Goal: Task Accomplishment & Management: Complete application form

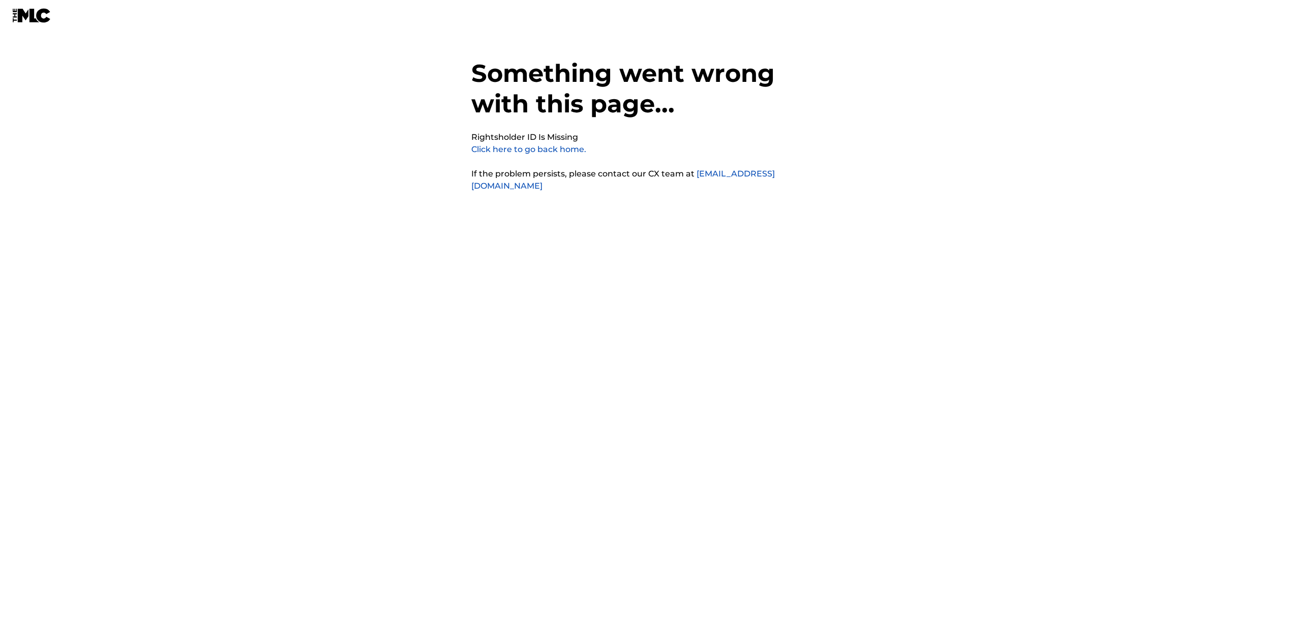
click at [526, 145] on link "Click here to go back home." at bounding box center [528, 149] width 115 height 10
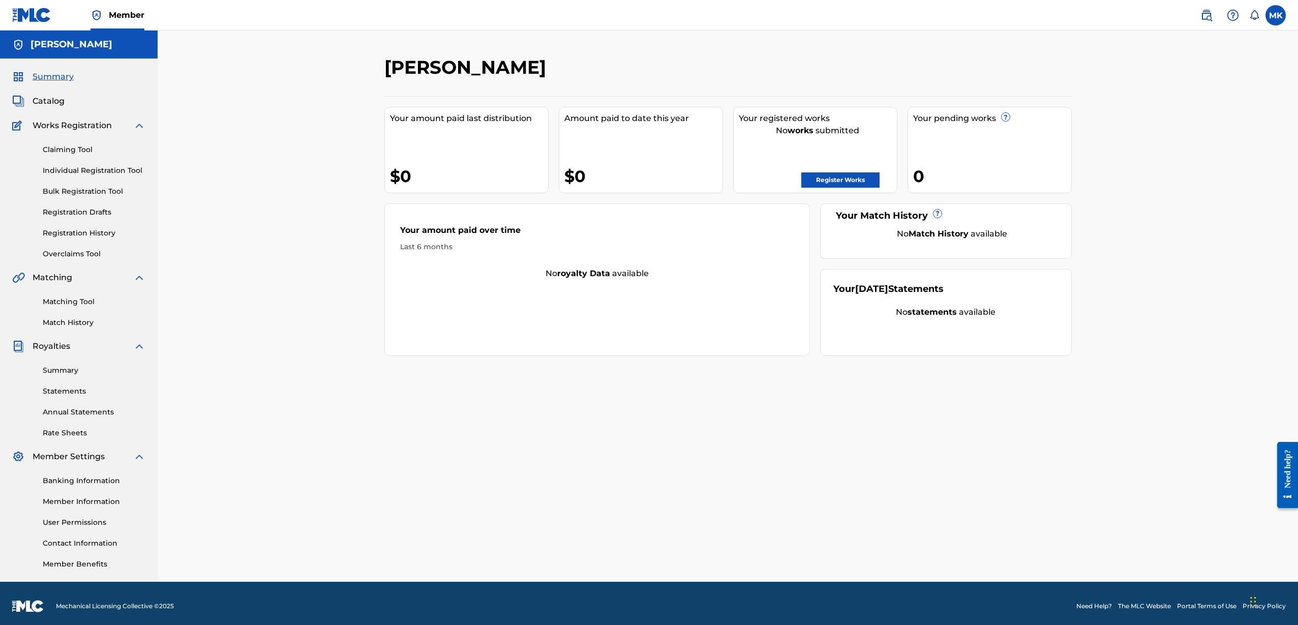
scroll to position [6, 0]
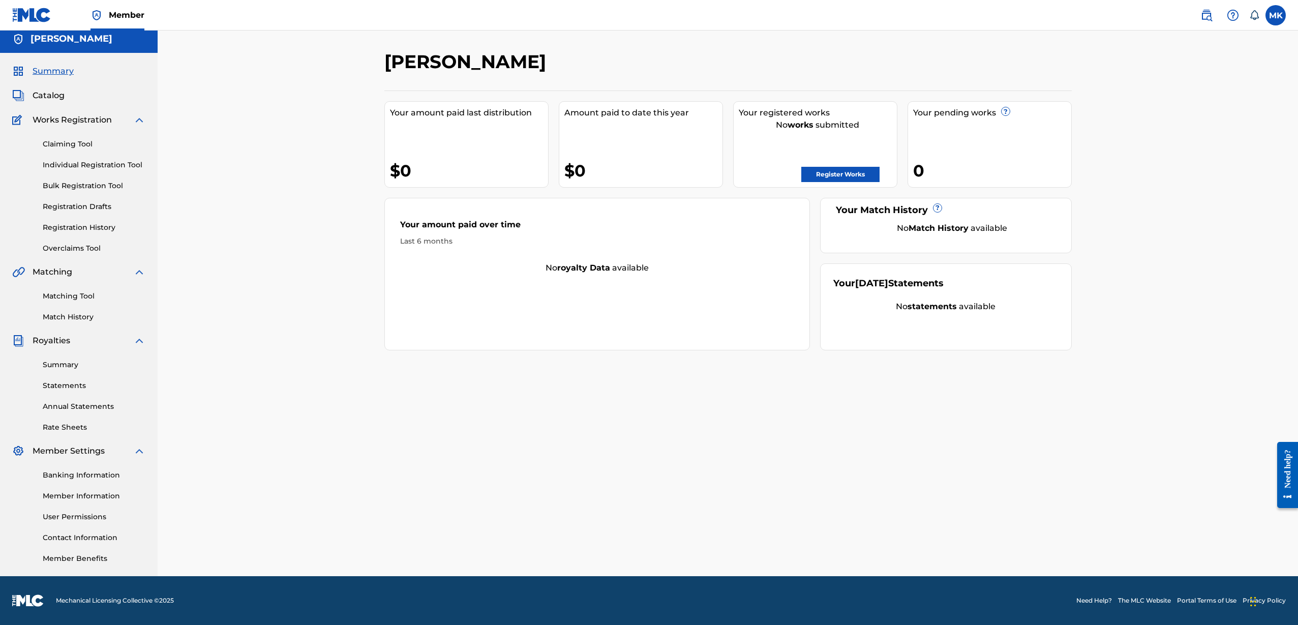
click at [86, 166] on link "Individual Registration Tool" at bounding box center [94, 165] width 103 height 11
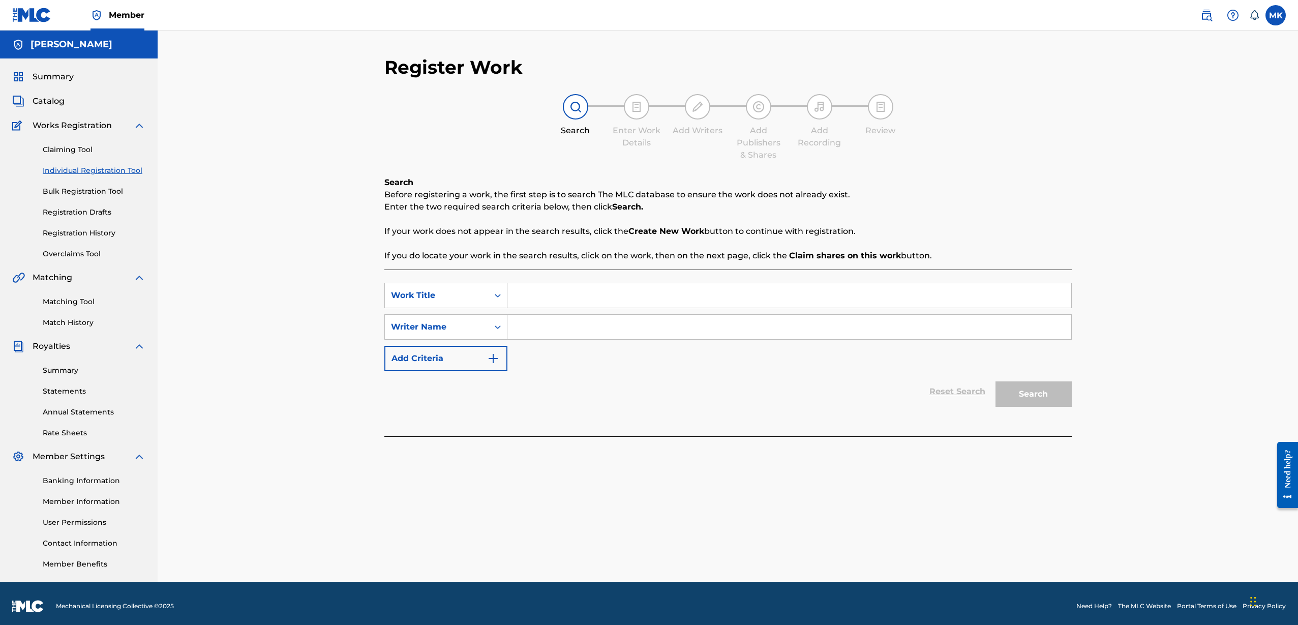
click at [532, 296] on input "Search Form" at bounding box center [789, 295] width 564 height 24
click at [472, 295] on div "Work Title" at bounding box center [437, 295] width 92 height 12
click at [449, 373] on div "Publisher Name" at bounding box center [446, 371] width 122 height 25
click at [587, 301] on input "Search Form" at bounding box center [789, 295] width 564 height 24
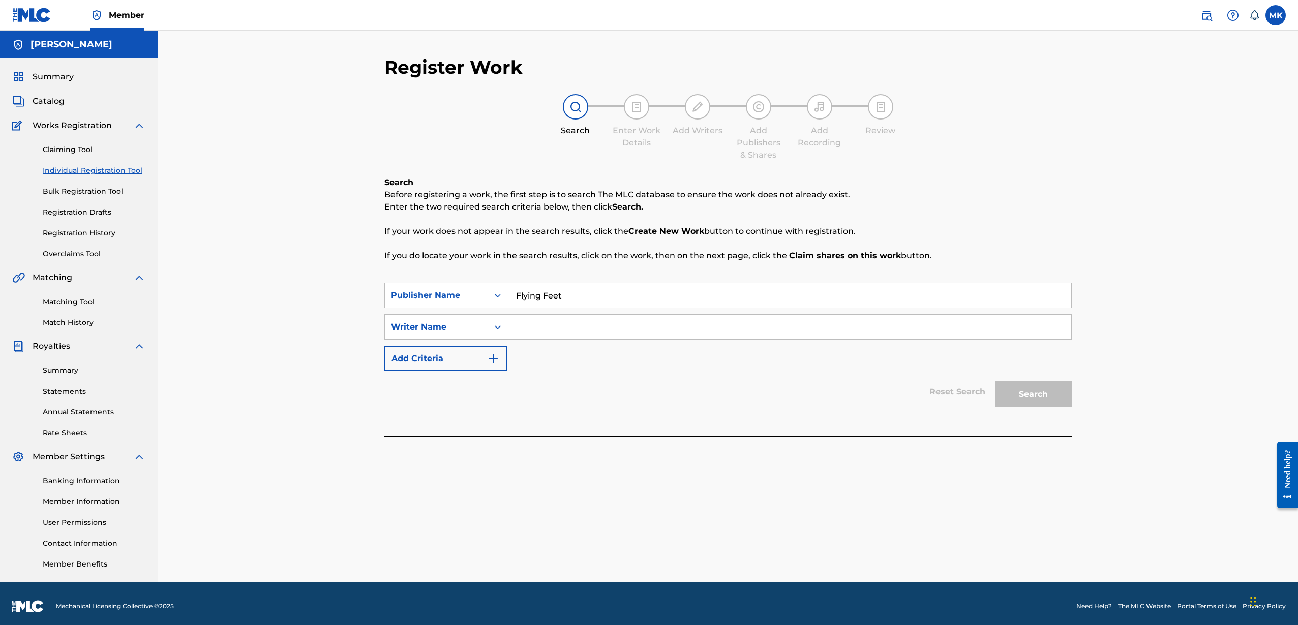
type input "Flying Feet"
click at [594, 329] on input "Search Form" at bounding box center [789, 327] width 564 height 24
type input "Mike Kennedy"
click at [1020, 392] on button "Search" at bounding box center [1033, 393] width 76 height 25
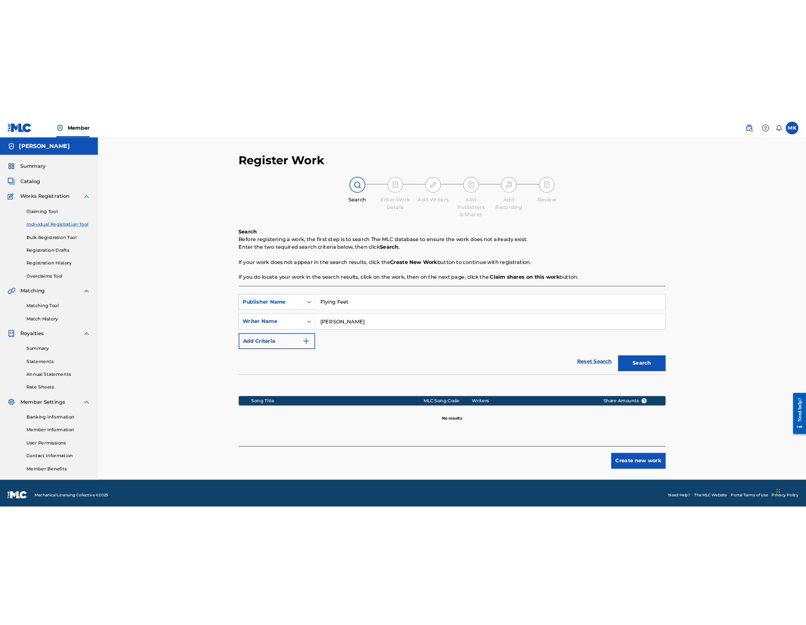
scroll to position [6, 0]
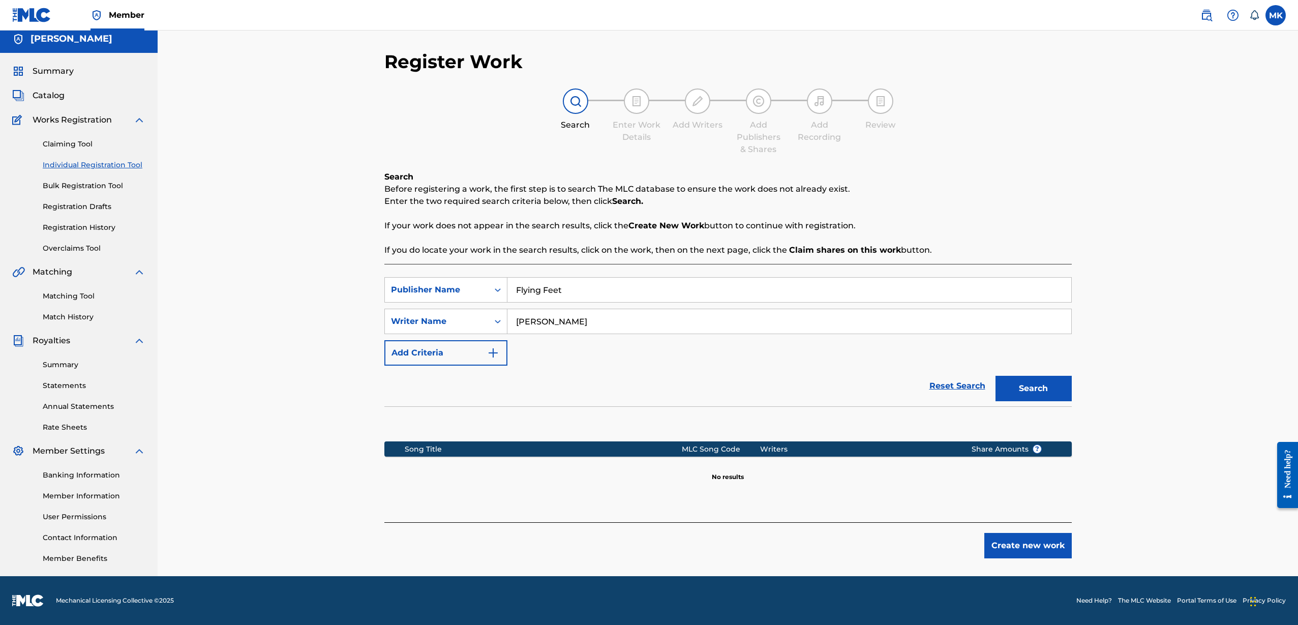
click at [1022, 552] on button "Create new work" at bounding box center [1027, 545] width 87 height 25
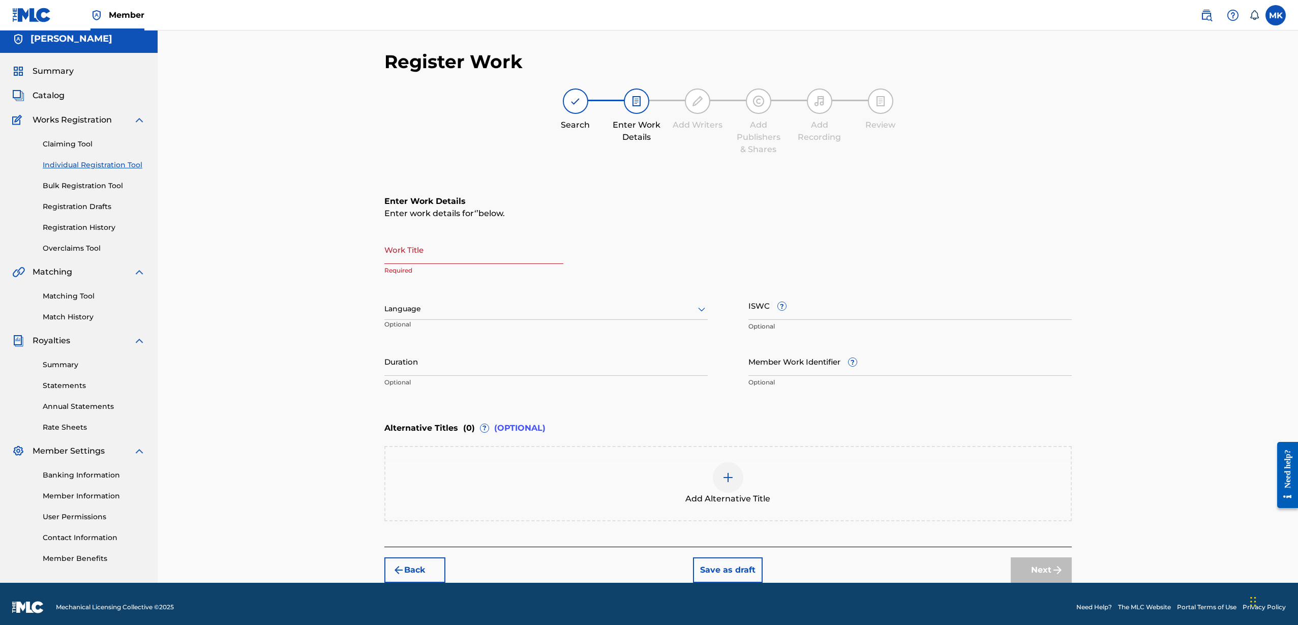
click at [410, 252] on input "Work Title" at bounding box center [473, 249] width 179 height 29
click at [1295, 205] on div "Register Work Search Enter Work Details Add Writers Add Publishers & Shares Add…" at bounding box center [728, 304] width 1140 height 558
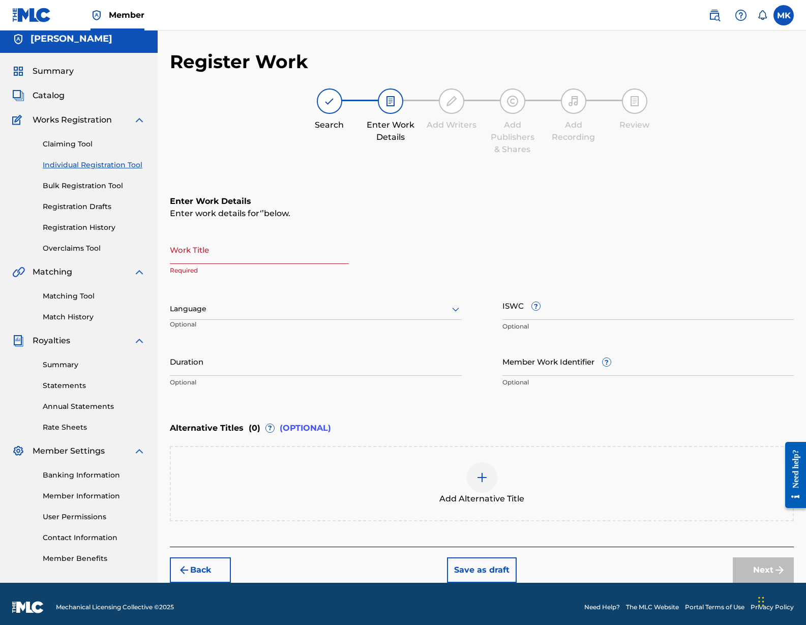
click at [253, 253] on input "Work Title" at bounding box center [259, 249] width 179 height 29
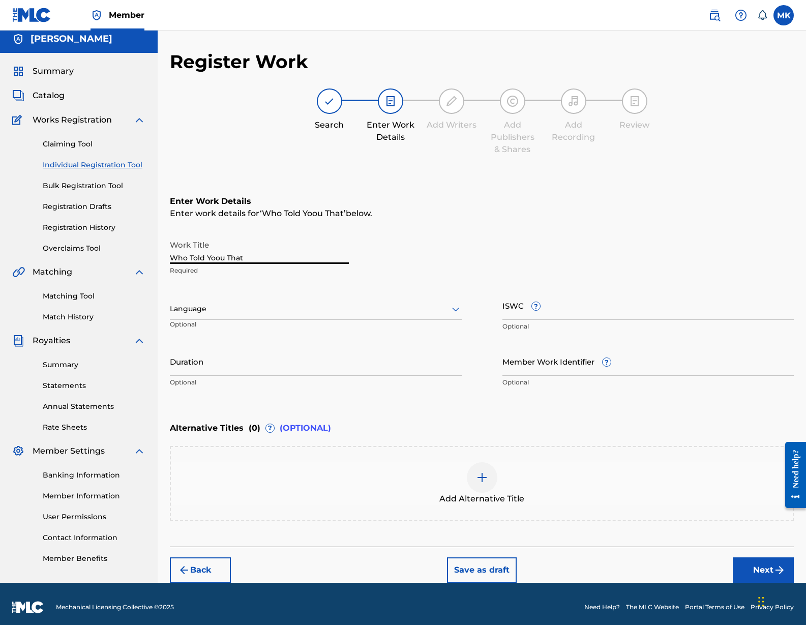
scroll to position [10, 0]
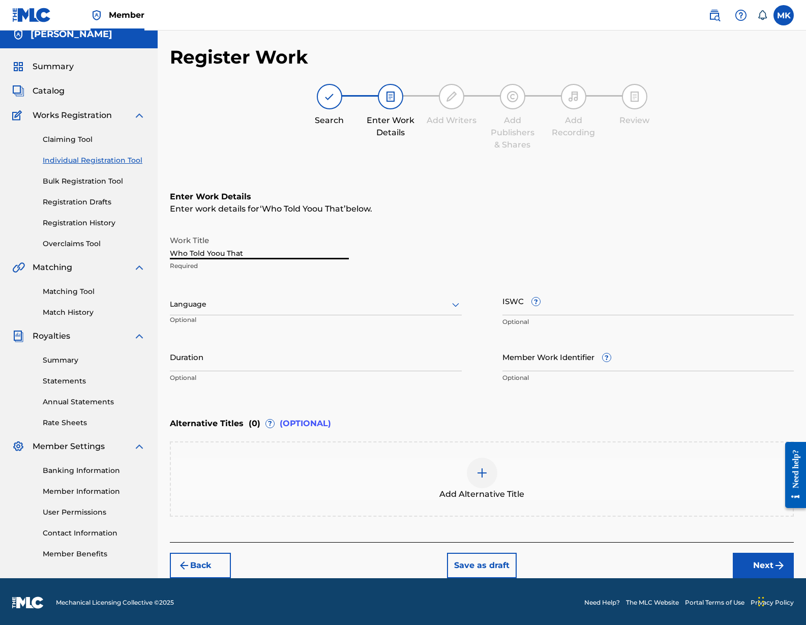
click at [217, 253] on input "Who Told Yoou That" at bounding box center [259, 244] width 179 height 29
type input "Who Told You That"
click at [394, 360] on input "Duration" at bounding box center [316, 356] width 292 height 29
type input "07:35"
click at [535, 302] on span "?" at bounding box center [536, 301] width 8 height 8
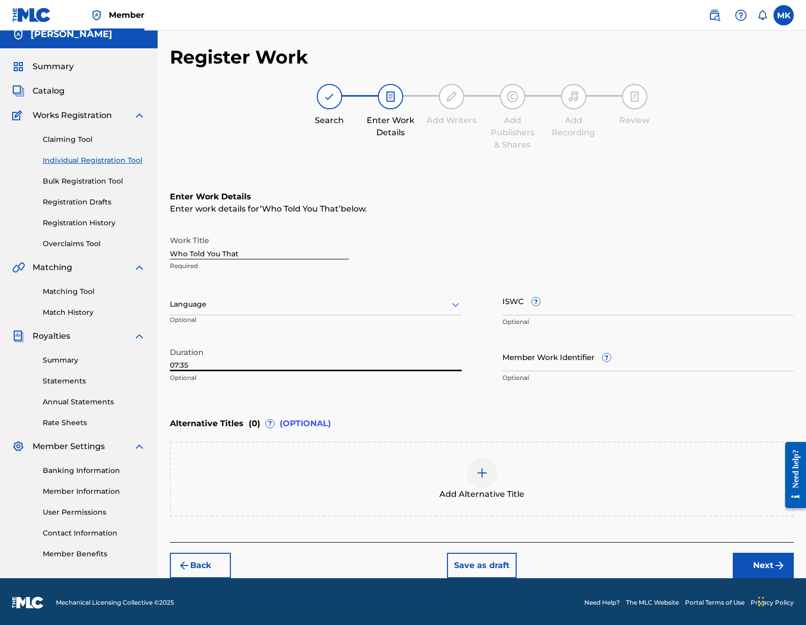
click at [535, 302] on input "ISWC ?" at bounding box center [648, 300] width 292 height 29
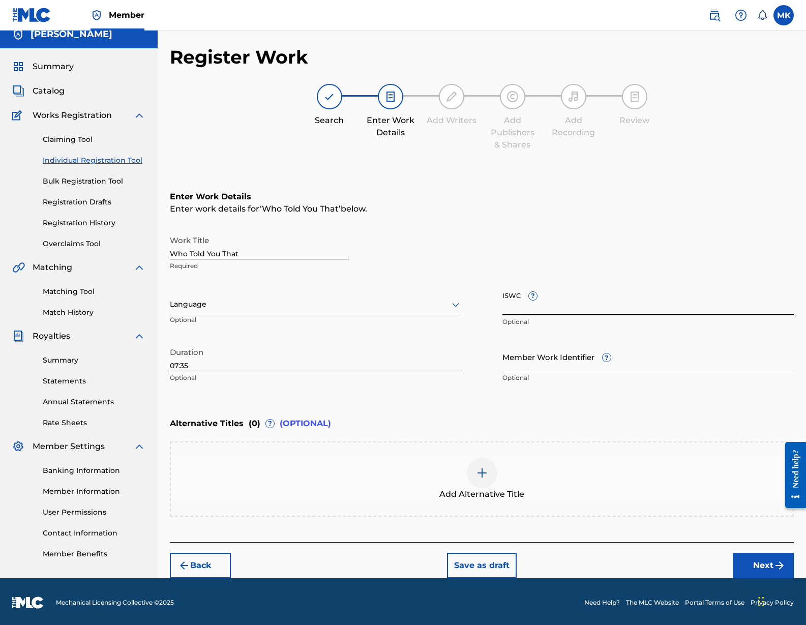
click at [535, 302] on input "ISWC ?" at bounding box center [648, 300] width 292 height 29
paste input "T0731000046"
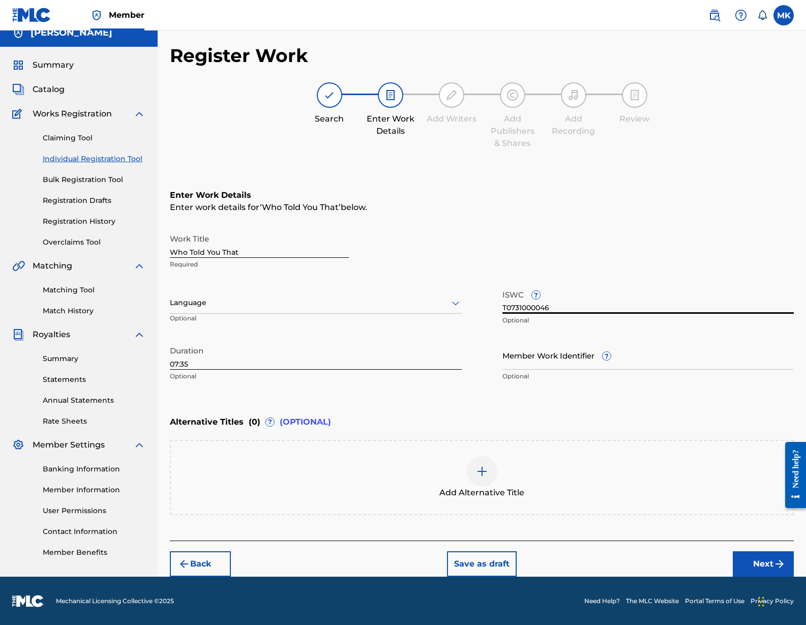
type input "T0731000046"
click at [763, 556] on button "Next" at bounding box center [763, 563] width 61 height 25
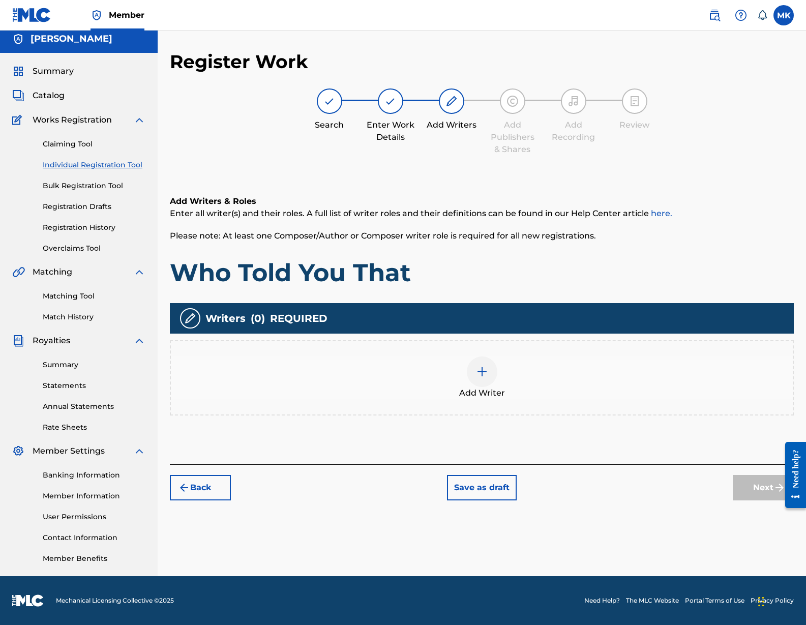
click at [480, 368] on img at bounding box center [482, 372] width 12 height 12
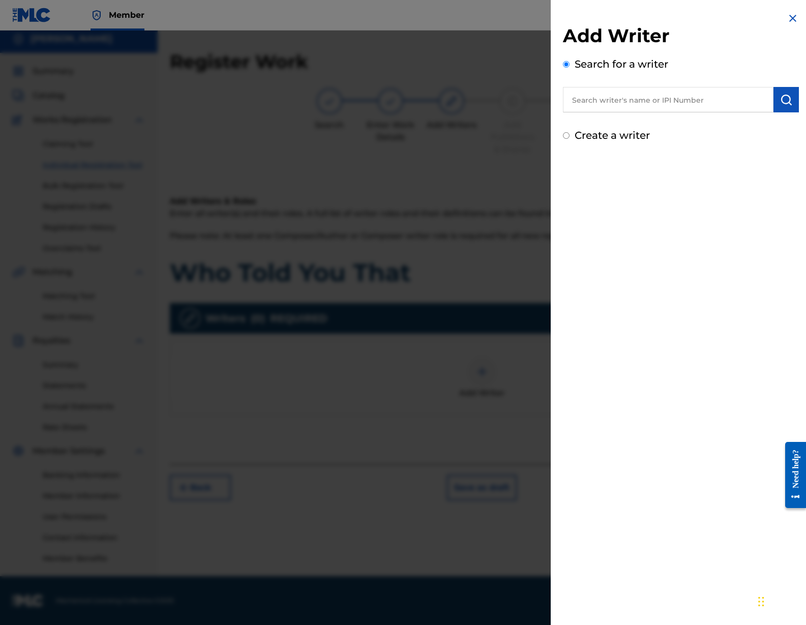
click at [566, 134] on input "Create a writer" at bounding box center [566, 135] width 7 height 7
radio input "false"
radio input "true"
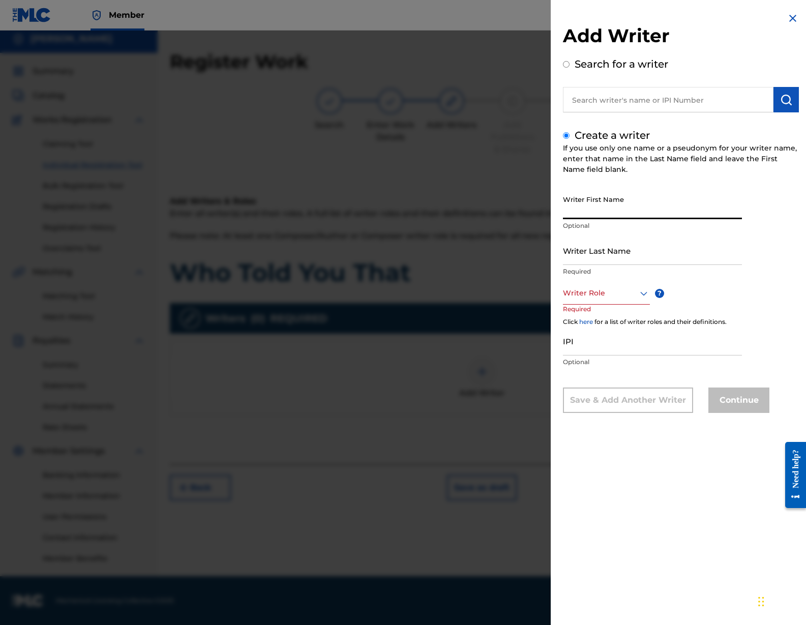
click at [613, 207] on input "Writer First Name" at bounding box center [652, 204] width 179 height 29
type input "Mike"
click at [592, 255] on input "Writer Last Name" at bounding box center [652, 250] width 179 height 29
type input "[PERSON_NAME]"
click at [581, 297] on div at bounding box center [606, 293] width 87 height 13
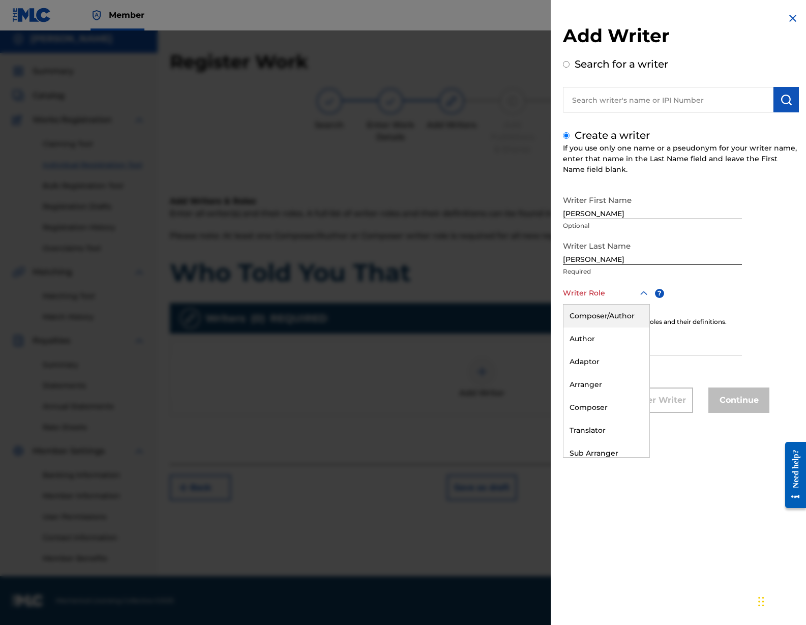
click at [596, 317] on div "Composer/Author" at bounding box center [606, 316] width 86 height 23
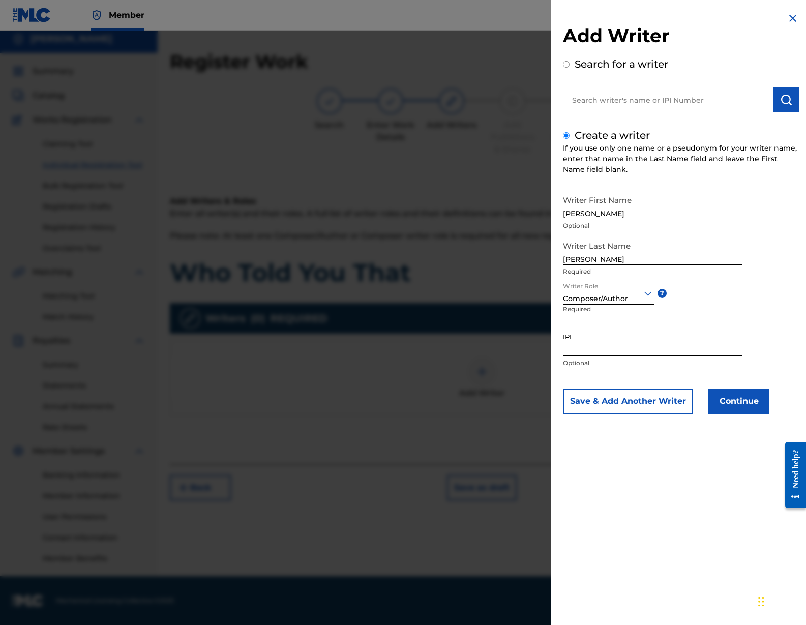
click at [577, 347] on input "IPI" at bounding box center [652, 341] width 179 height 29
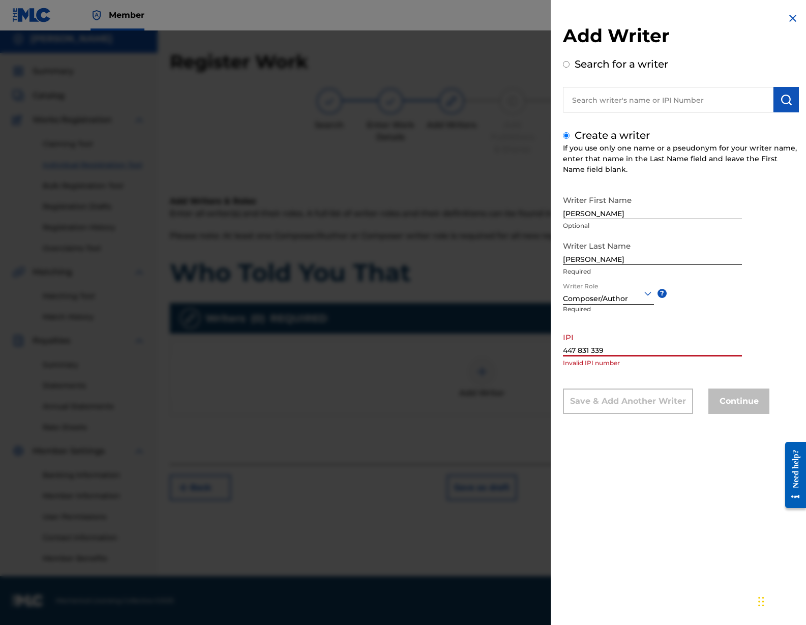
type input "447 831 339"
click at [628, 435] on div "Add Writer Search for a writer Create a writer If you use only one name or a ps…" at bounding box center [681, 220] width 260 height 441
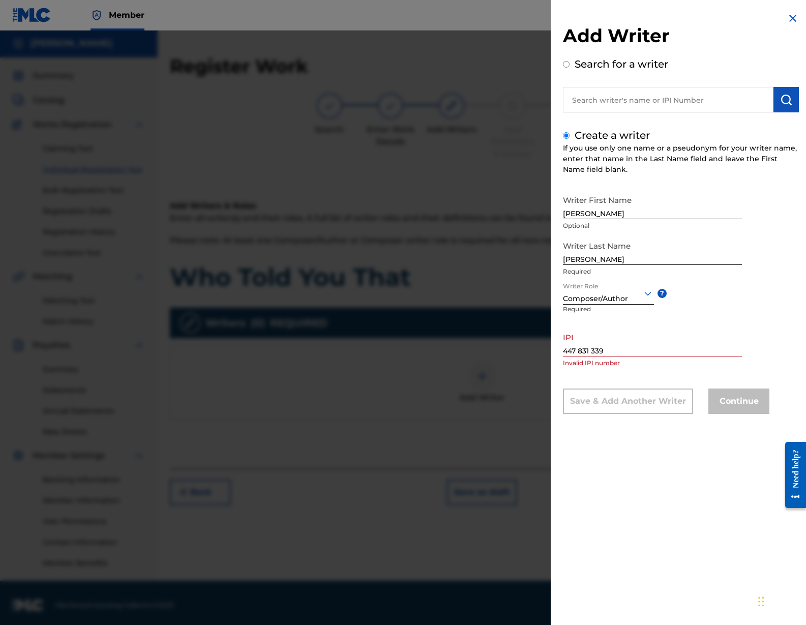
scroll to position [2, 0]
drag, startPoint x: 621, startPoint y: 349, endPoint x: 620, endPoint y: 383, distance: 34.1
click at [543, 351] on div "Add Writer Search for a writer Create a writer If you use only one name or a ps…" at bounding box center [403, 328] width 806 height 594
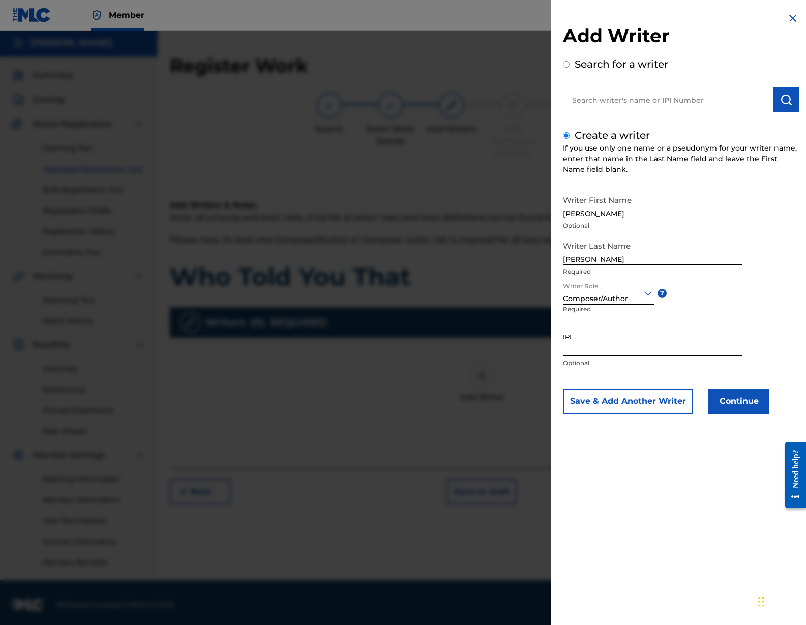
click at [736, 396] on button "Continue" at bounding box center [738, 400] width 61 height 25
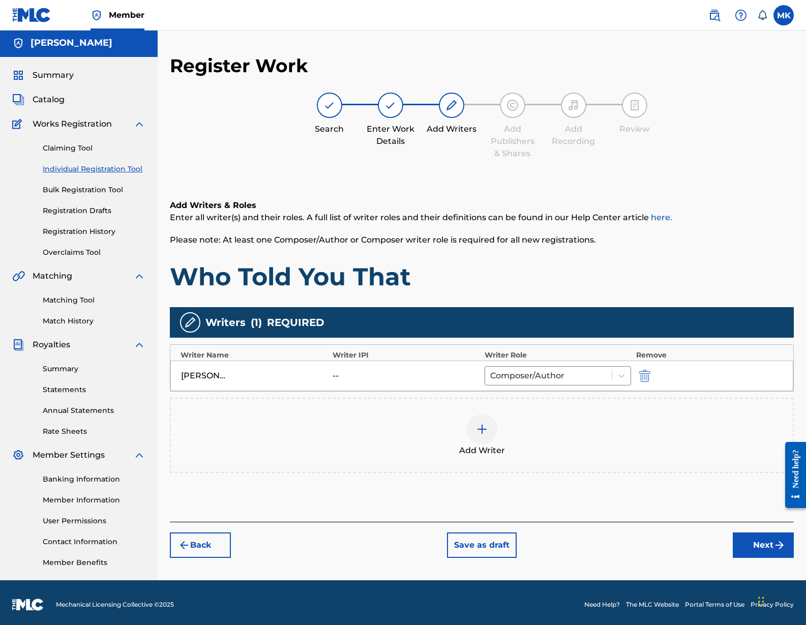
scroll to position [0, 0]
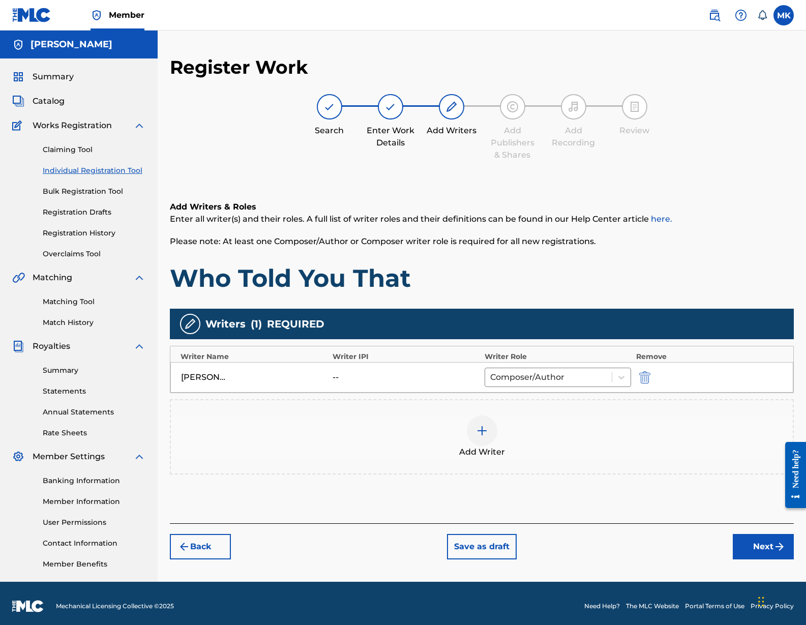
click at [757, 550] on button "Next" at bounding box center [763, 546] width 61 height 25
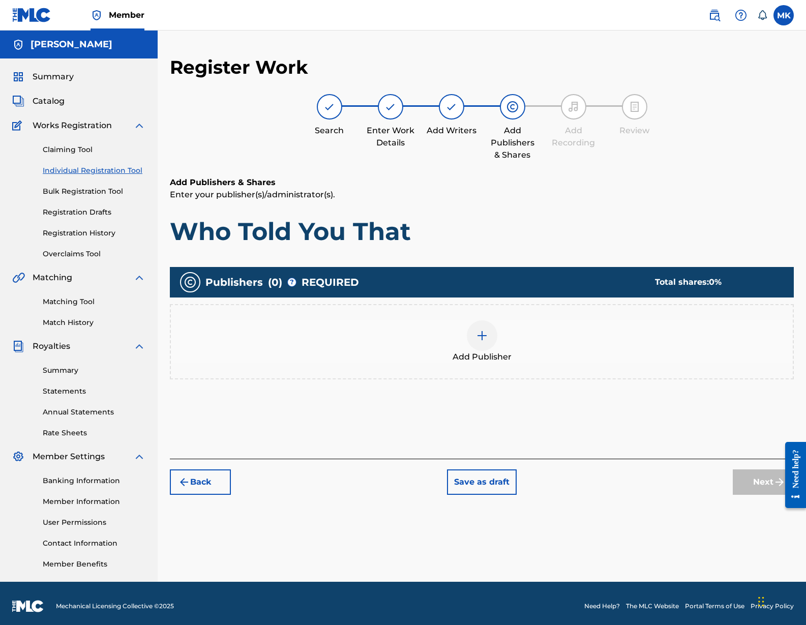
scroll to position [6, 0]
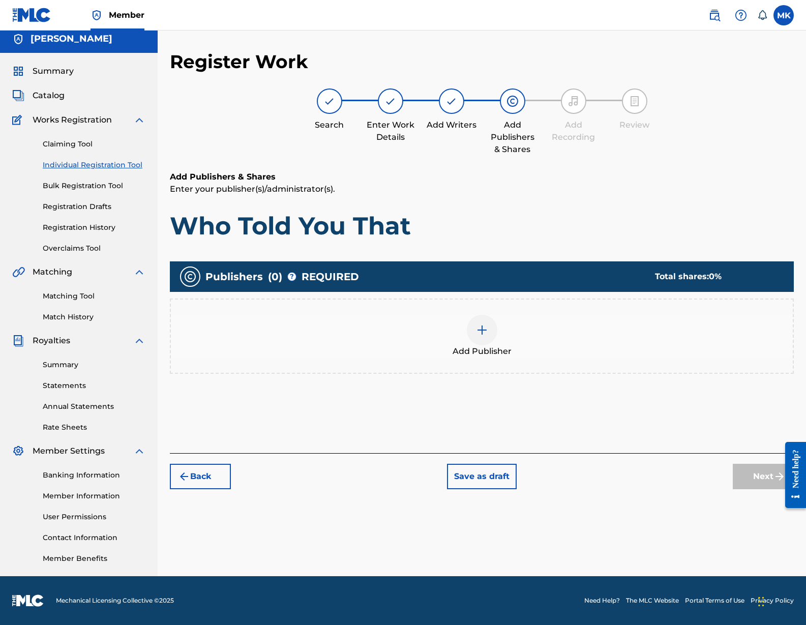
click at [478, 328] on img at bounding box center [482, 330] width 12 height 12
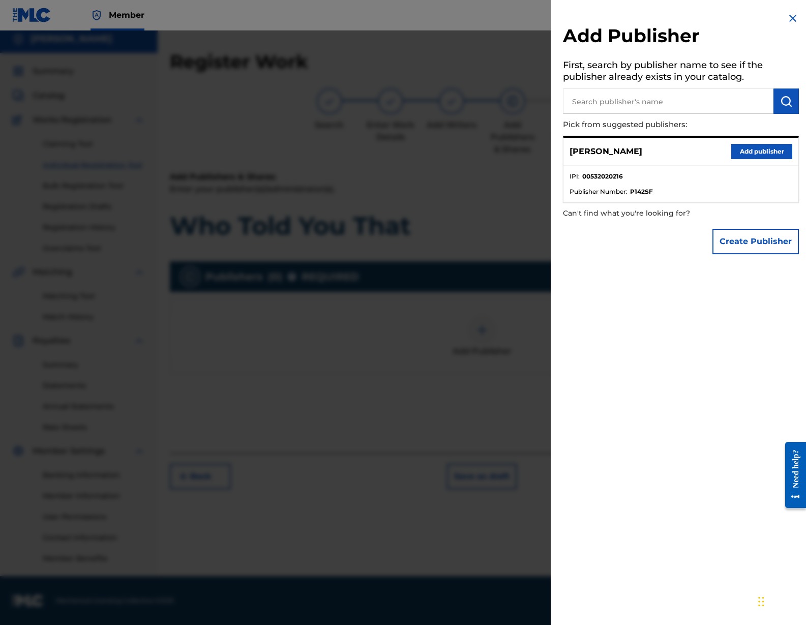
click at [625, 99] on input "text" at bounding box center [668, 100] width 210 height 25
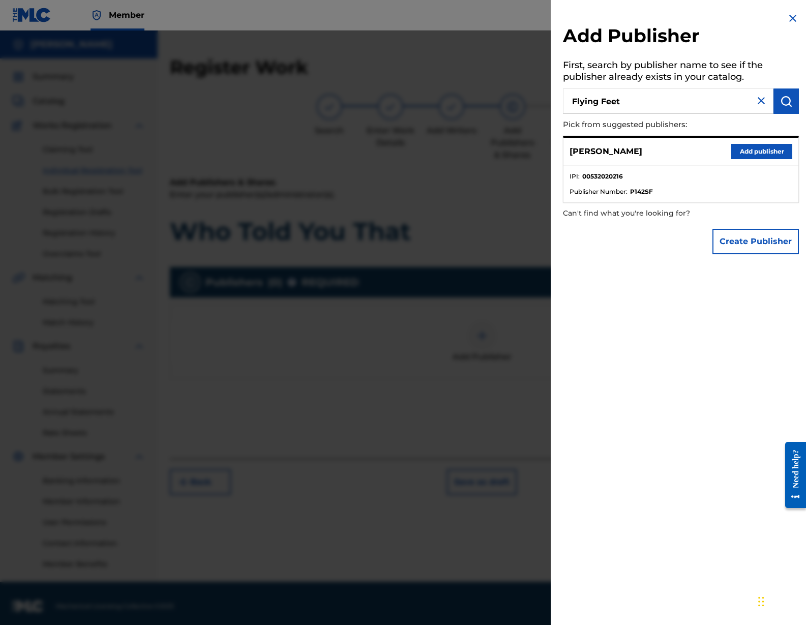
type input "Flying Feet"
click at [782, 99] on img "submit" at bounding box center [786, 101] width 12 height 12
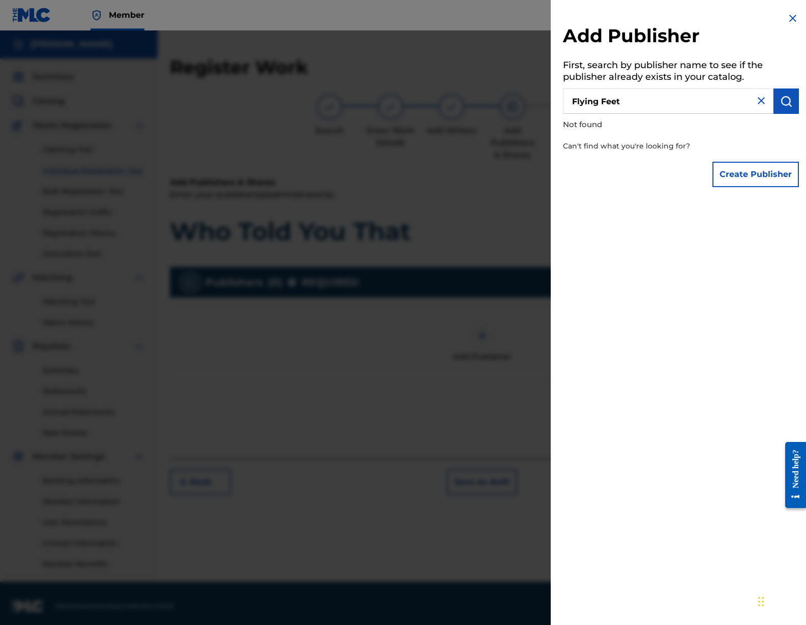
click at [756, 169] on button "Create Publisher" at bounding box center [755, 174] width 86 height 25
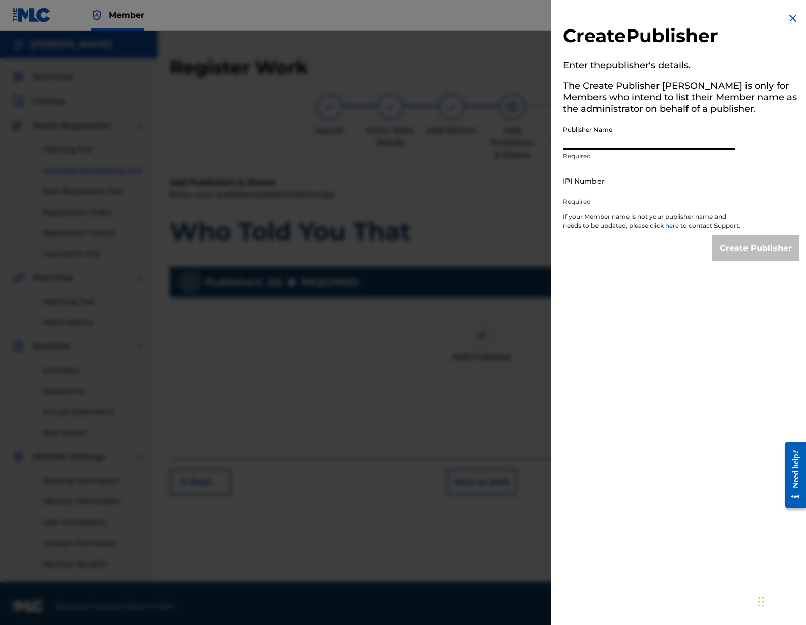
click at [588, 138] on input "Publisher Name" at bounding box center [649, 134] width 172 height 29
type input "Flying Feet"
click at [580, 189] on input "IPI Number" at bounding box center [649, 180] width 172 height 29
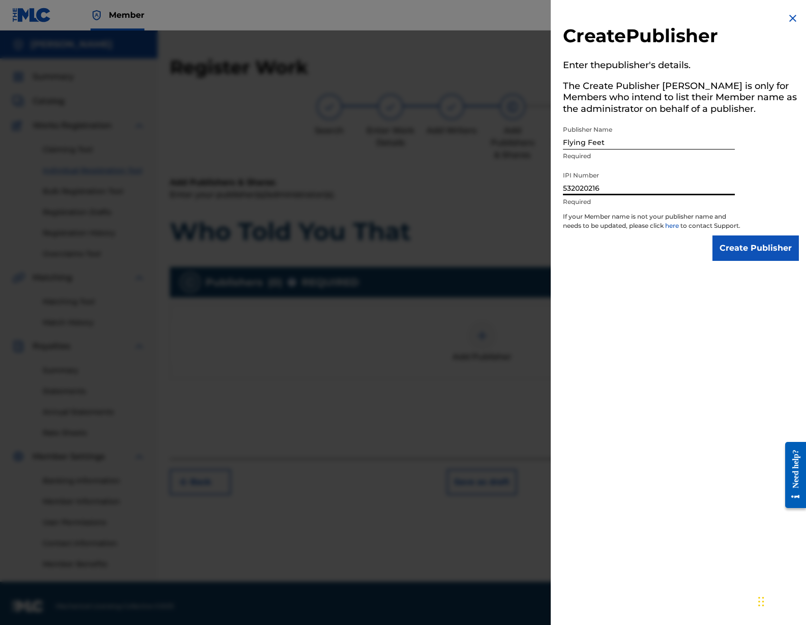
type input "532020216"
click at [751, 258] on input "Create Publisher" at bounding box center [755, 247] width 86 height 25
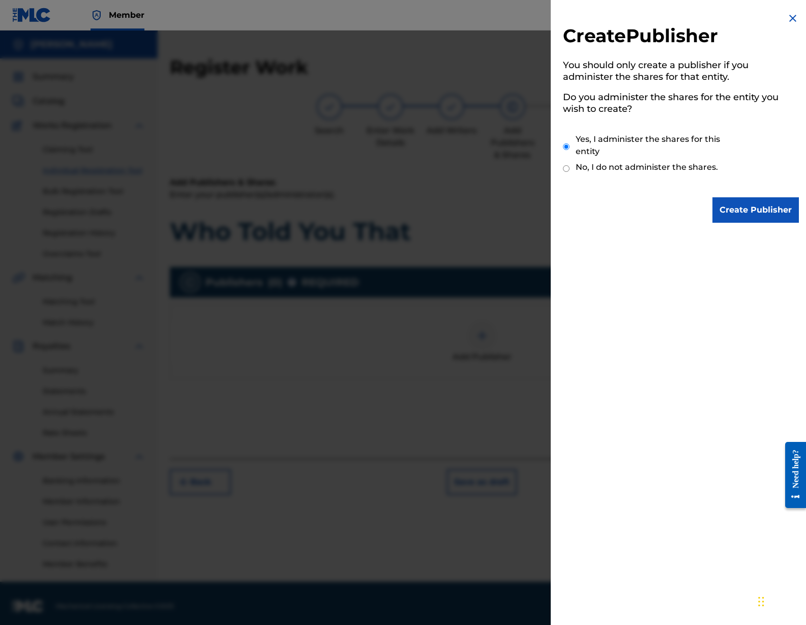
click at [753, 201] on input "Create Publisher" at bounding box center [755, 209] width 86 height 25
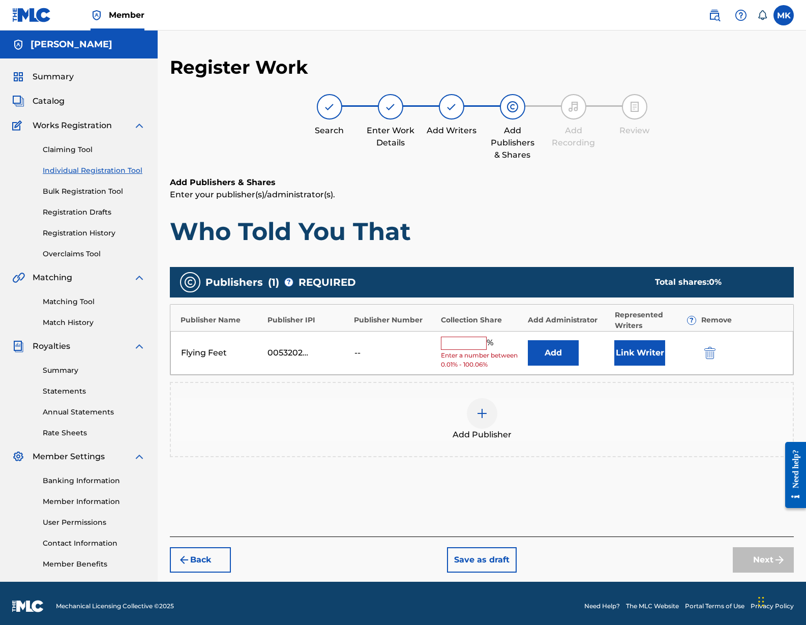
click at [469, 341] on input "text" at bounding box center [464, 343] width 46 height 13
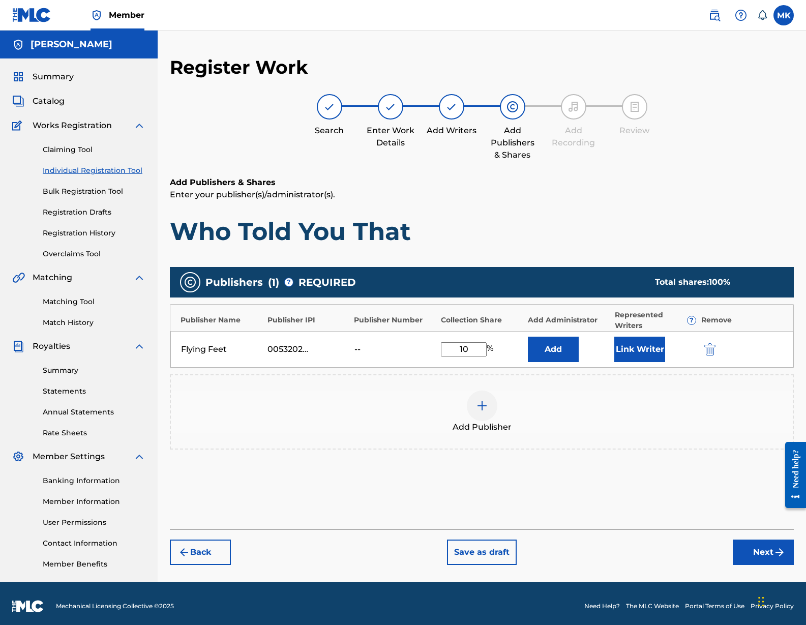
type input "1"
type input "100.06"
click at [642, 349] on button "Link Writer" at bounding box center [639, 349] width 51 height 25
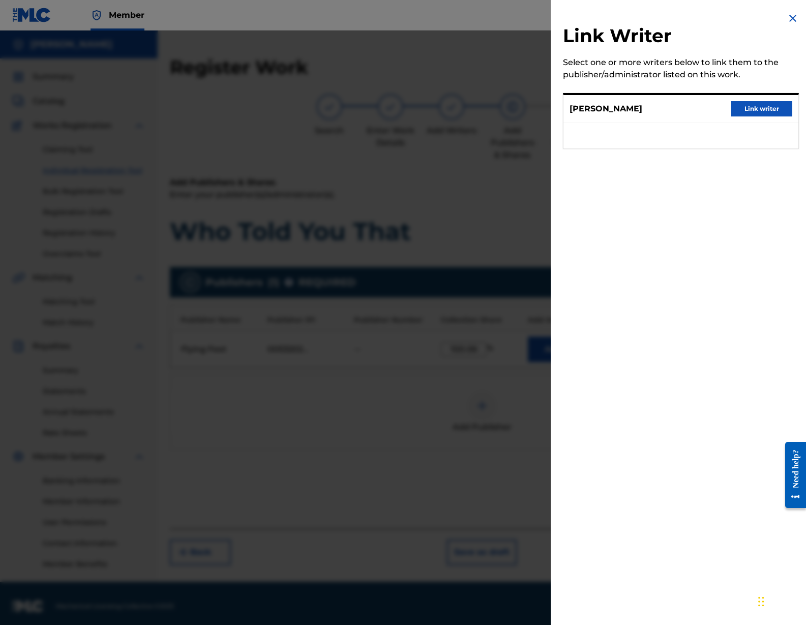
click at [751, 109] on button "Link writer" at bounding box center [761, 108] width 61 height 15
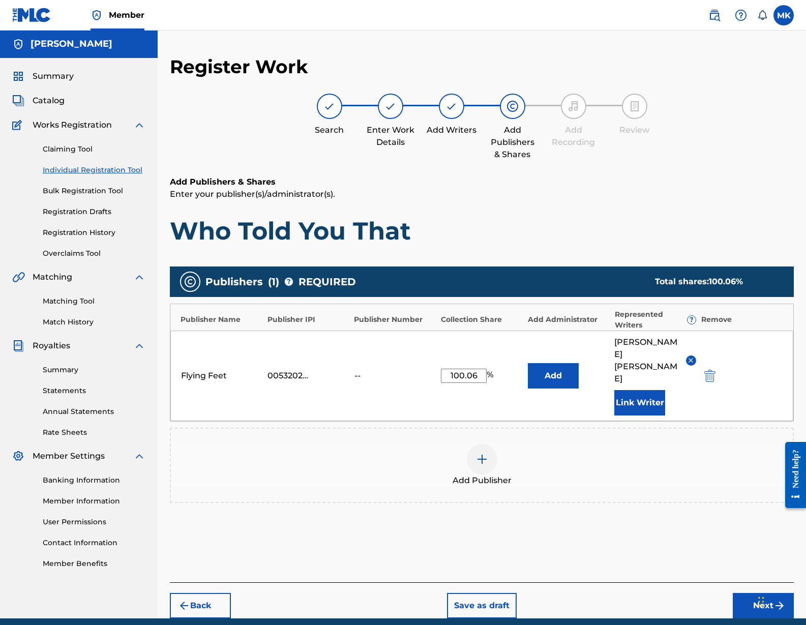
scroll to position [5, 0]
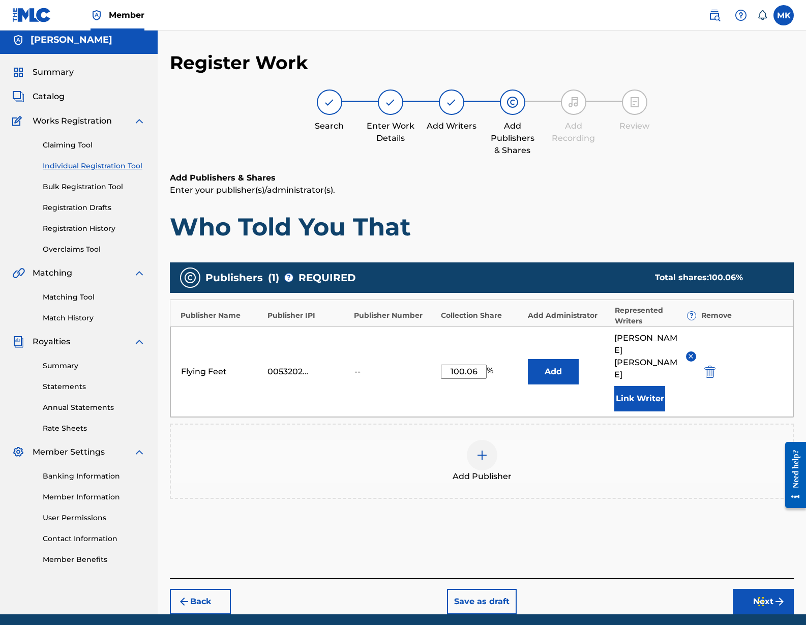
click at [756, 589] on button "Next" at bounding box center [763, 601] width 61 height 25
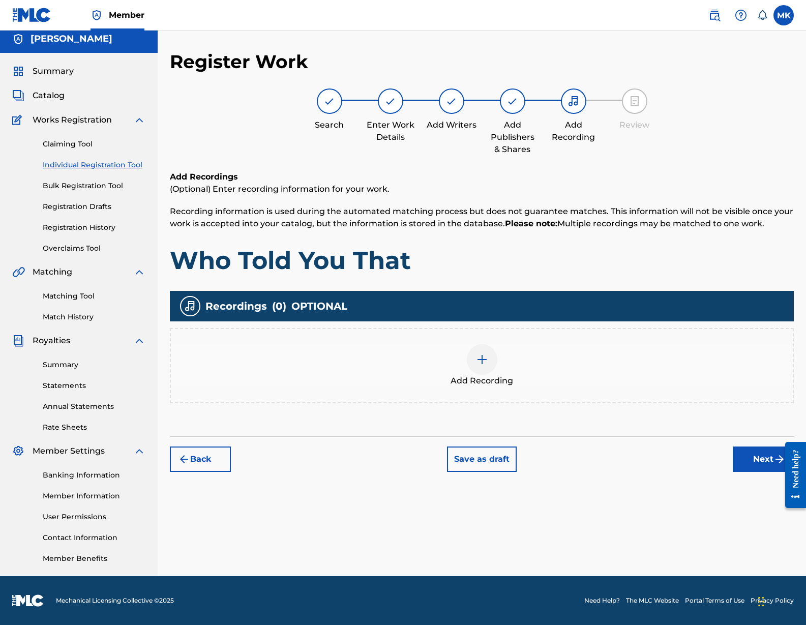
click at [482, 359] on img at bounding box center [482, 359] width 12 height 12
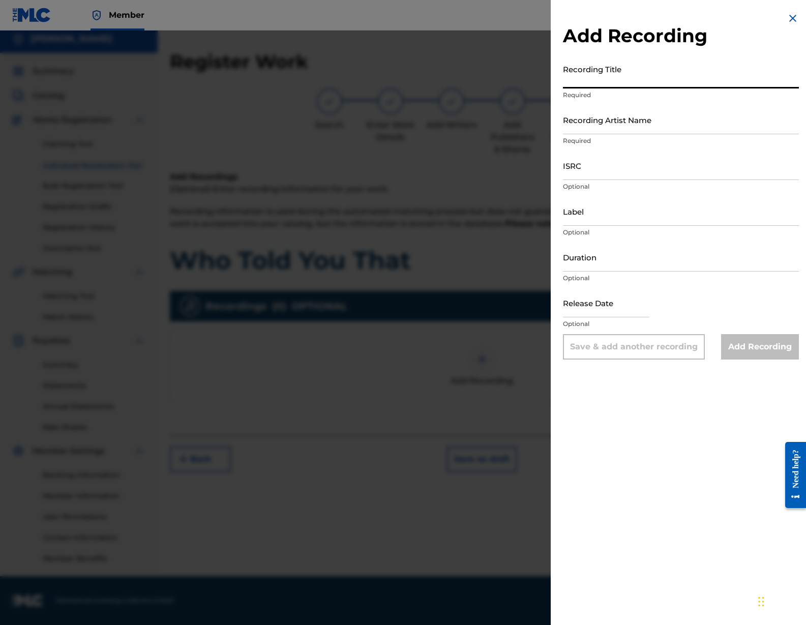
click at [579, 77] on input "Recording Title" at bounding box center [681, 73] width 236 height 29
type input "Quartet no. 1"
click at [584, 125] on input "Recording Artist Name" at bounding box center [681, 119] width 236 height 29
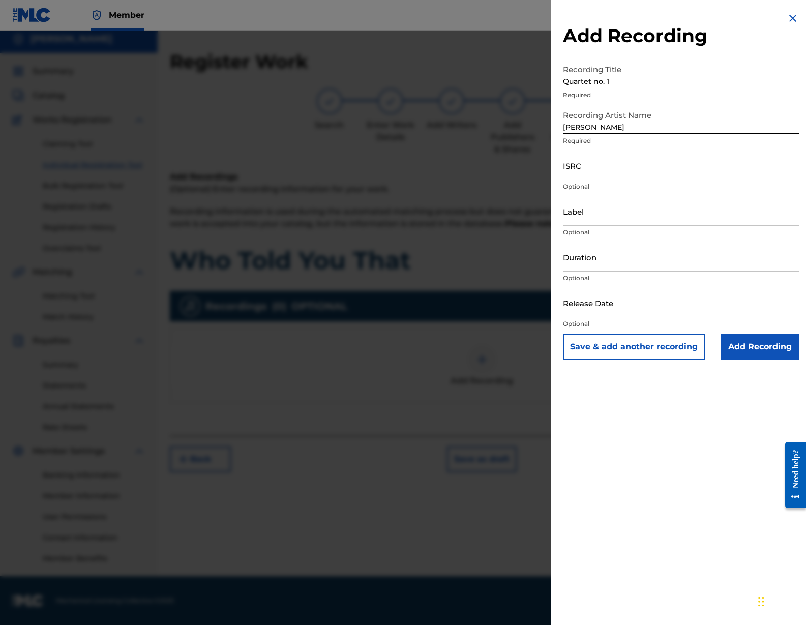
type input "Mike Kennedy"
click at [582, 169] on input "ISRC" at bounding box center [681, 165] width 236 height 29
type input "ushm80446416"
click at [585, 260] on input "Duration" at bounding box center [681, 256] width 236 height 29
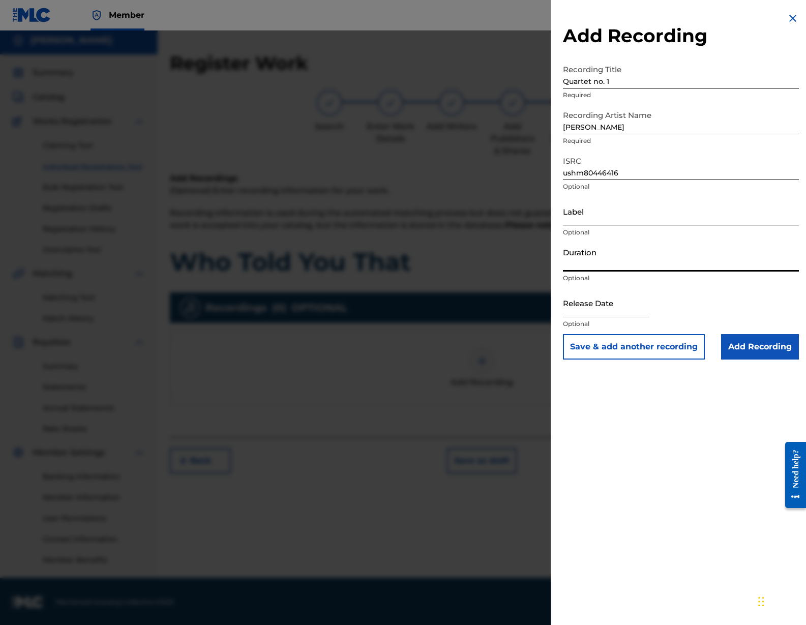
scroll to position [0, 0]
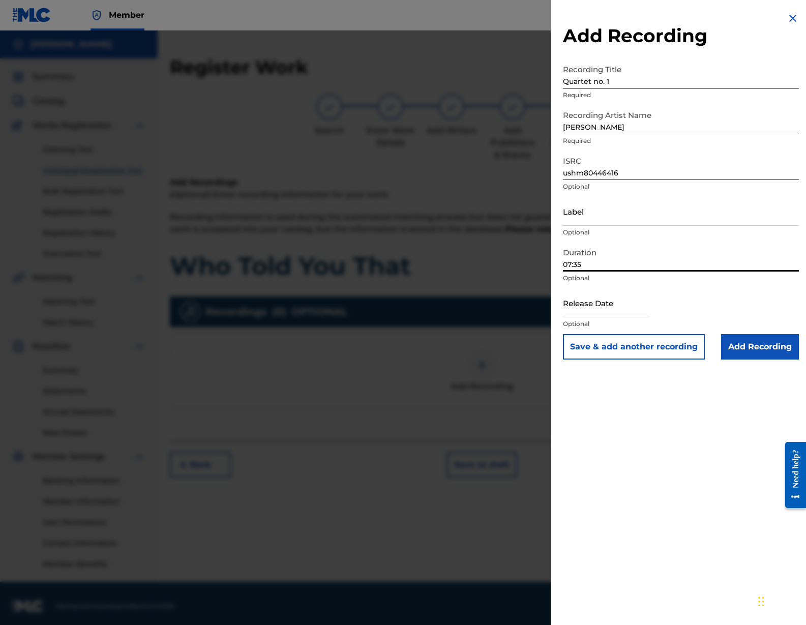
type input "07:35"
click at [583, 311] on input "text" at bounding box center [606, 302] width 86 height 29
select select "7"
select select "2025"
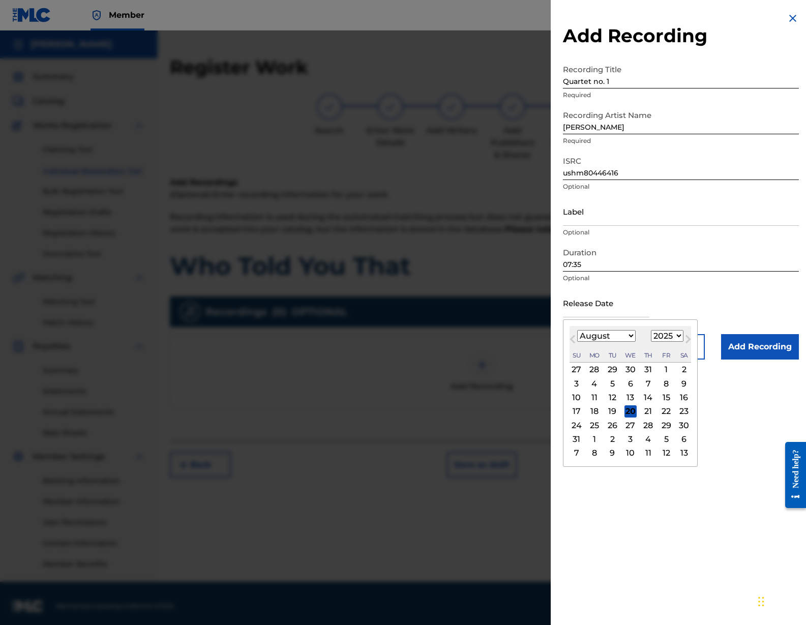
click at [629, 335] on select "January February March April May June July August September October November De…" at bounding box center [606, 336] width 58 height 12
select select "0"
click at [577, 330] on select "January February March April May June July August September October November De…" at bounding box center [606, 336] width 58 height 12
click at [678, 334] on select "1899 1900 1901 1902 1903 1904 1905 1906 1907 1908 1909 1910 1911 1912 1913 1914…" at bounding box center [667, 336] width 33 height 12
select select "2002"
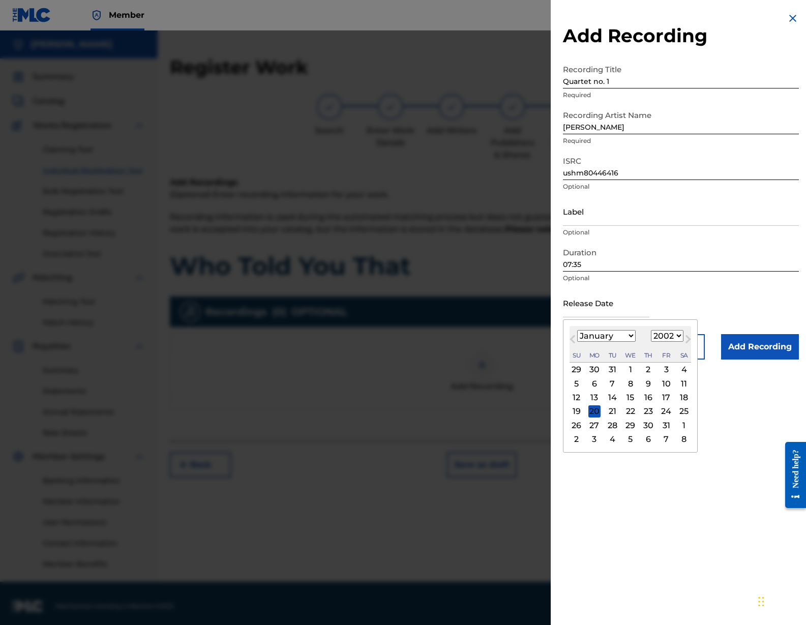
click at [651, 330] on select "1899 1900 1901 1902 1903 1904 1905 1906 1907 1908 1909 1910 1911 1912 1913 1914…" at bounding box center [667, 336] width 33 height 12
click at [741, 487] on div "Add Recording Recording Title Quartet no. 1 Required Recording Artist Name Mike…" at bounding box center [681, 312] width 260 height 625
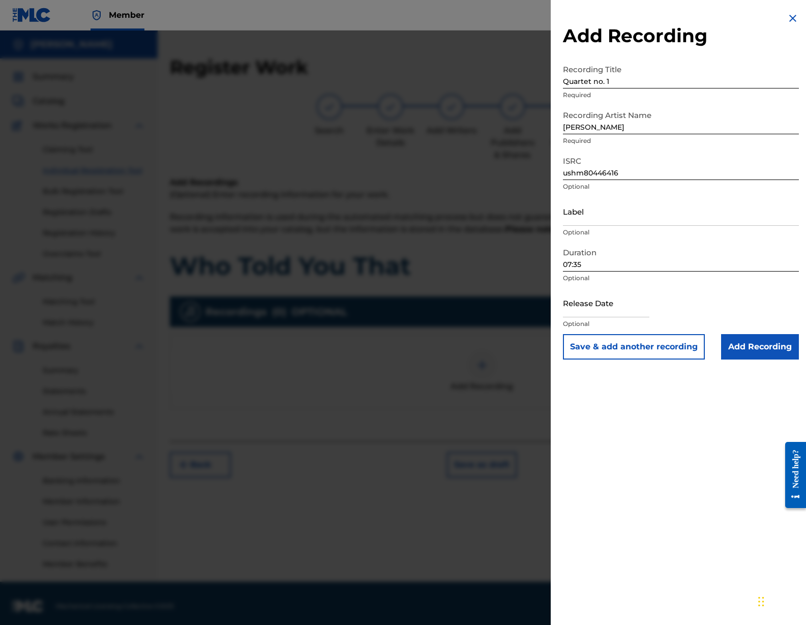
click at [640, 340] on button "Save & add another recording" at bounding box center [634, 346] width 142 height 25
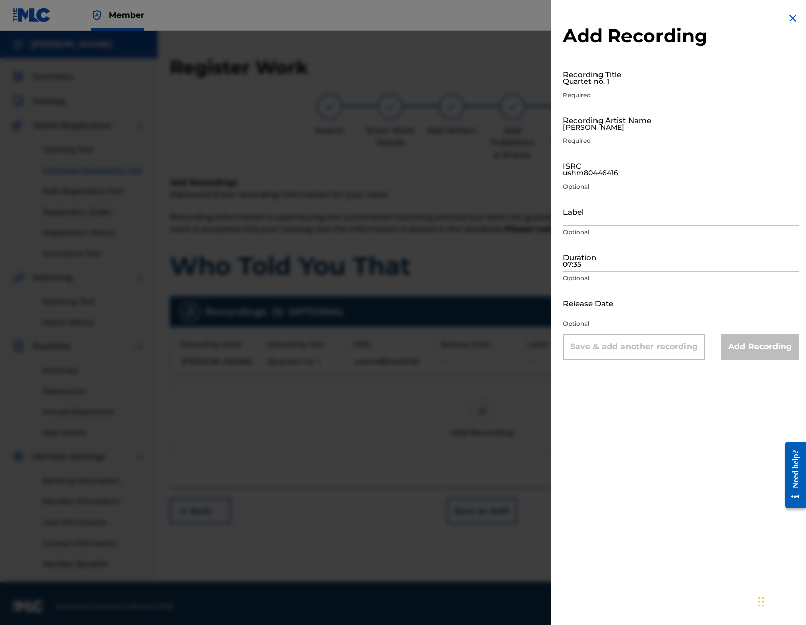
click at [788, 17] on img at bounding box center [792, 18] width 12 height 12
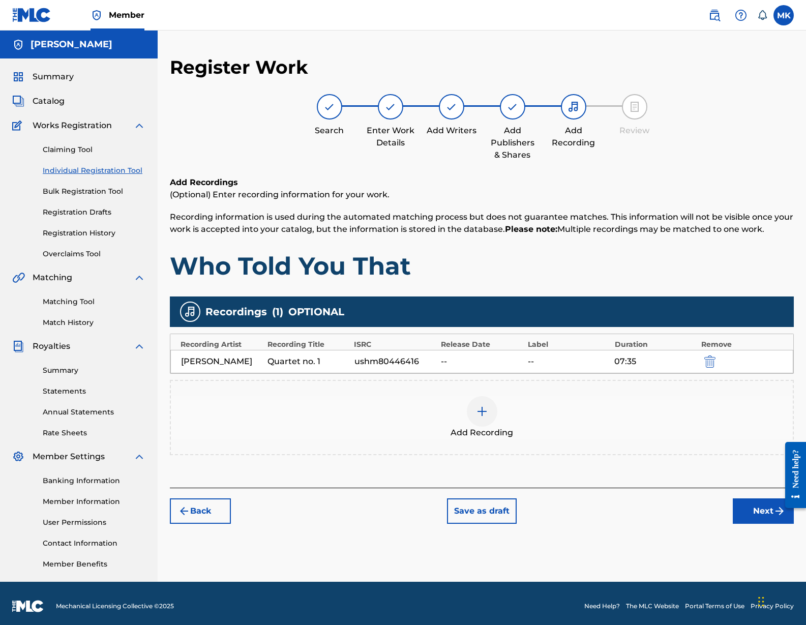
click at [461, 360] on div "--" at bounding box center [481, 361] width 81 height 12
click at [381, 363] on div "ushm80446416" at bounding box center [394, 361] width 81 height 12
click at [316, 362] on div "Quartet no. 1" at bounding box center [307, 361] width 81 height 12
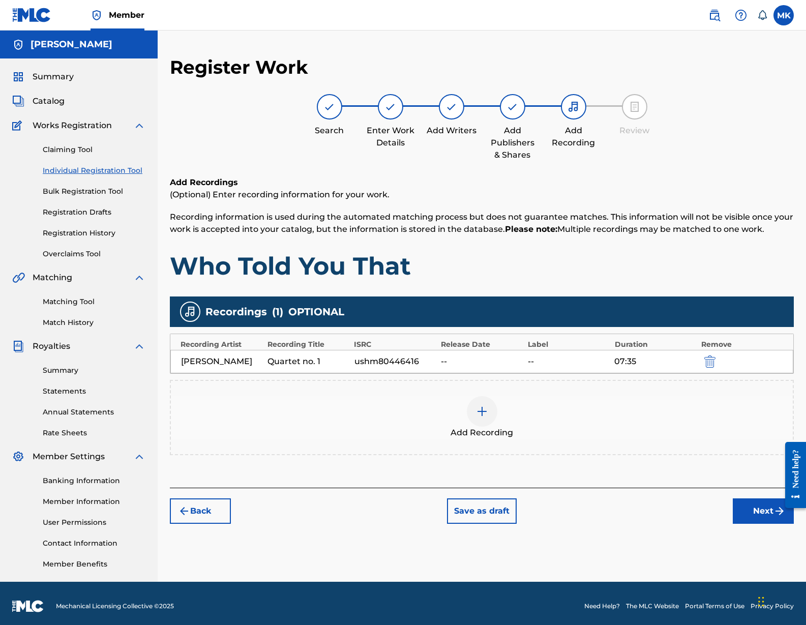
click at [443, 358] on div "--" at bounding box center [481, 361] width 81 height 12
click at [443, 359] on div "--" at bounding box center [481, 361] width 81 height 12
click at [588, 427] on div "Add Recording" at bounding box center [482, 417] width 622 height 43
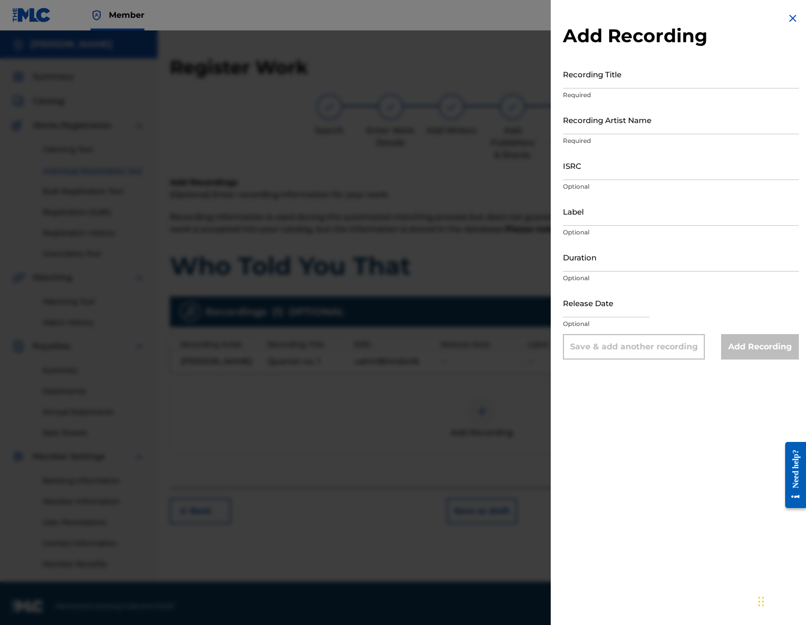
click at [394, 402] on div at bounding box center [403, 343] width 806 height 625
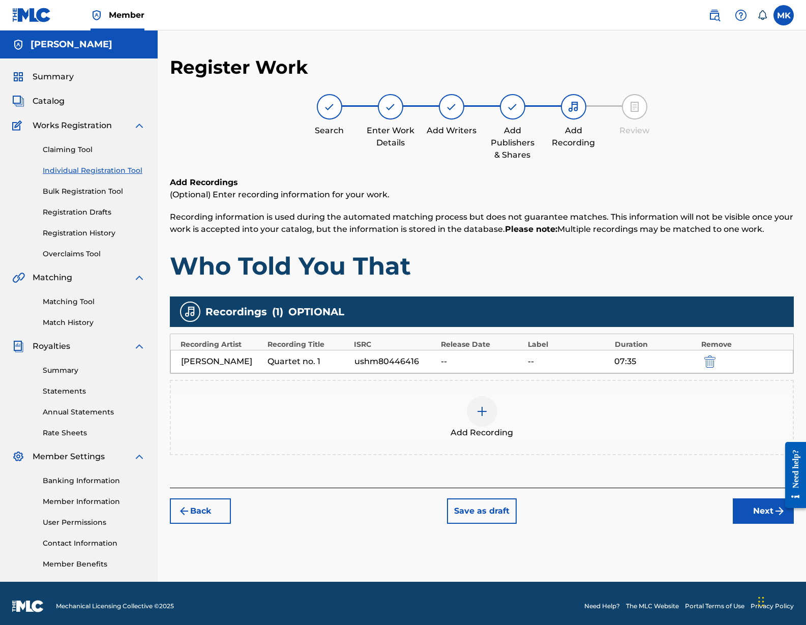
click at [736, 505] on button "Next" at bounding box center [763, 510] width 61 height 25
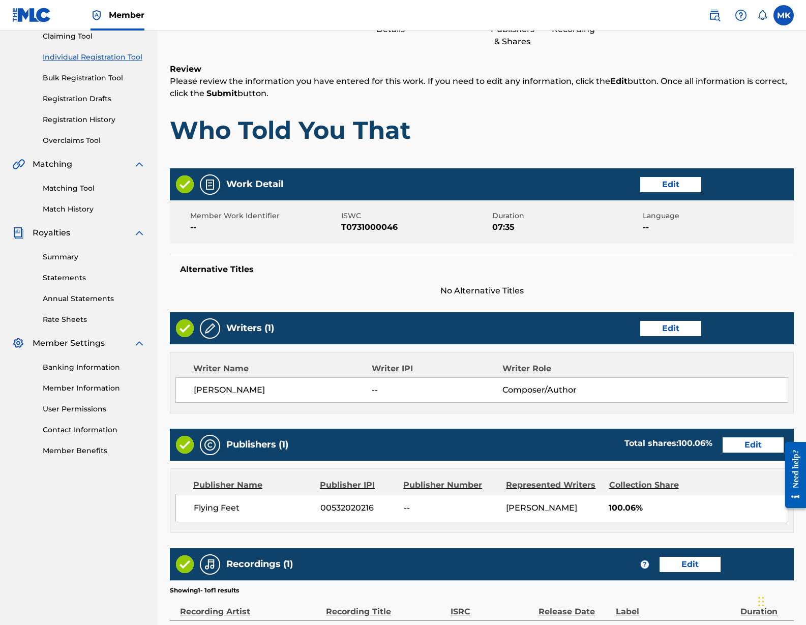
scroll to position [113, 0]
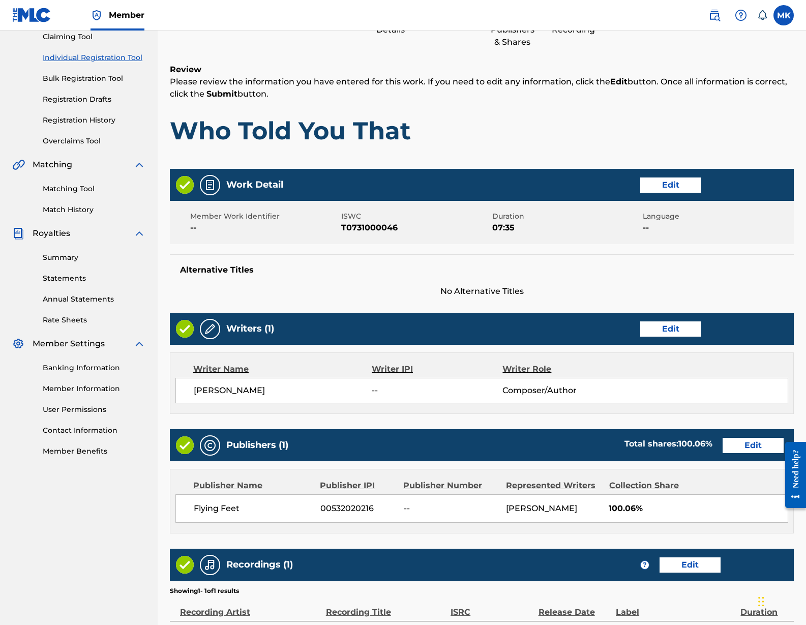
click at [677, 326] on button "Edit" at bounding box center [670, 328] width 61 height 15
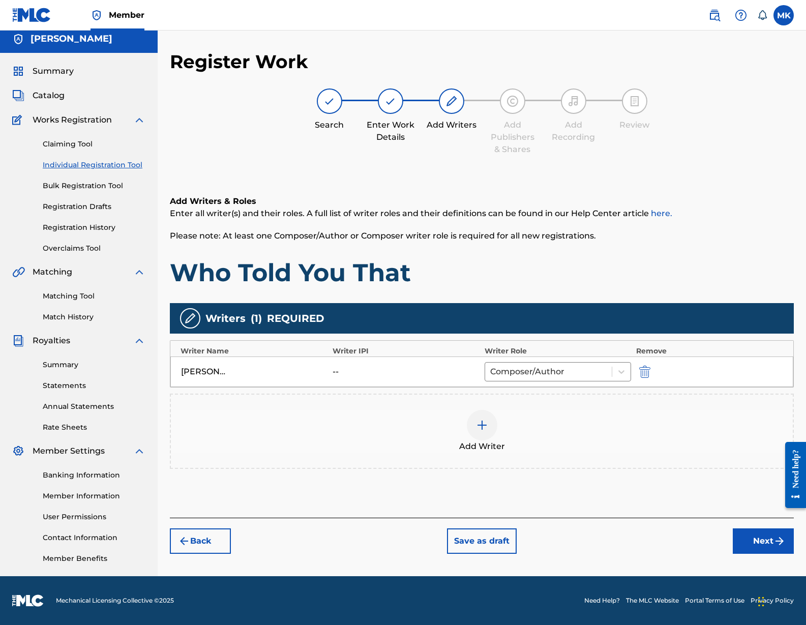
scroll to position [6, 0]
click at [355, 349] on div "Writer IPI" at bounding box center [405, 351] width 147 height 11
click at [339, 368] on div "--" at bounding box center [355, 372] width 46 height 12
click at [346, 349] on div "Writer IPI" at bounding box center [405, 351] width 147 height 11
click at [754, 411] on div "Add Writer" at bounding box center [482, 431] width 622 height 43
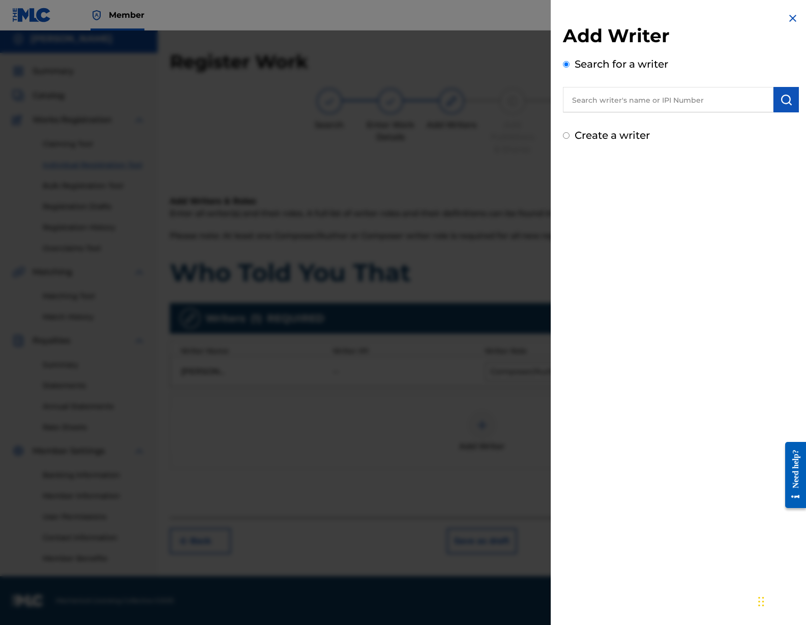
click at [455, 199] on div at bounding box center [403, 343] width 806 height 625
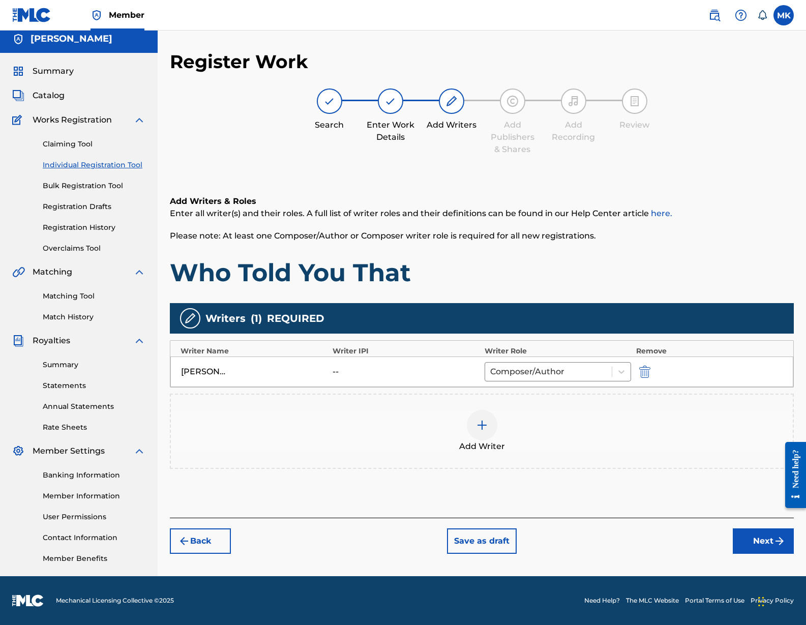
click at [484, 421] on img at bounding box center [482, 425] width 12 height 12
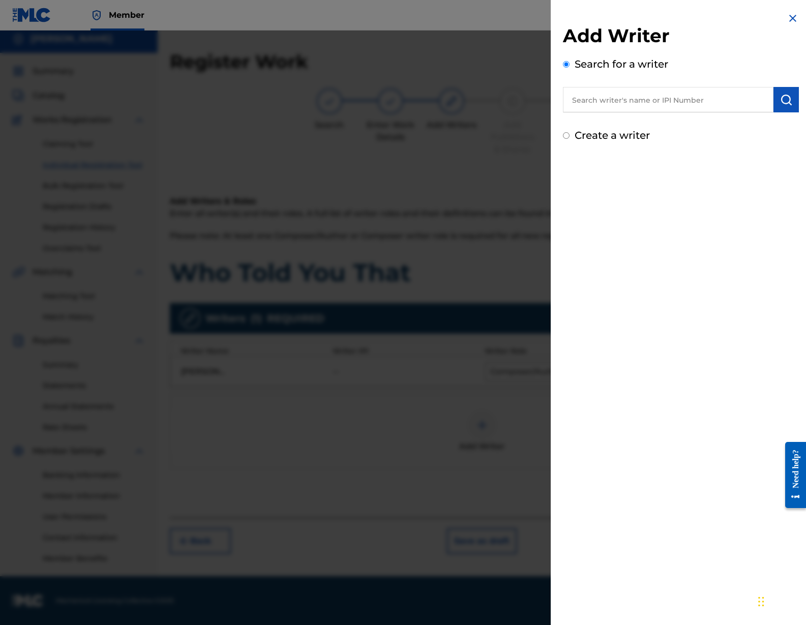
click at [657, 100] on input "text" at bounding box center [668, 99] width 210 height 25
type input "447831339"
click at [781, 99] on img "submit" at bounding box center [786, 100] width 12 height 12
click at [564, 176] on input "Create a writer" at bounding box center [566, 178] width 7 height 7
radio input "false"
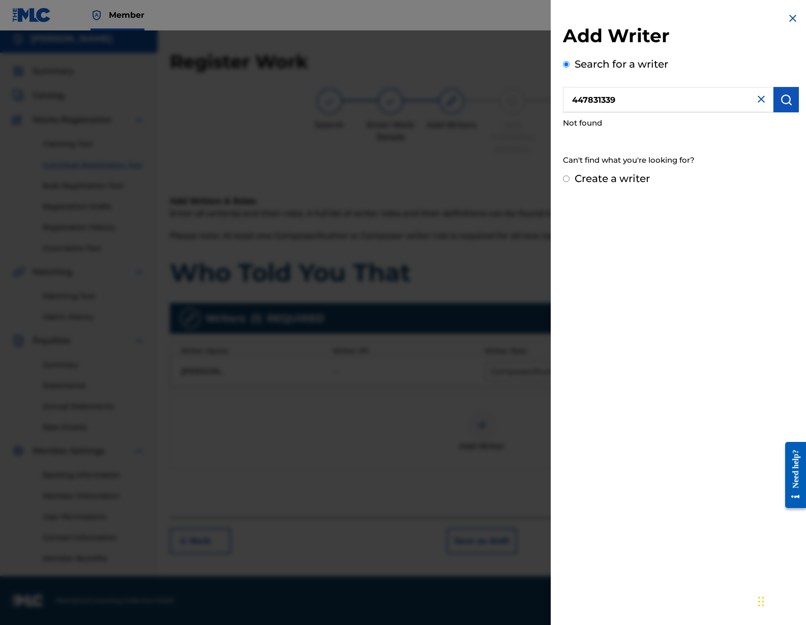
radio input "true"
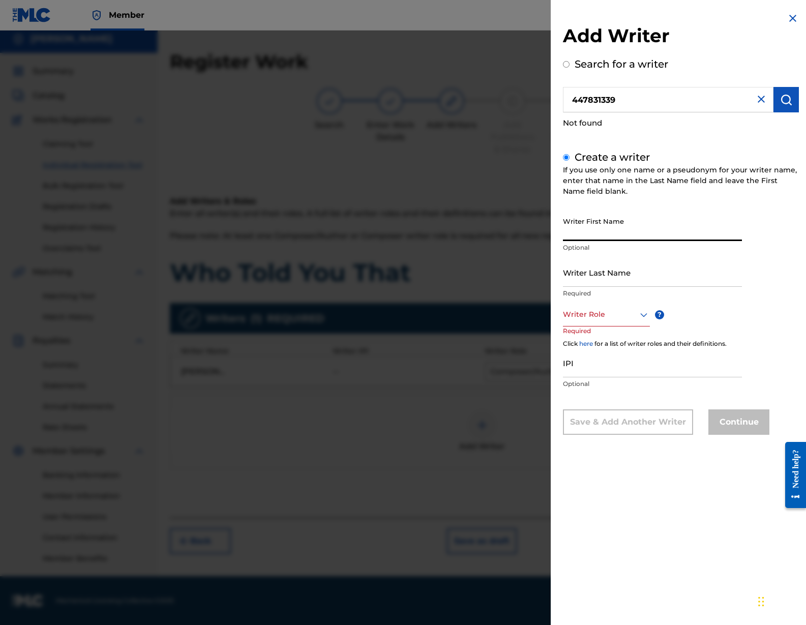
click at [590, 233] on input "Writer First Name" at bounding box center [652, 226] width 179 height 29
type input "[PERSON_NAME]"
click at [597, 275] on input "Writer Last Name" at bounding box center [652, 272] width 179 height 29
type input "[PERSON_NAME]"
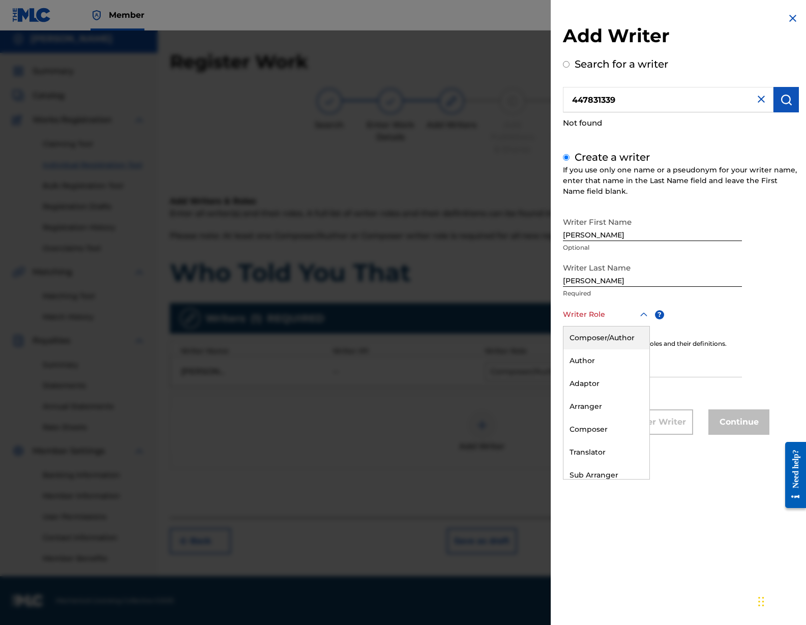
click at [641, 314] on icon at bounding box center [643, 314] width 7 height 4
click at [612, 336] on div "Composer/Author" at bounding box center [606, 337] width 86 height 23
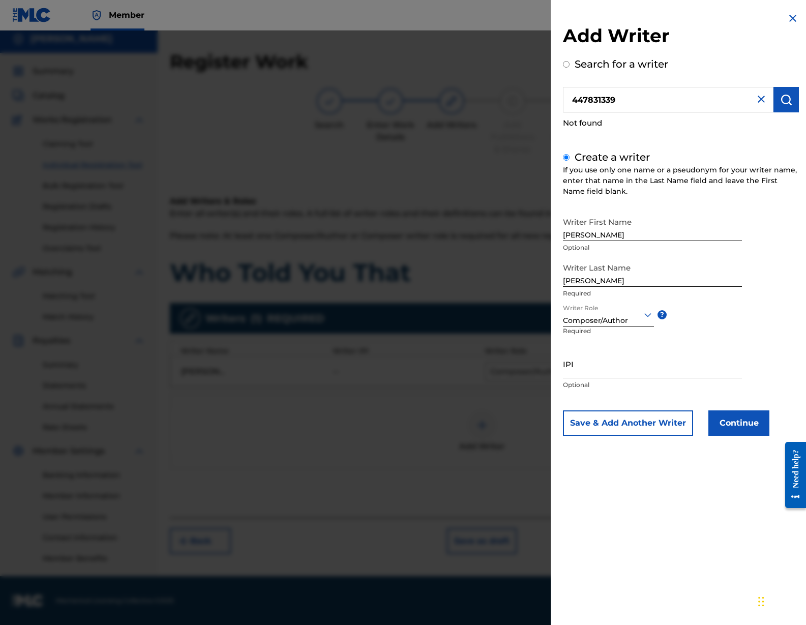
click at [583, 369] on input "IPI" at bounding box center [652, 363] width 179 height 29
type input "447831339"
click at [720, 423] on button "Continue" at bounding box center [738, 422] width 61 height 25
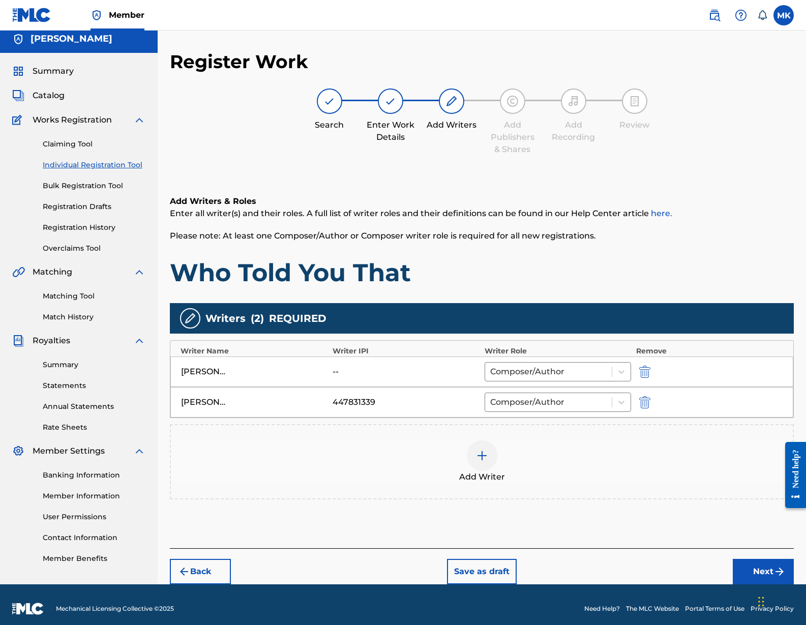
scroll to position [8, 0]
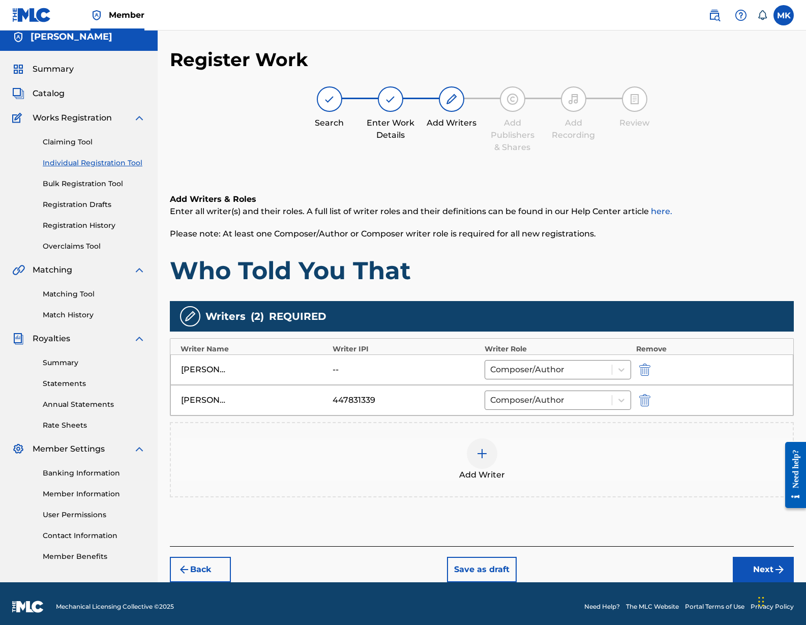
click at [643, 367] on img "submit" at bounding box center [644, 369] width 11 height 12
type input "Michael Kennedy"
type input "447831339"
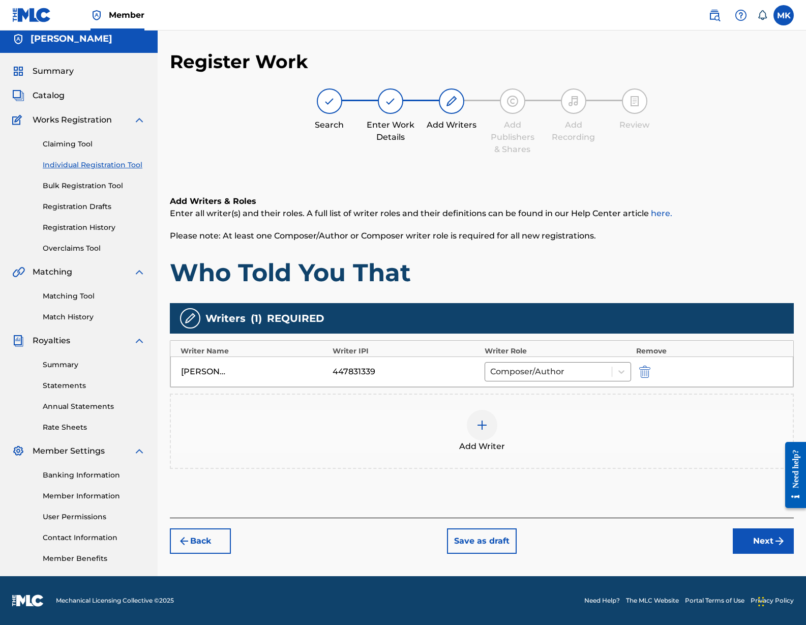
scroll to position [6, 0]
click at [752, 542] on button "Next" at bounding box center [763, 540] width 61 height 25
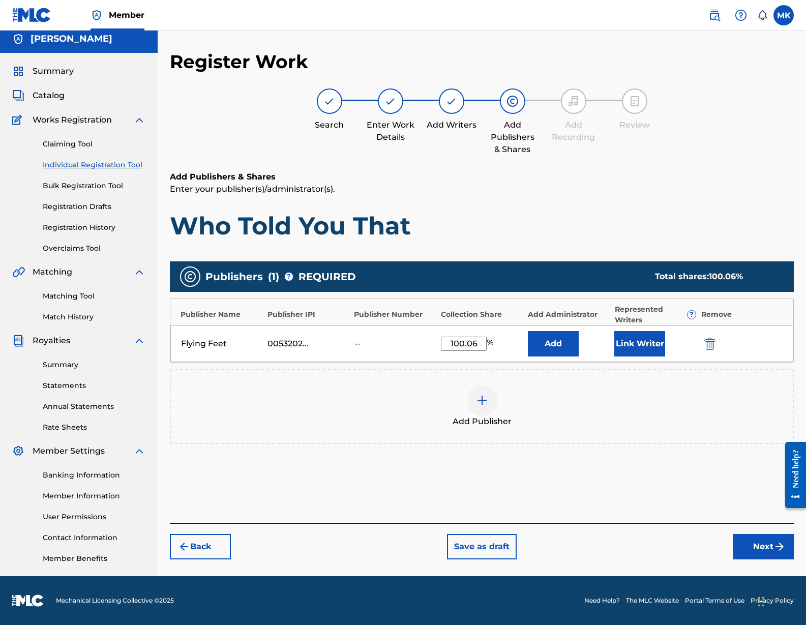
click at [639, 341] on button "Link Writer" at bounding box center [639, 343] width 51 height 25
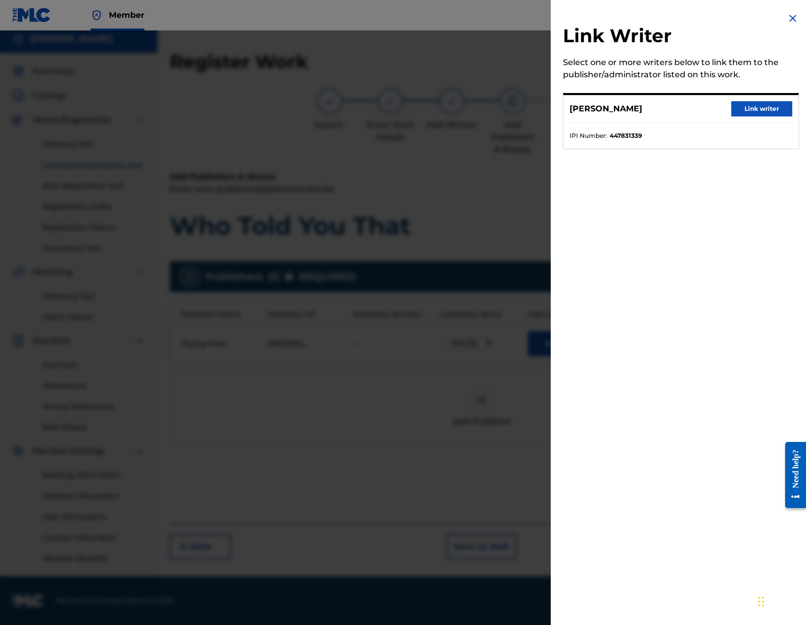
click at [752, 111] on button "Link writer" at bounding box center [761, 108] width 61 height 15
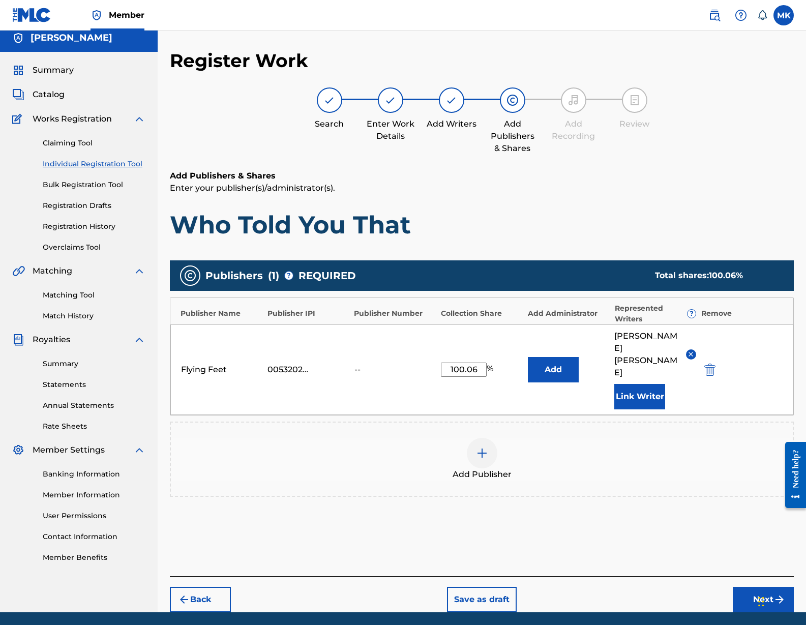
scroll to position [8, 0]
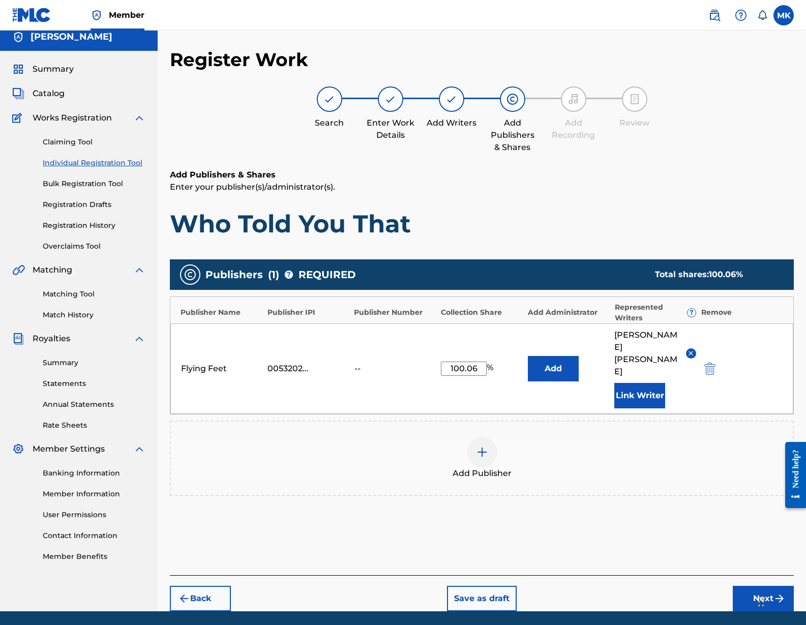
click at [376, 314] on div "Publisher Number" at bounding box center [395, 312] width 82 height 11
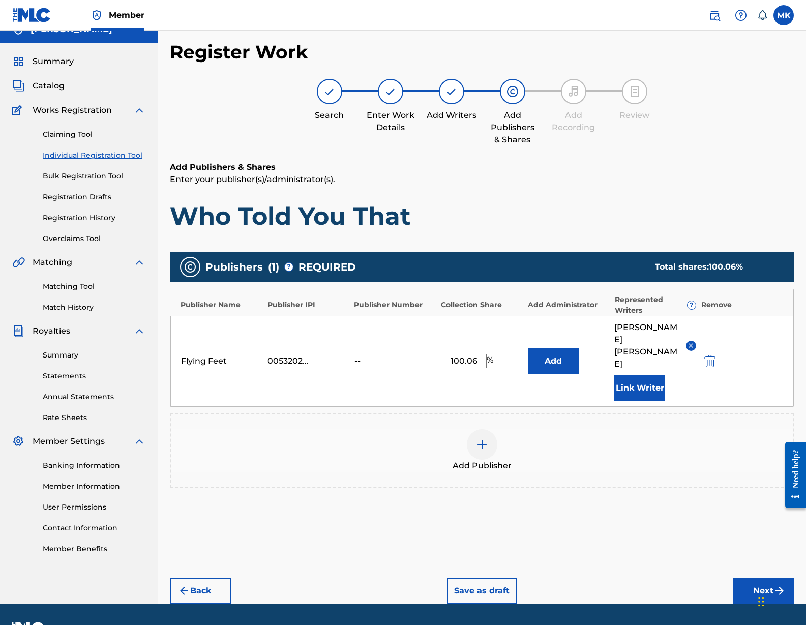
click at [759, 578] on button "Next" at bounding box center [763, 590] width 61 height 25
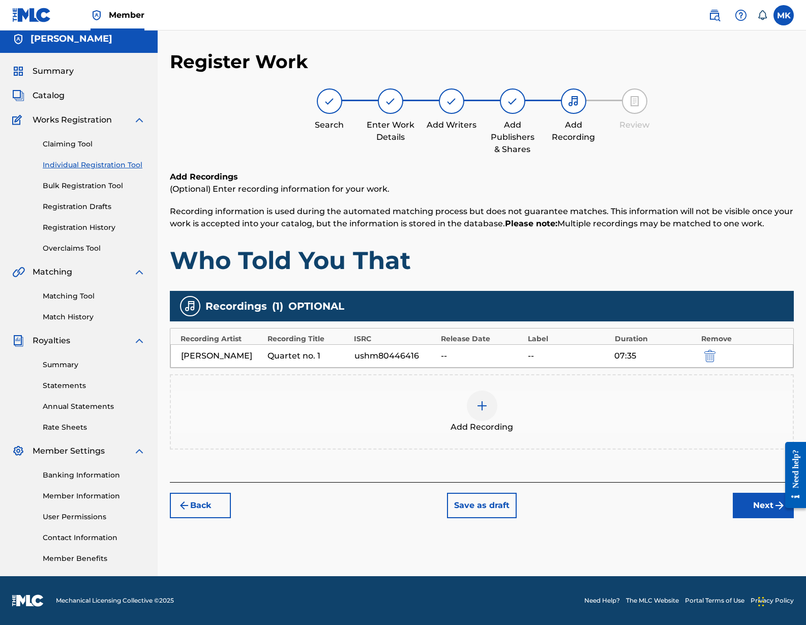
click at [752, 505] on button "Next" at bounding box center [763, 505] width 61 height 25
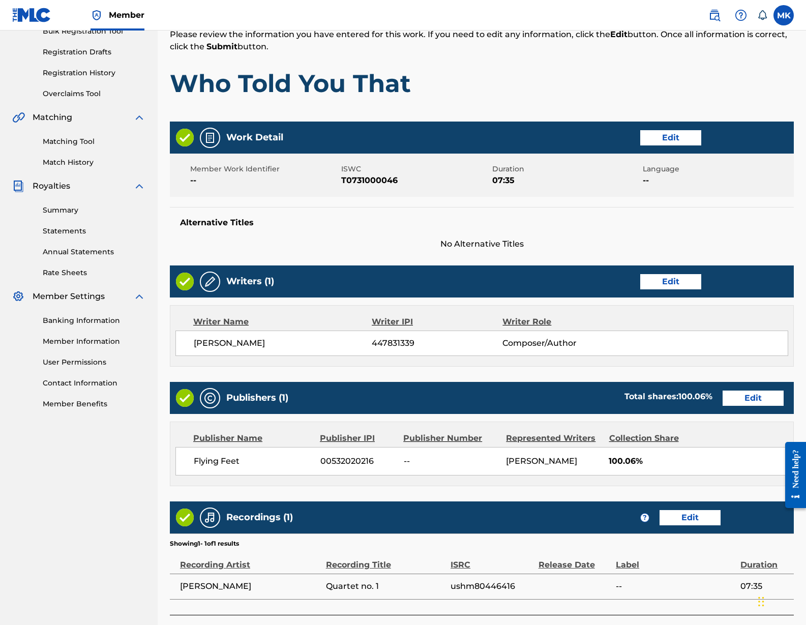
scroll to position [234, 0]
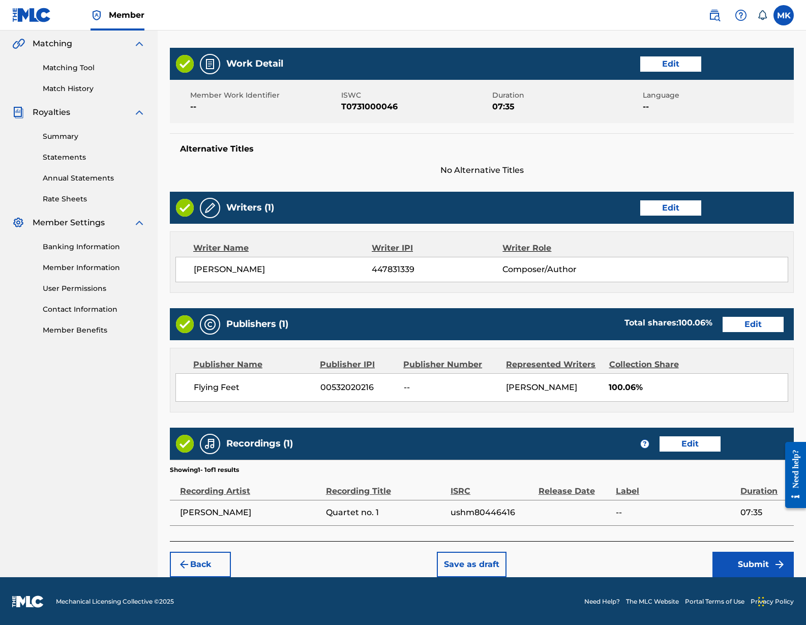
click at [744, 558] on button "Submit" at bounding box center [752, 564] width 81 height 25
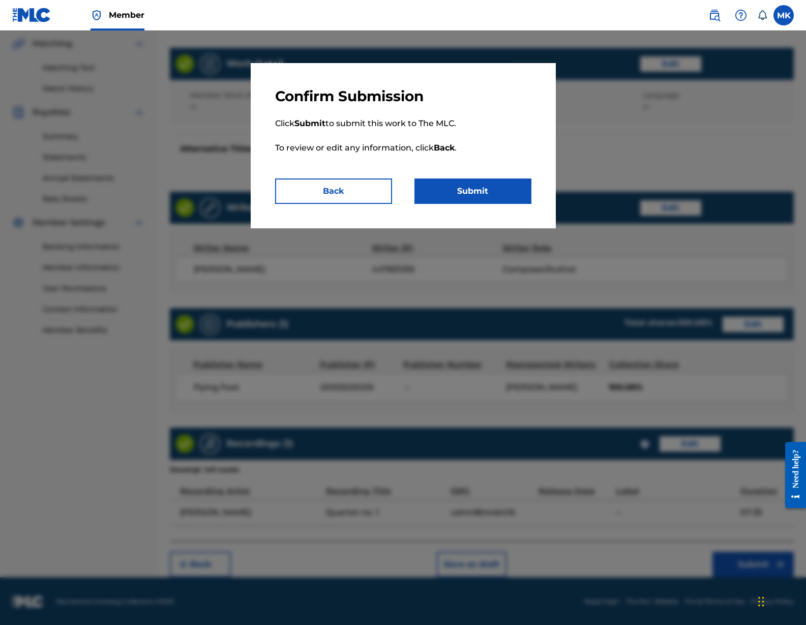
click at [487, 190] on button "Submit" at bounding box center [472, 190] width 117 height 25
click at [624, 133] on div at bounding box center [403, 343] width 806 height 625
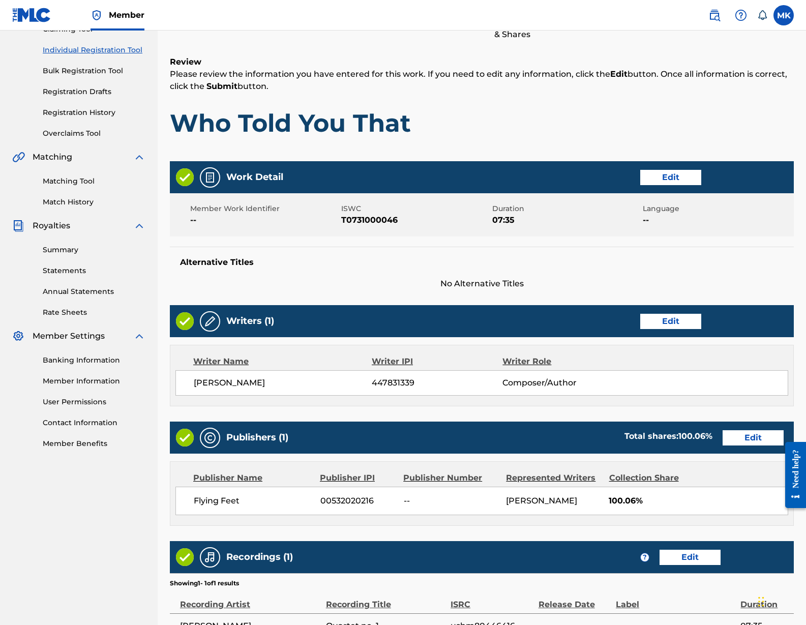
scroll to position [121, 0]
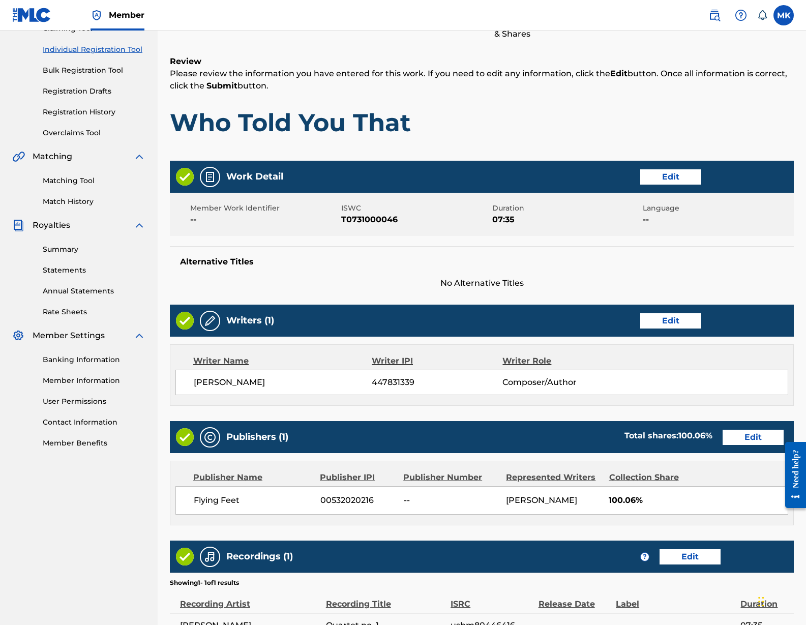
click at [667, 176] on button "Edit" at bounding box center [670, 176] width 61 height 15
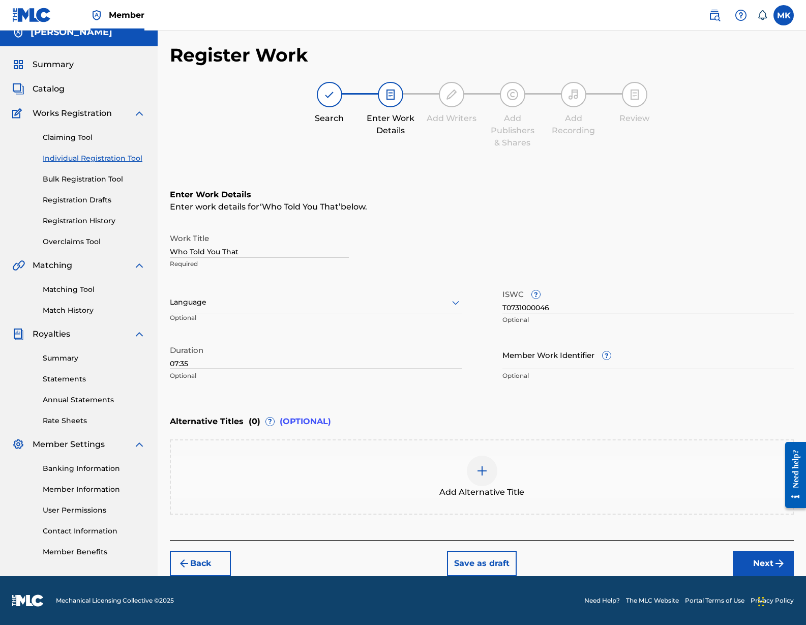
scroll to position [12, 0]
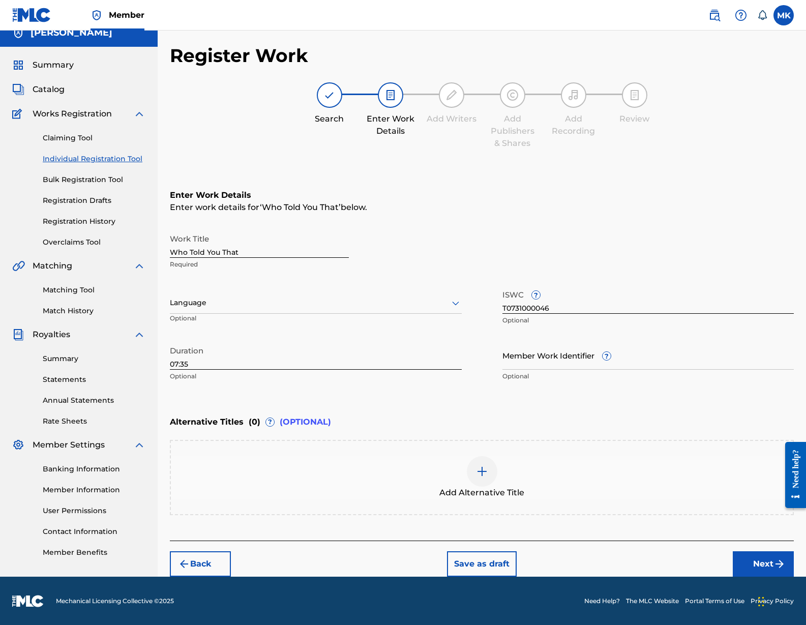
click at [524, 364] on input "Member Work Identifier ?" at bounding box center [648, 355] width 292 height 29
type input "WB1054222"
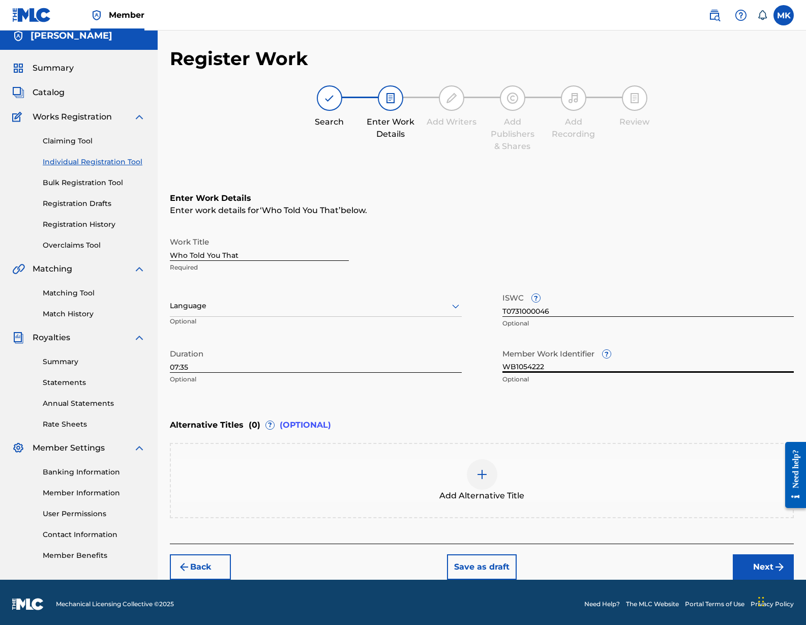
click at [761, 560] on button "Next" at bounding box center [763, 566] width 61 height 25
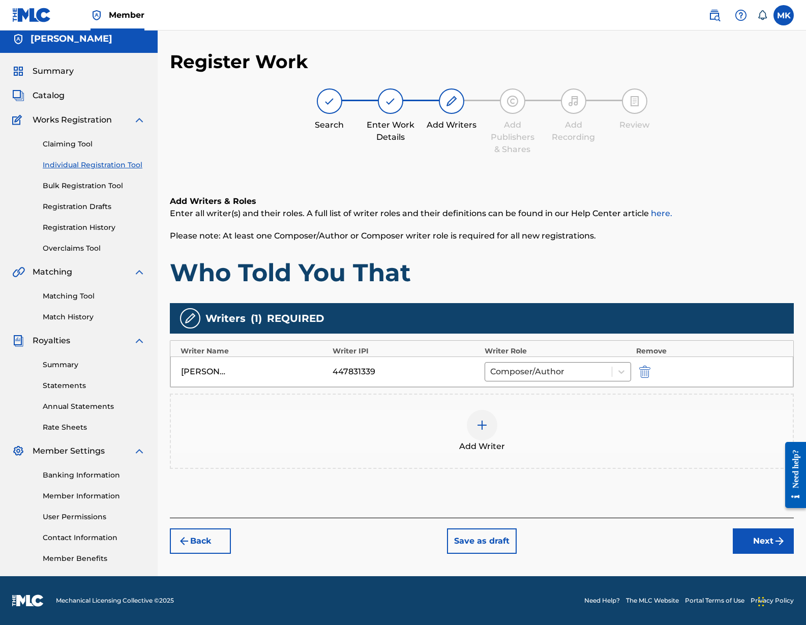
click at [765, 541] on button "Next" at bounding box center [763, 540] width 61 height 25
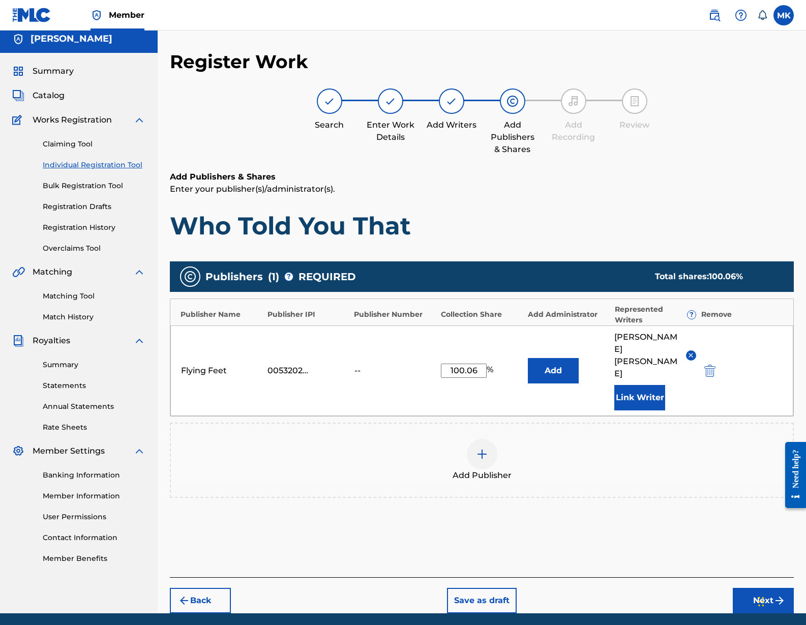
scroll to position [0, 0]
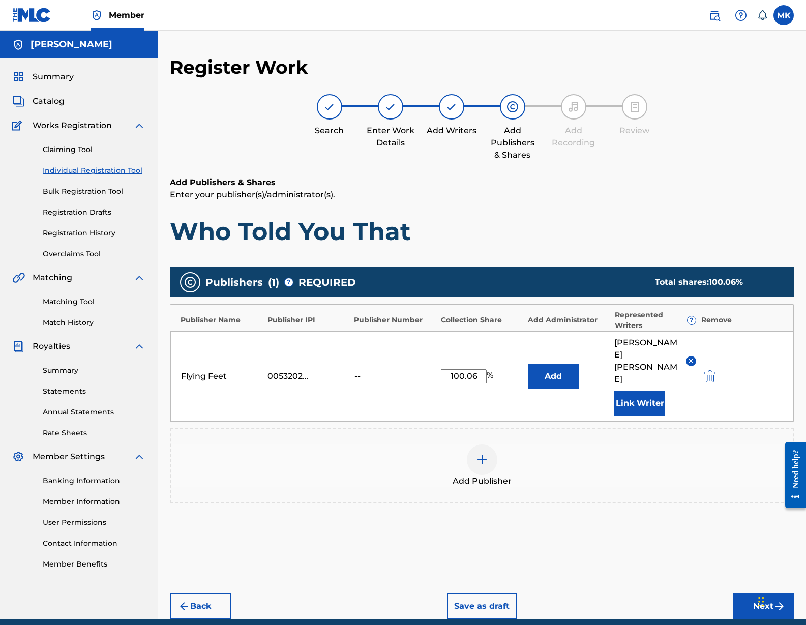
drag, startPoint x: 666, startPoint y: 560, endPoint x: 672, endPoint y: 559, distance: 5.6
click at [666, 583] on div "Back Save as draft Next" at bounding box center [482, 601] width 624 height 36
click at [751, 593] on button "Next" at bounding box center [763, 605] width 61 height 25
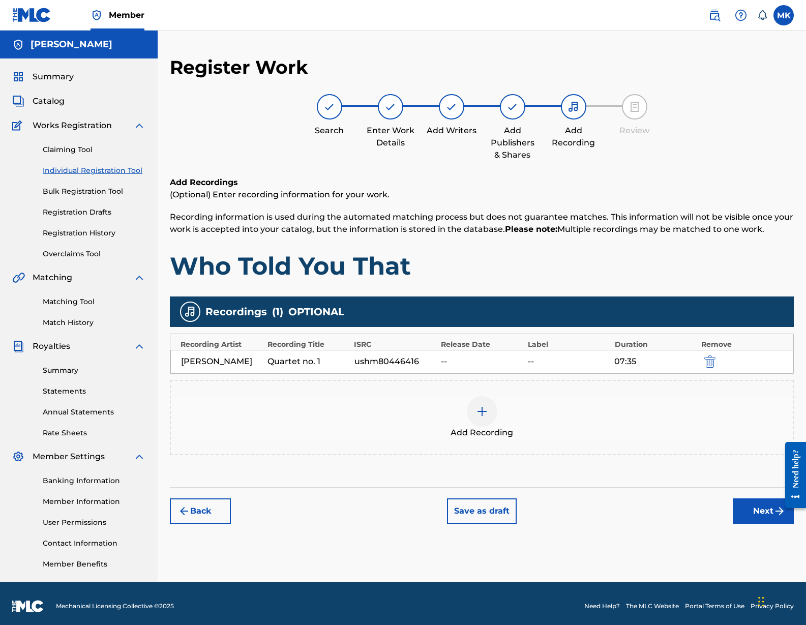
scroll to position [6, 0]
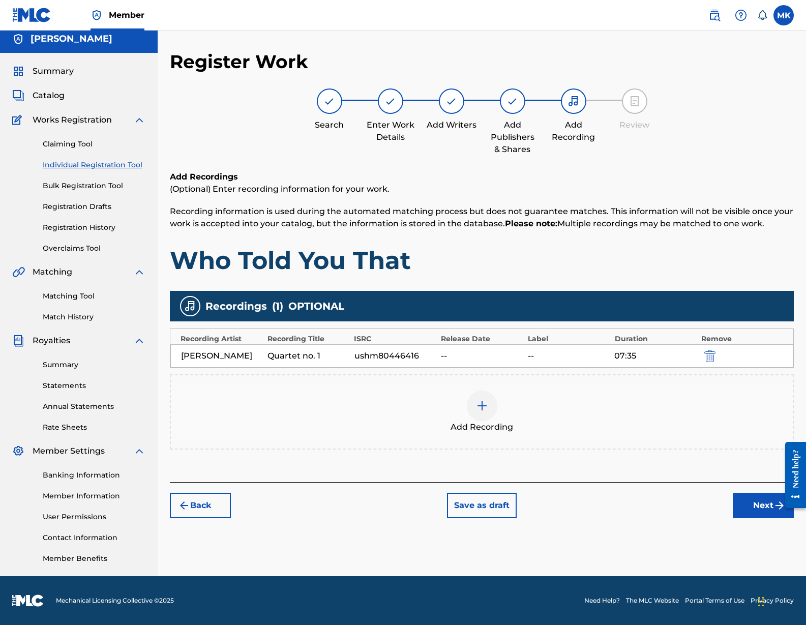
click at [754, 503] on button "Next" at bounding box center [763, 505] width 61 height 25
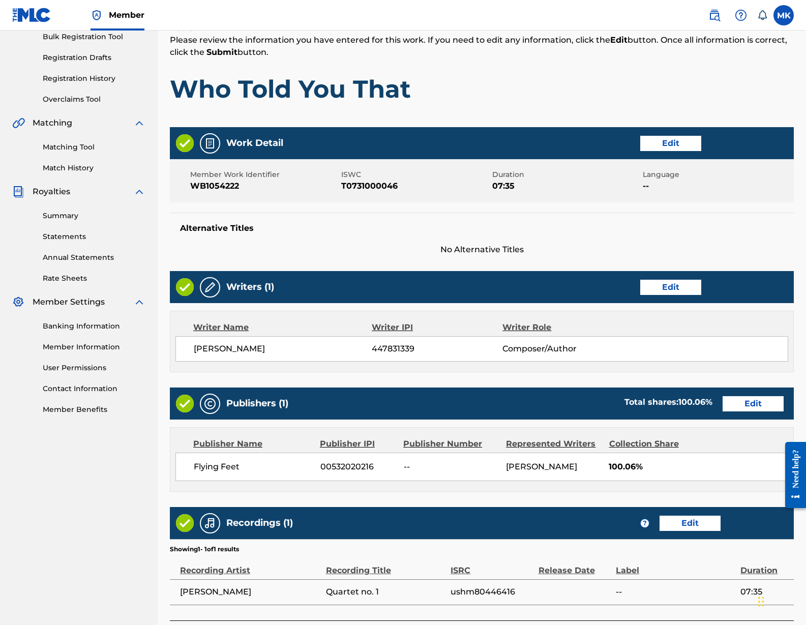
scroll to position [156, 0]
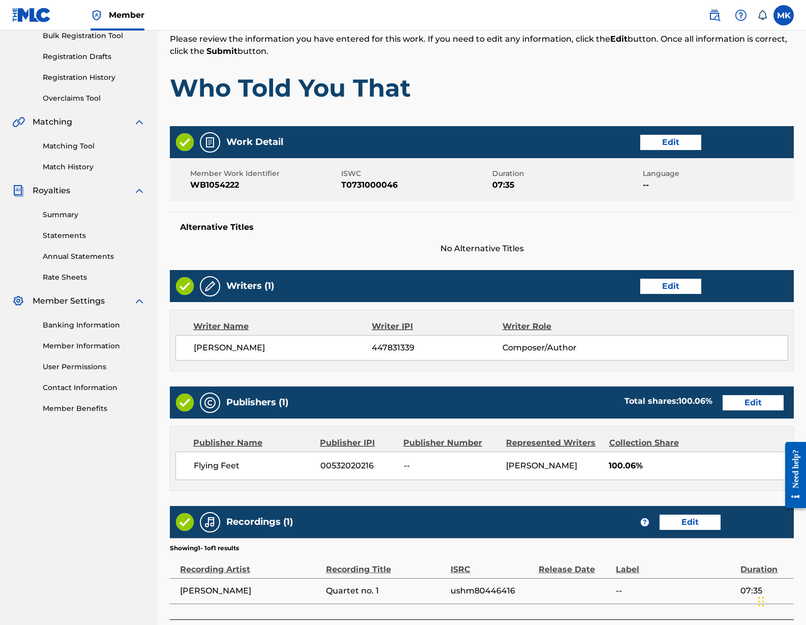
click at [754, 401] on button "Edit" at bounding box center [752, 402] width 61 height 15
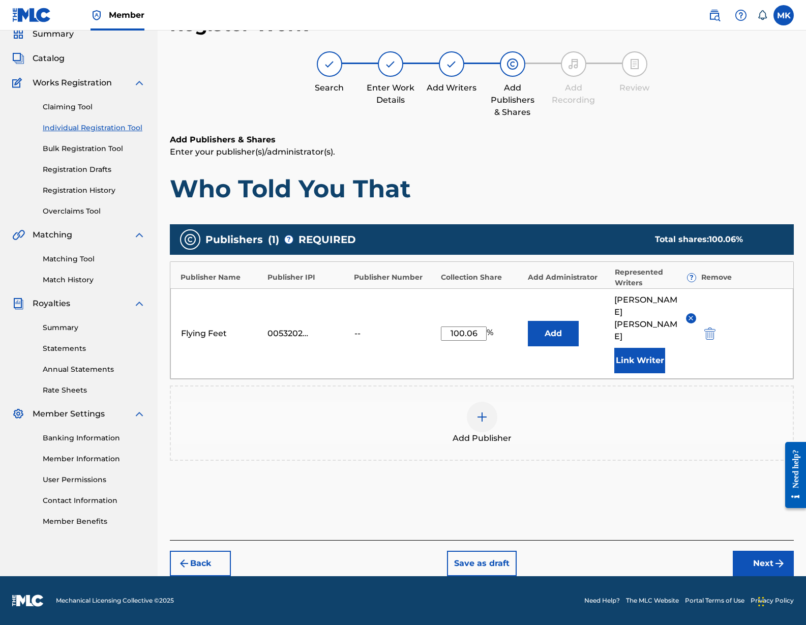
scroll to position [18, 0]
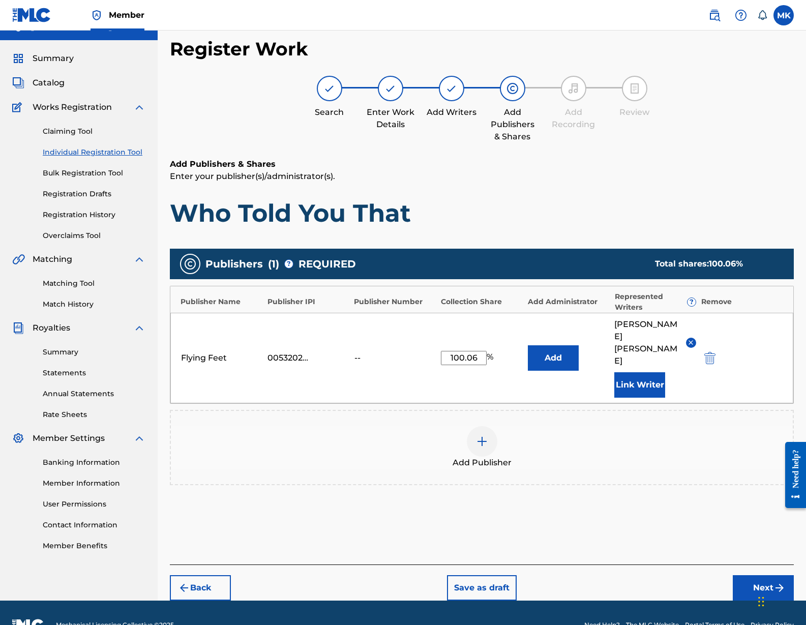
click at [356, 352] on div "--" at bounding box center [377, 358] width 46 height 12
click at [751, 575] on button "Next" at bounding box center [763, 587] width 61 height 25
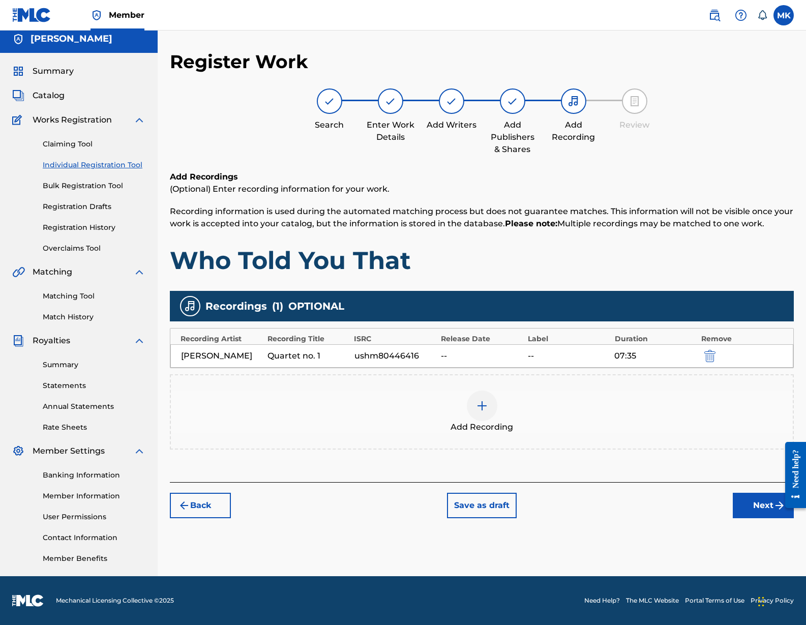
click at [755, 505] on button "Next" at bounding box center [763, 505] width 61 height 25
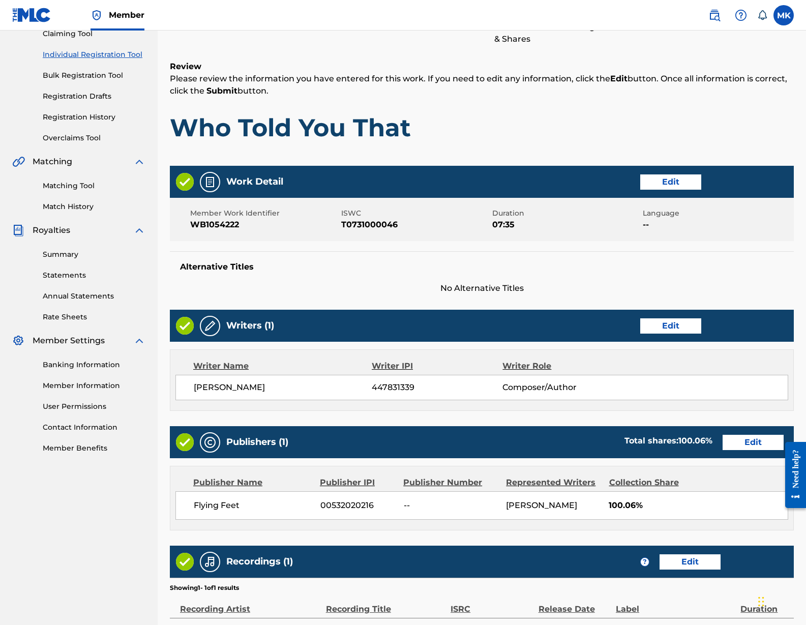
scroll to position [234, 0]
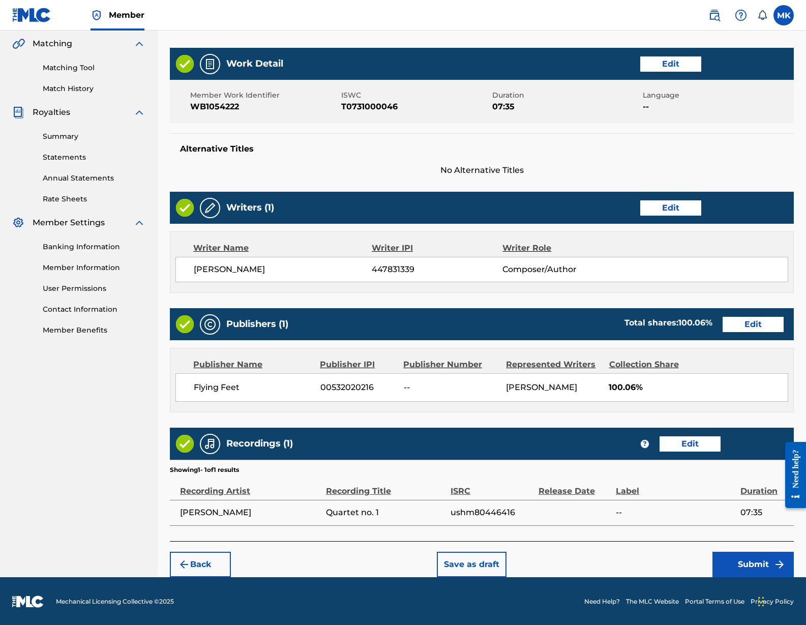
click at [742, 565] on button "Submit" at bounding box center [752, 564] width 81 height 25
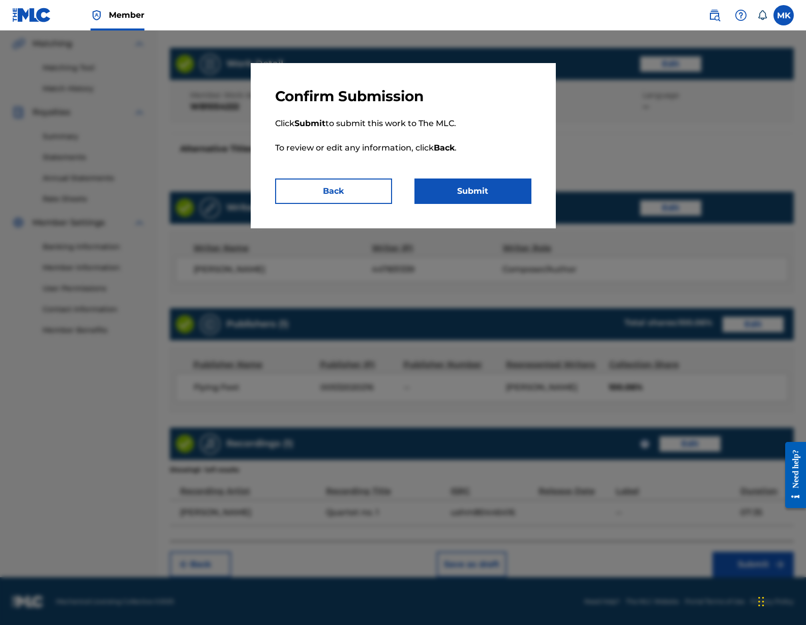
click at [464, 188] on button "Submit" at bounding box center [472, 190] width 117 height 25
click at [480, 190] on button "Submit" at bounding box center [472, 190] width 117 height 25
click at [328, 188] on button "Back" at bounding box center [333, 190] width 117 height 25
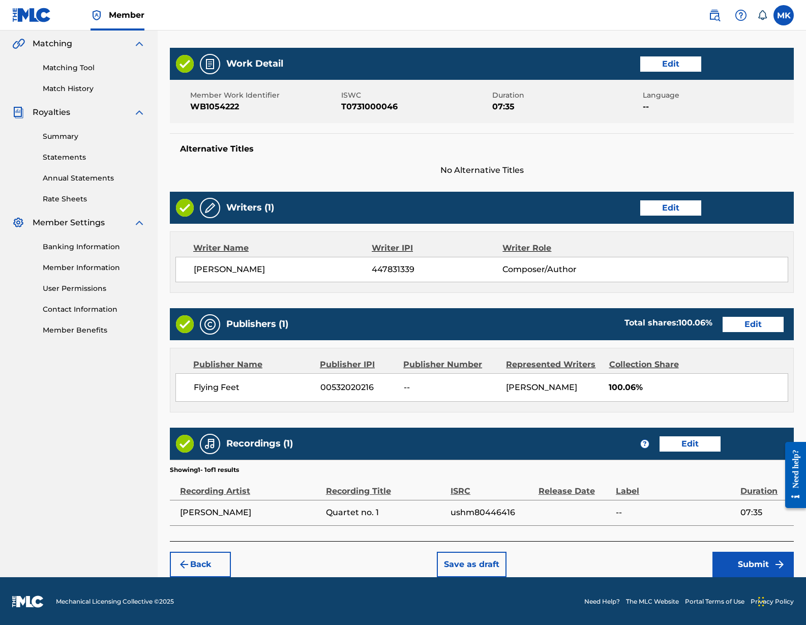
click at [691, 442] on button "Edit" at bounding box center [689, 443] width 61 height 15
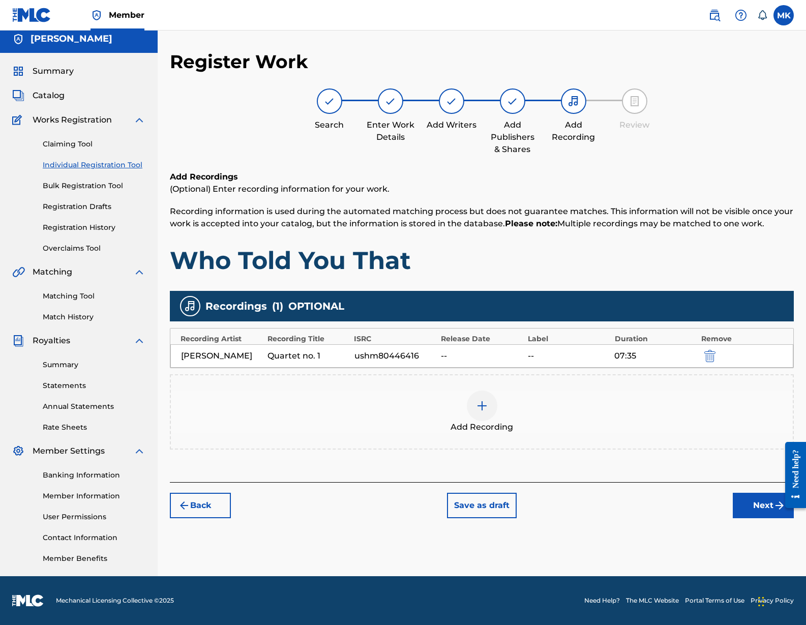
click at [755, 500] on button "Next" at bounding box center [763, 505] width 61 height 25
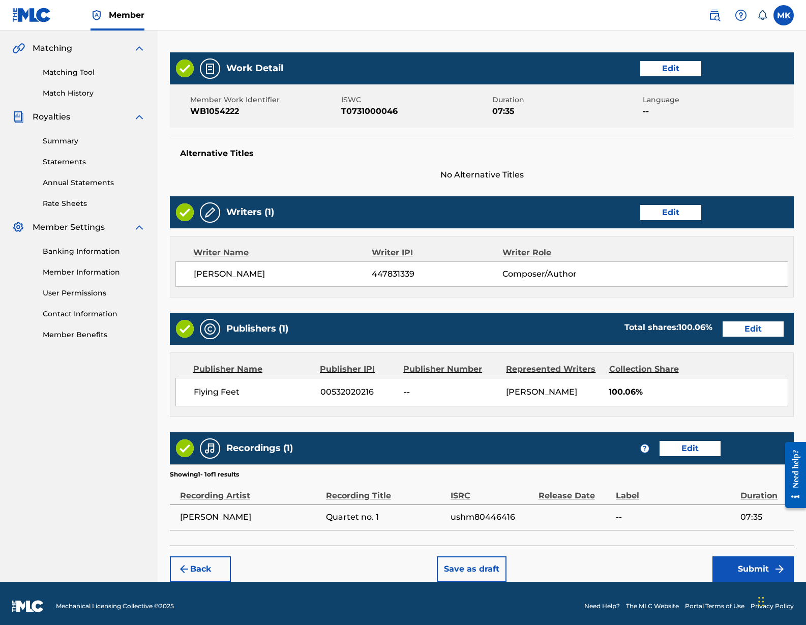
scroll to position [234, 0]
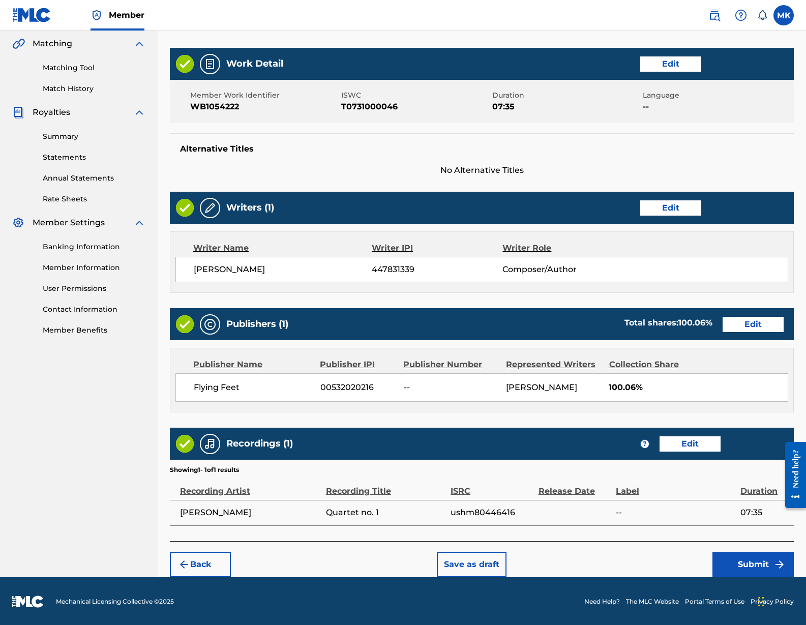
click at [745, 559] on button "Submit" at bounding box center [752, 564] width 81 height 25
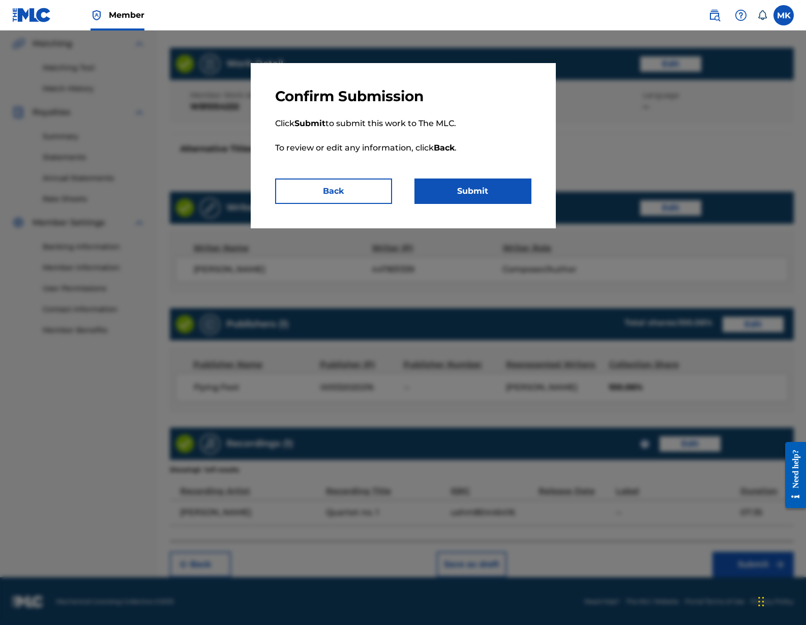
click at [474, 186] on button "Submit" at bounding box center [472, 190] width 117 height 25
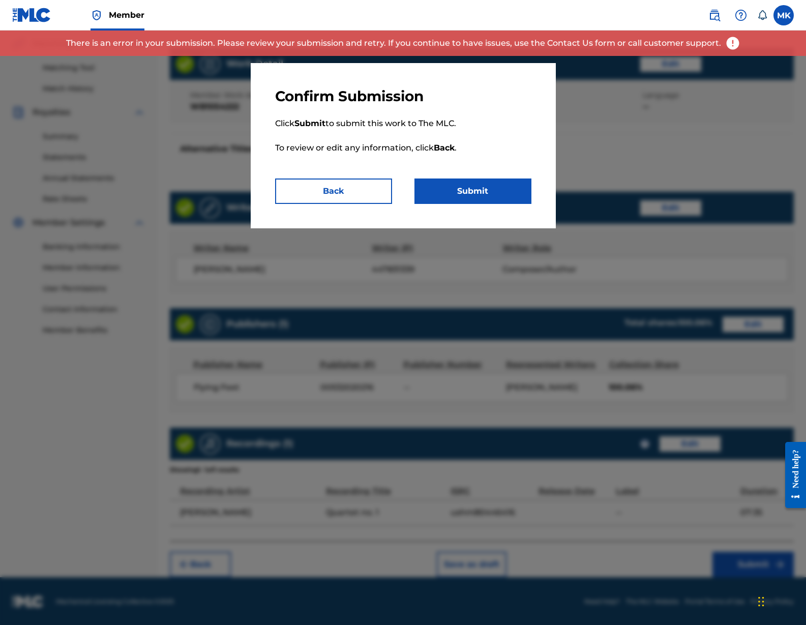
click at [360, 189] on button "Back" at bounding box center [333, 190] width 117 height 25
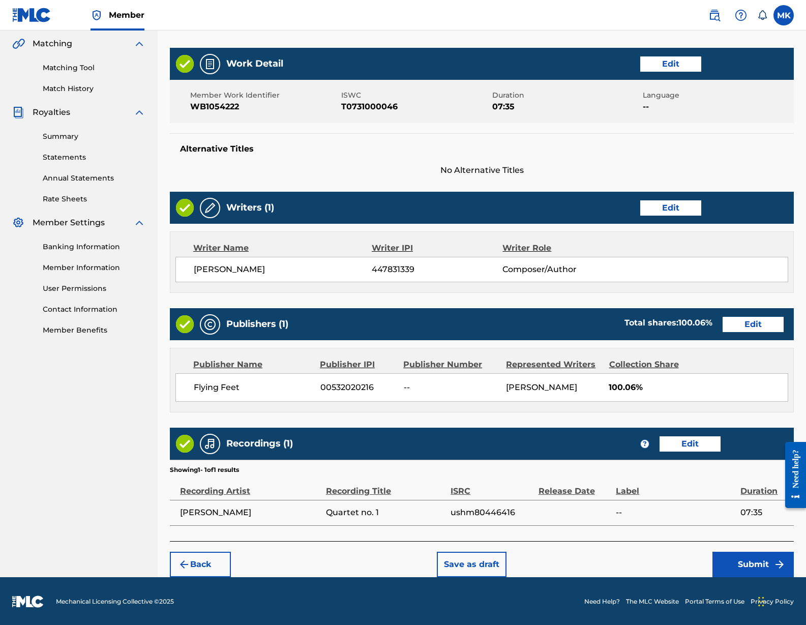
click at [204, 556] on button "Back" at bounding box center [200, 564] width 61 height 25
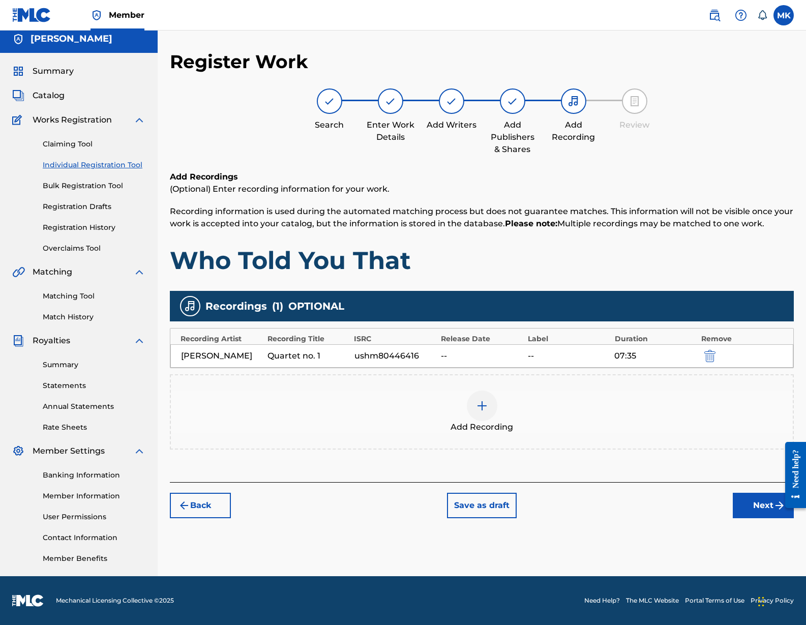
click at [201, 501] on button "Back" at bounding box center [200, 505] width 61 height 25
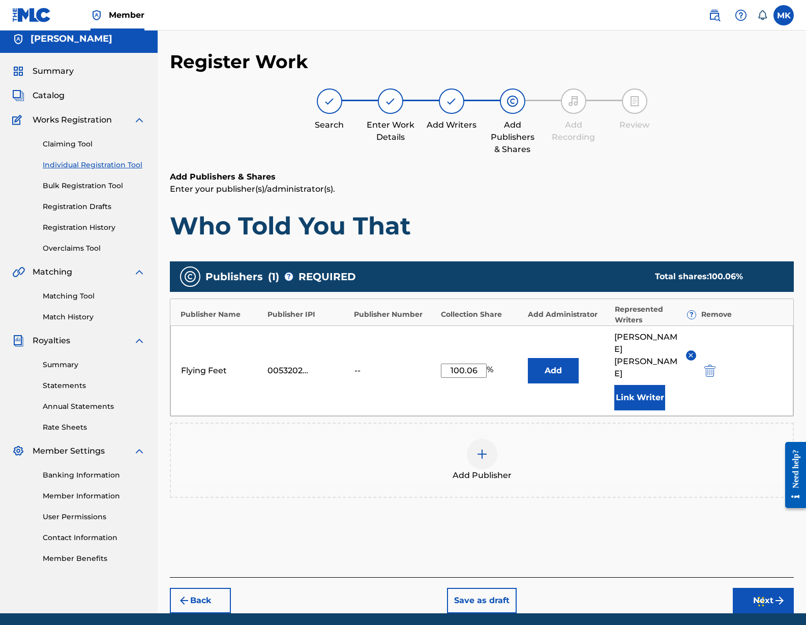
scroll to position [18, 0]
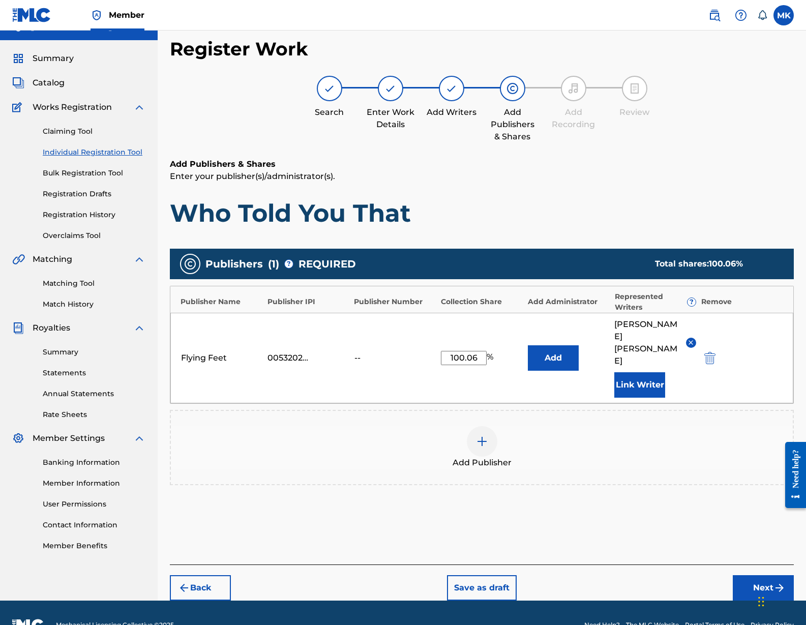
click at [197, 575] on button "Back" at bounding box center [200, 587] width 61 height 25
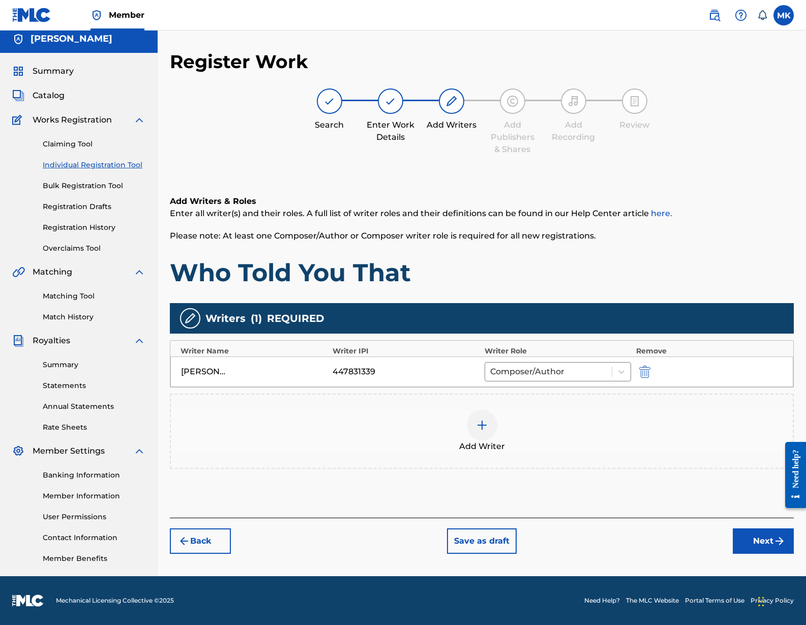
click at [200, 544] on button "Back" at bounding box center [200, 540] width 61 height 25
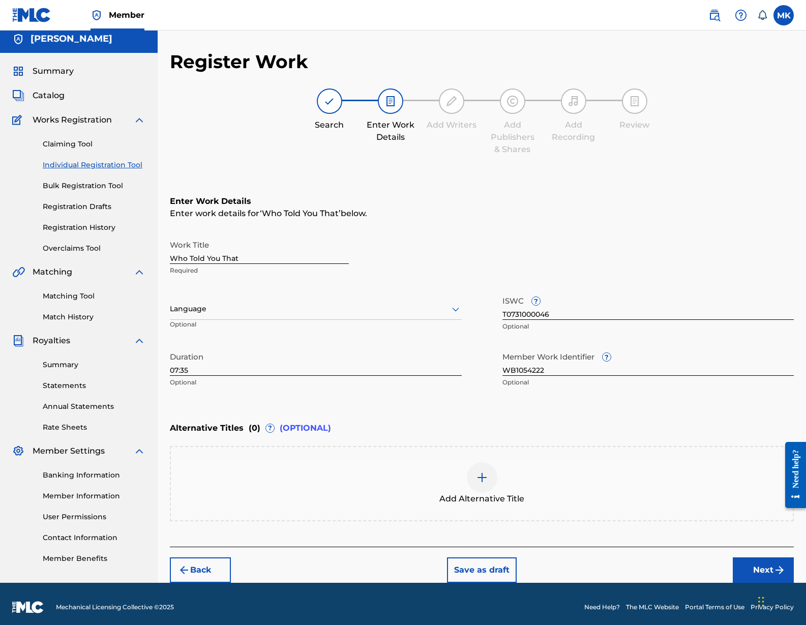
scroll to position [12, 0]
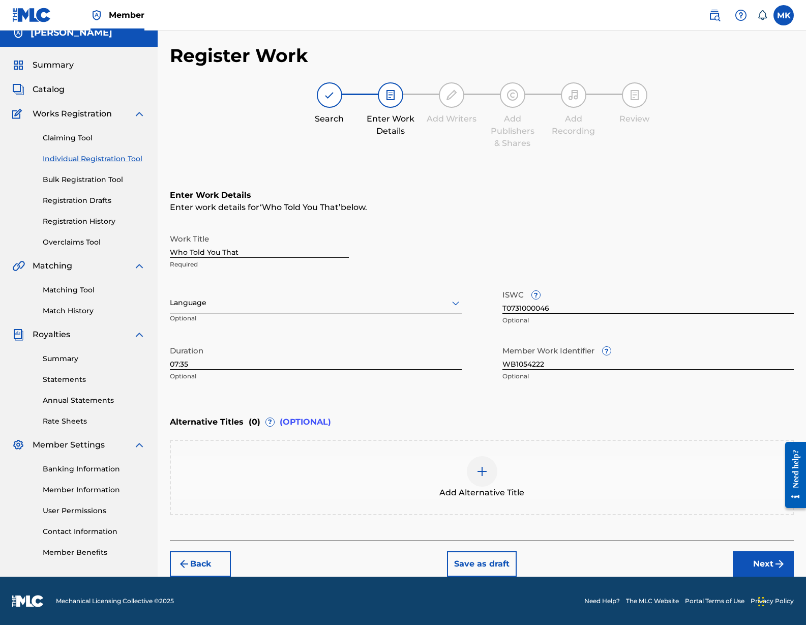
click at [204, 563] on button "Back" at bounding box center [200, 563] width 61 height 25
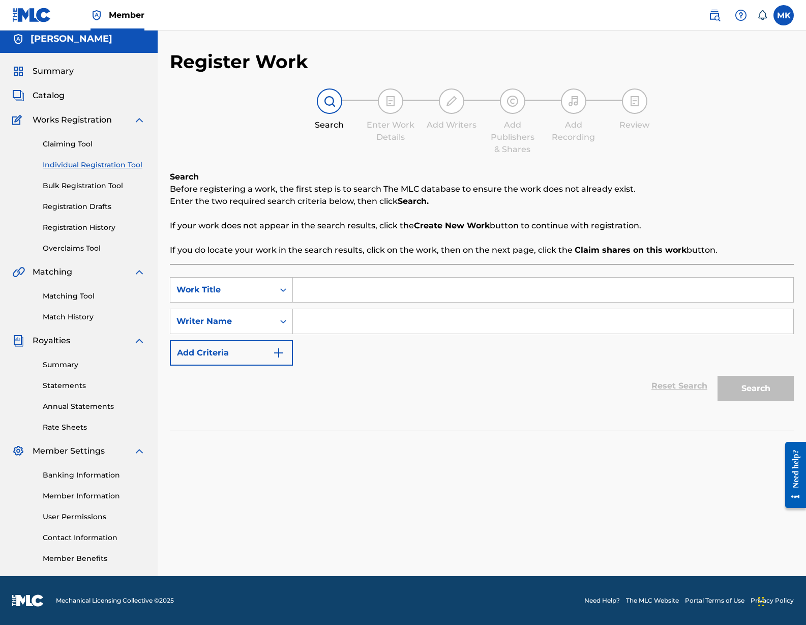
scroll to position [6, 0]
click at [781, 11] on label at bounding box center [783, 15] width 20 height 20
click at [783, 15] on input "MK Michael Kennedy mike@kennedymusic.com Notification Preferences Profile Log o…" at bounding box center [783, 15] width 0 height 0
click at [404, 439] on div at bounding box center [482, 436] width 624 height 11
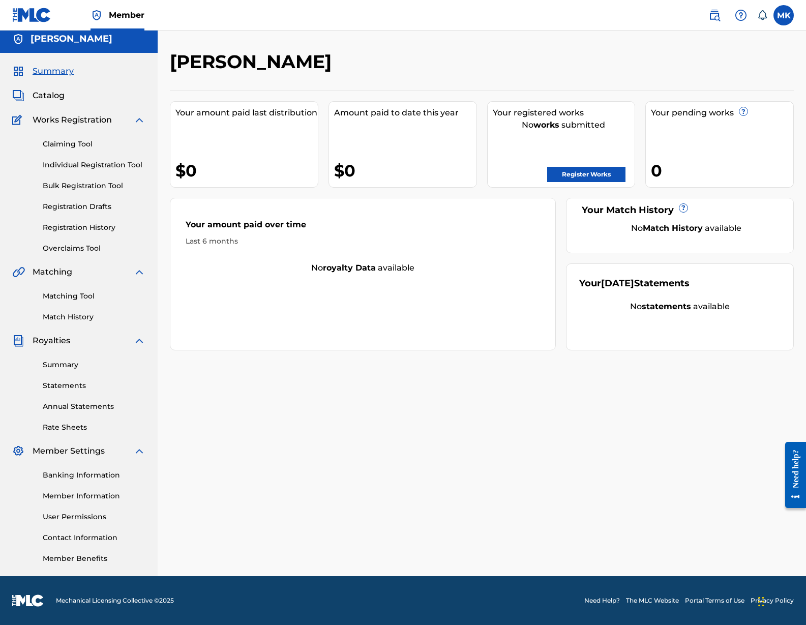
click at [85, 165] on link "Individual Registration Tool" at bounding box center [94, 165] width 103 height 11
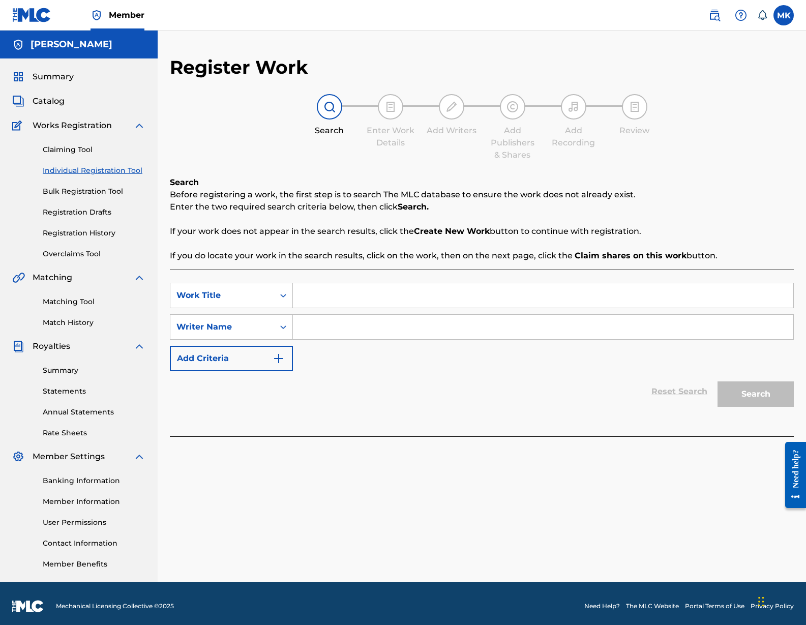
click at [316, 300] on input "Search Form" at bounding box center [543, 295] width 500 height 24
type input "Who Told You That"
click at [354, 331] on input "Search Form" at bounding box center [543, 327] width 500 height 24
type input "Michael Kennedy"
click at [277, 354] on img "Search Form" at bounding box center [278, 358] width 12 height 12
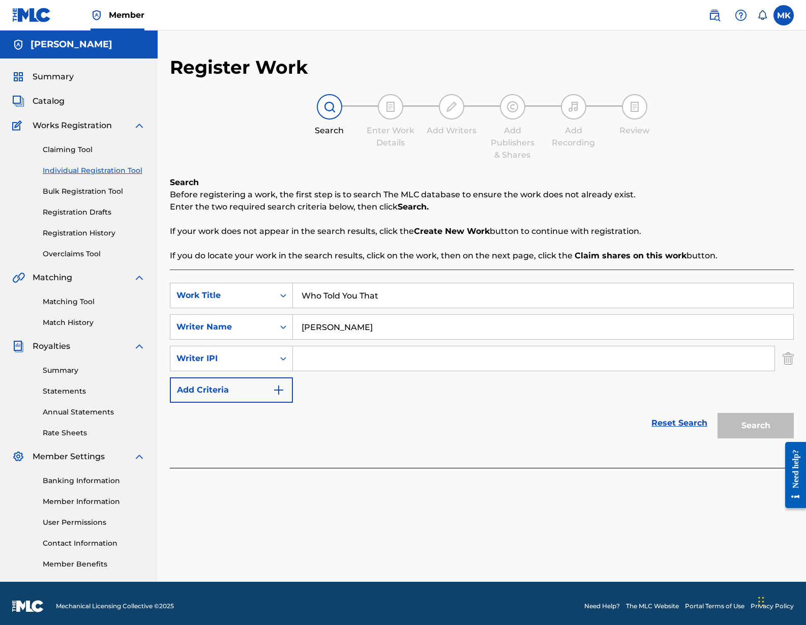
click at [342, 358] on input "Search Form" at bounding box center [533, 358] width 481 height 24
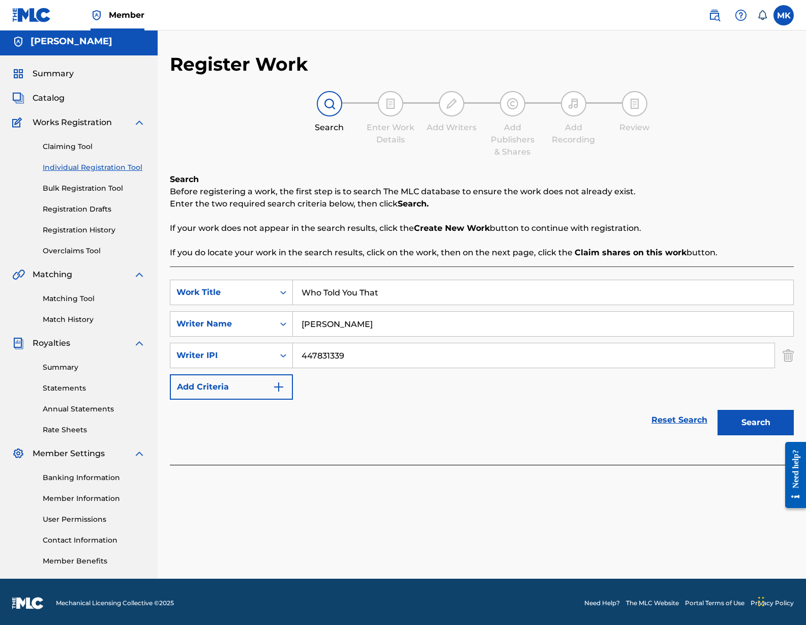
type input "447831339"
click at [279, 385] on img "Search Form" at bounding box center [278, 387] width 12 height 12
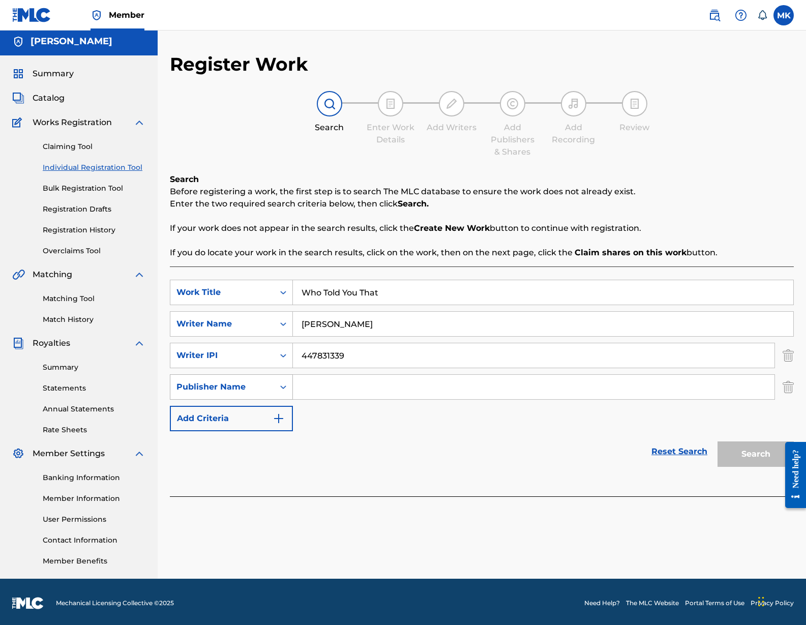
click at [283, 385] on icon "Search Form" at bounding box center [283, 387] width 10 height 10
click at [241, 416] on div "Publisher IPI" at bounding box center [231, 412] width 122 height 25
click at [331, 384] on input "Search Form" at bounding box center [533, 387] width 481 height 24
type input "447831339"
click at [747, 451] on button "Search" at bounding box center [755, 453] width 76 height 25
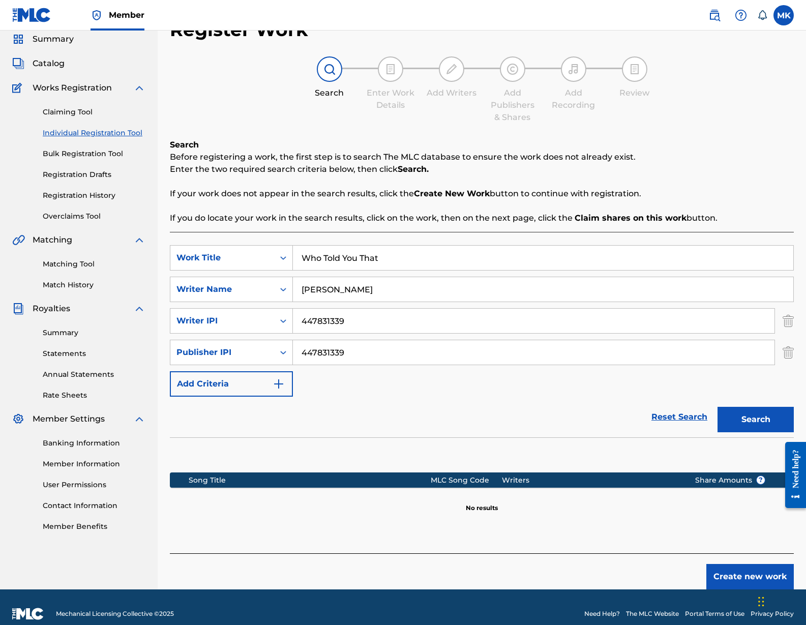
scroll to position [51, 0]
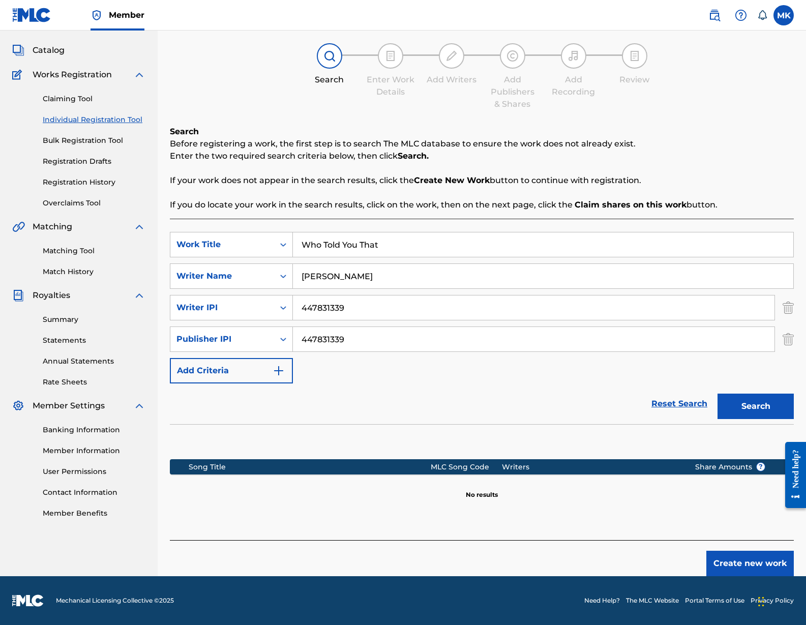
click at [743, 563] on button "Create new work" at bounding box center [749, 563] width 87 height 25
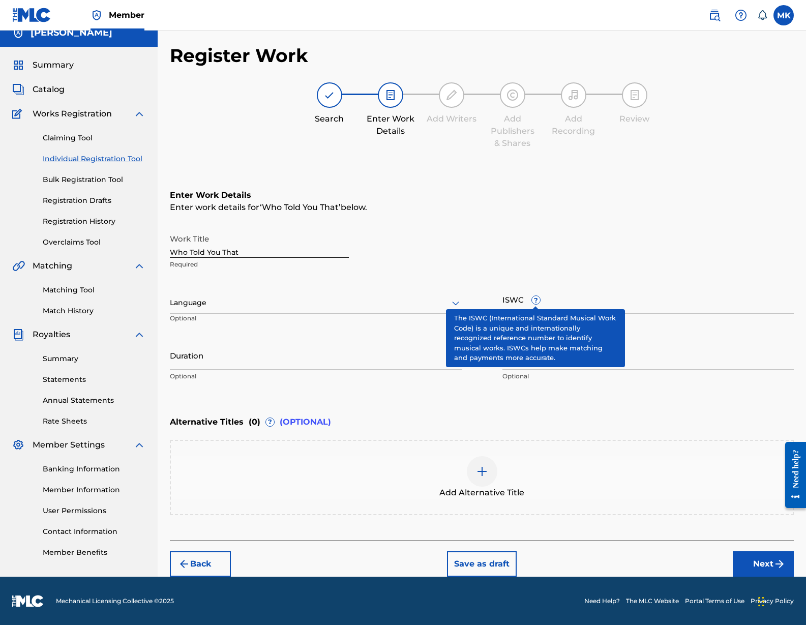
click at [535, 304] on span "?" at bounding box center [536, 300] width 8 height 8
click at [535, 305] on input "ISWC ?" at bounding box center [648, 299] width 292 height 29
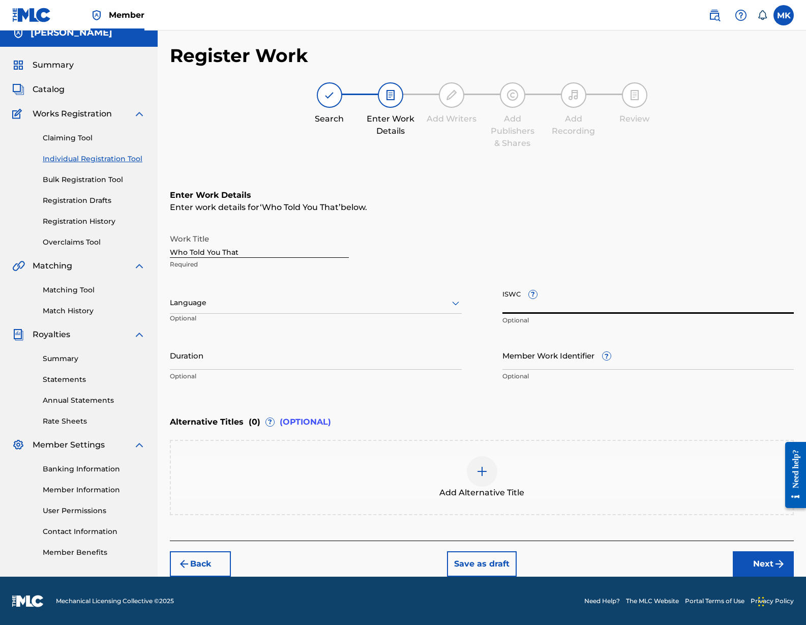
paste input "T0731000046"
type input "T0731000046"
click at [397, 361] on input "Duration" at bounding box center [316, 355] width 292 height 29
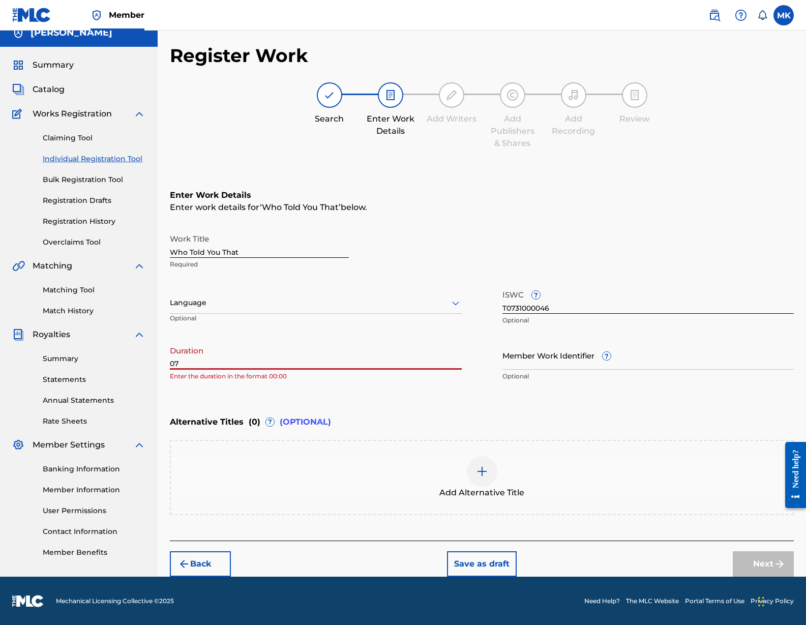
type input "0"
click at [170, 360] on input "7:35" at bounding box center [316, 355] width 292 height 29
type input "07:35"
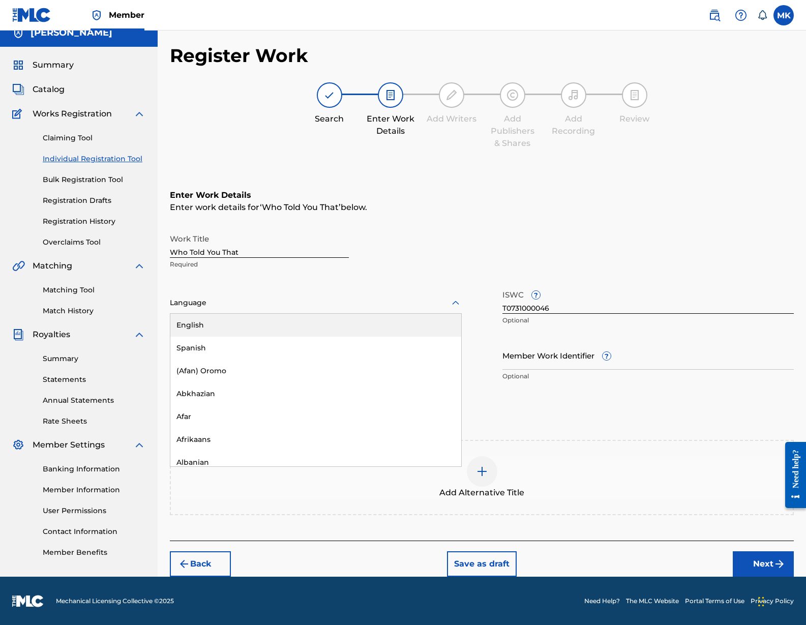
click at [457, 300] on icon at bounding box center [455, 303] width 12 height 12
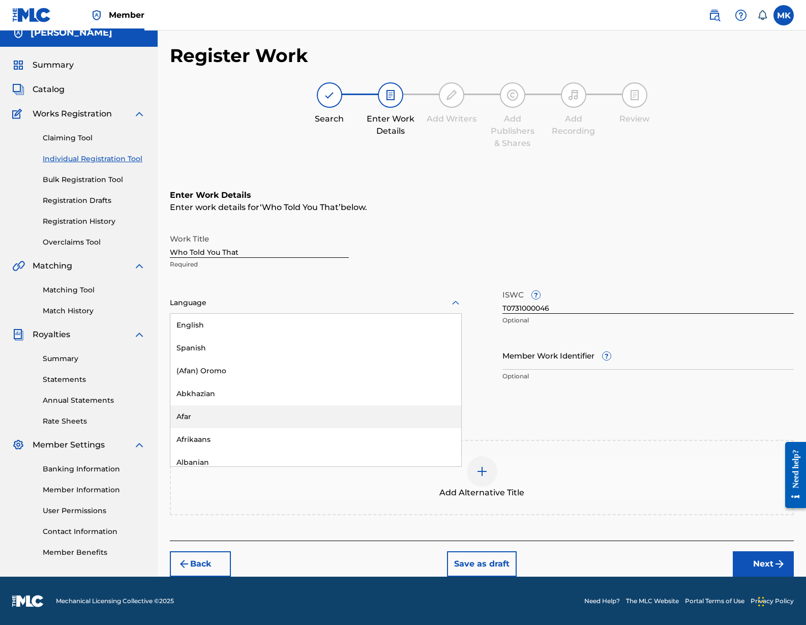
scroll to position [0, 0]
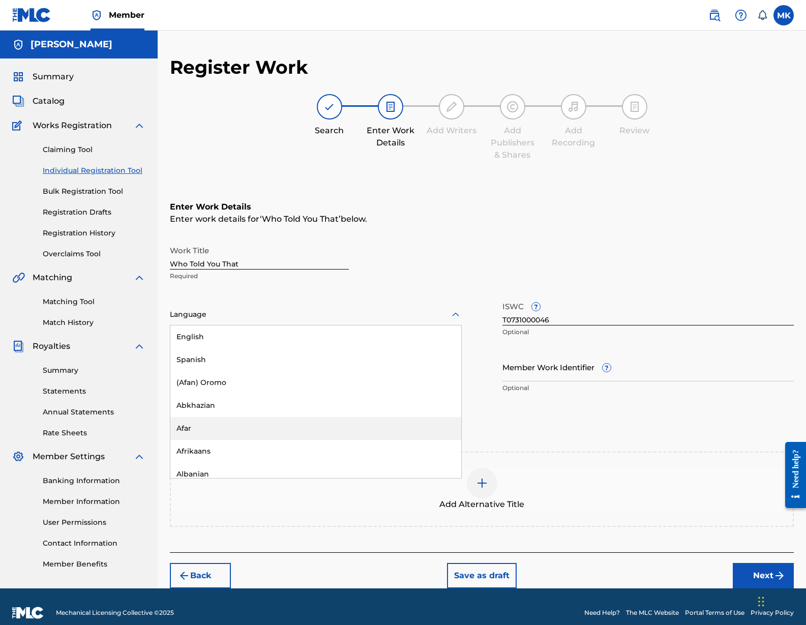
click at [756, 570] on button "Next" at bounding box center [763, 575] width 61 height 25
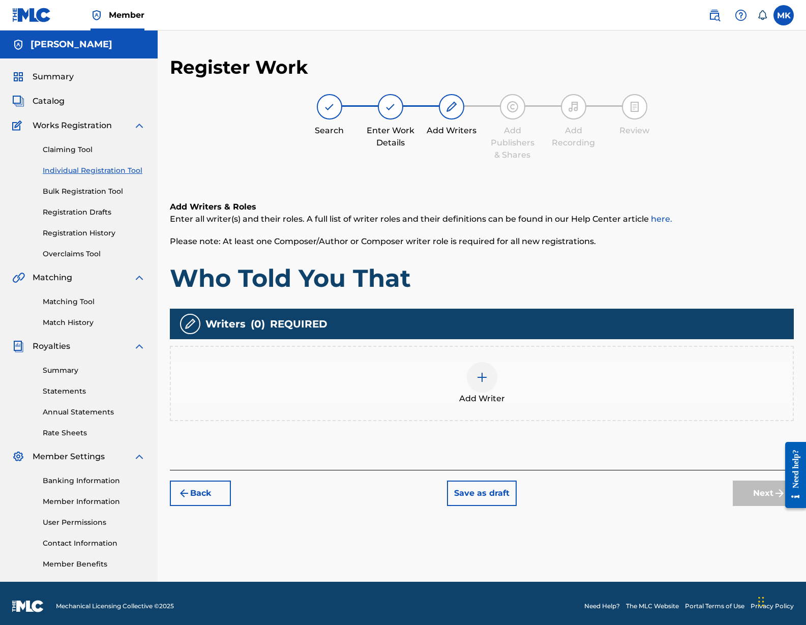
scroll to position [6, 0]
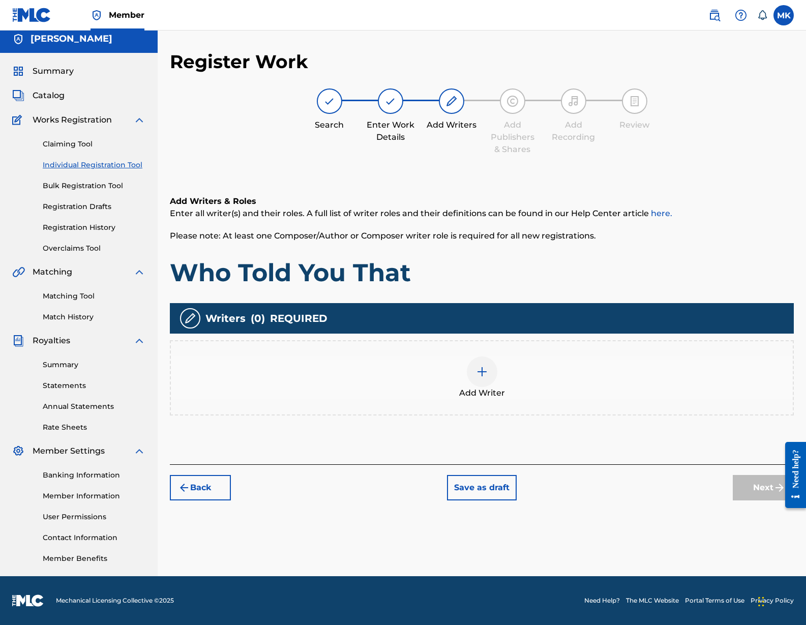
click at [476, 369] on img at bounding box center [482, 372] width 12 height 12
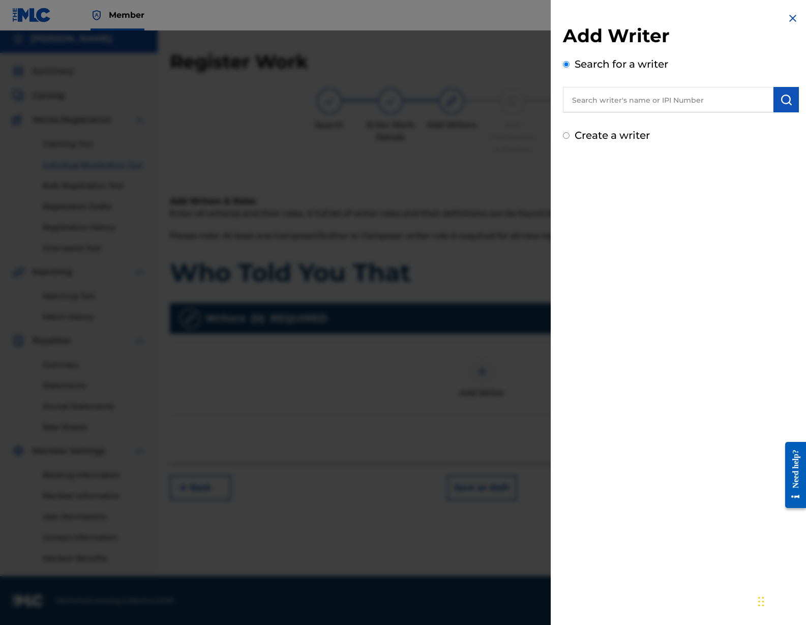
click at [622, 99] on input "text" at bounding box center [668, 99] width 210 height 25
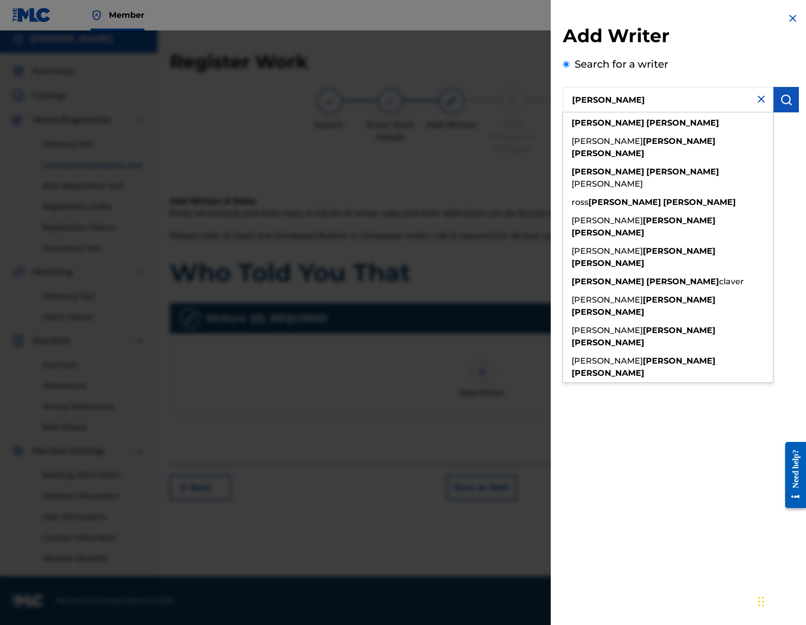
click at [633, 378] on div "Add Writer Search for a writer Michael Kennedy michael kennedy shea michael ken…" at bounding box center [681, 312] width 260 height 625
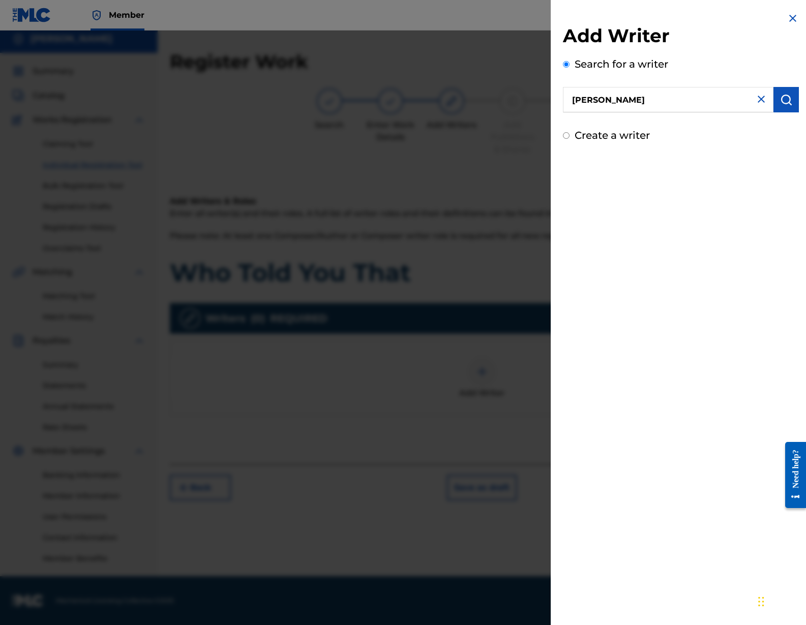
scroll to position [2, 0]
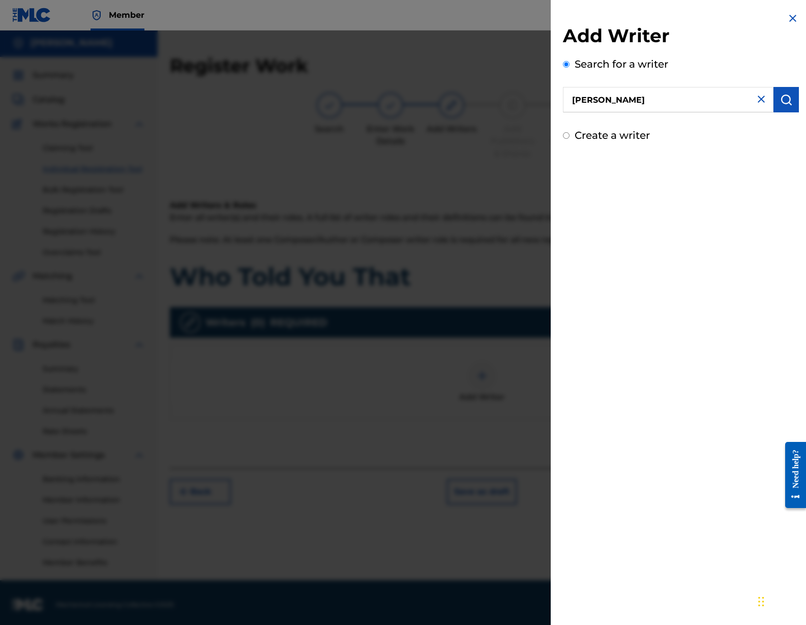
click at [781, 100] on img "submit" at bounding box center [786, 100] width 12 height 12
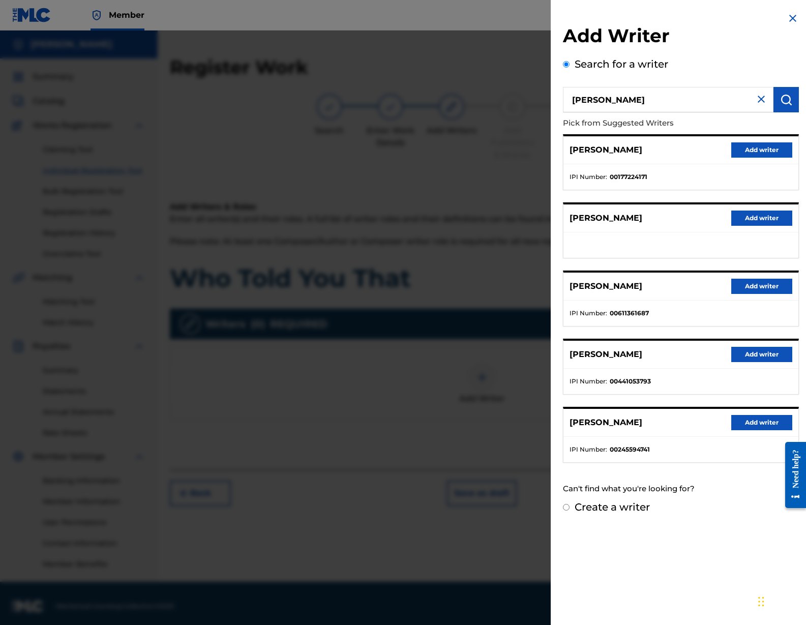
scroll to position [6, 0]
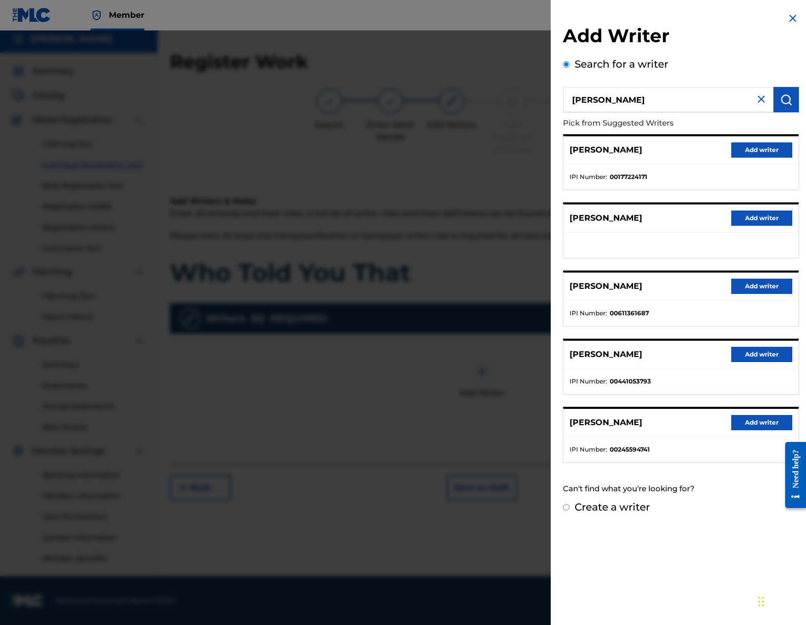
click at [609, 99] on input "Michael Kennedy" at bounding box center [668, 99] width 210 height 25
type input "Michael Shawn Kennedy"
click at [565, 507] on input "Create a writer" at bounding box center [566, 507] width 7 height 7
radio input "false"
radio input "true"
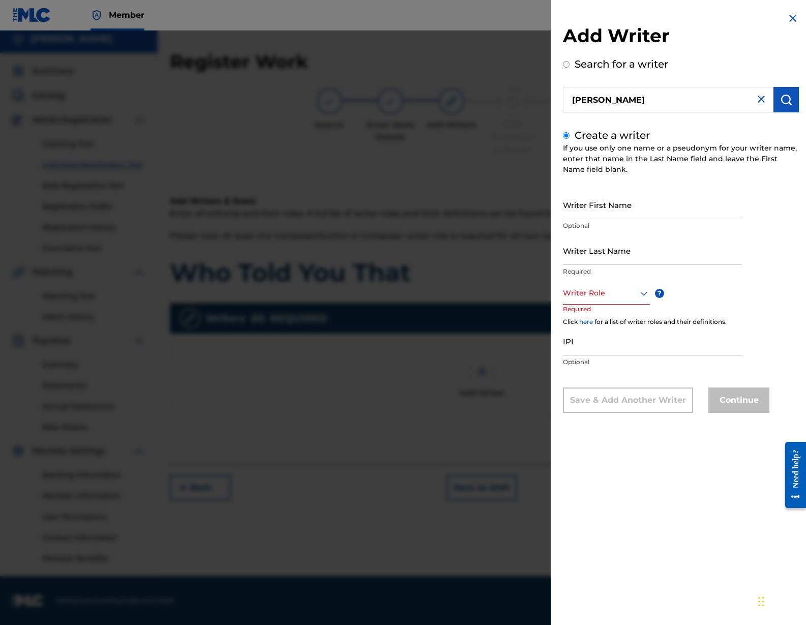
click at [618, 210] on input "Writer First Name" at bounding box center [652, 204] width 179 height 29
type input "[PERSON_NAME]"
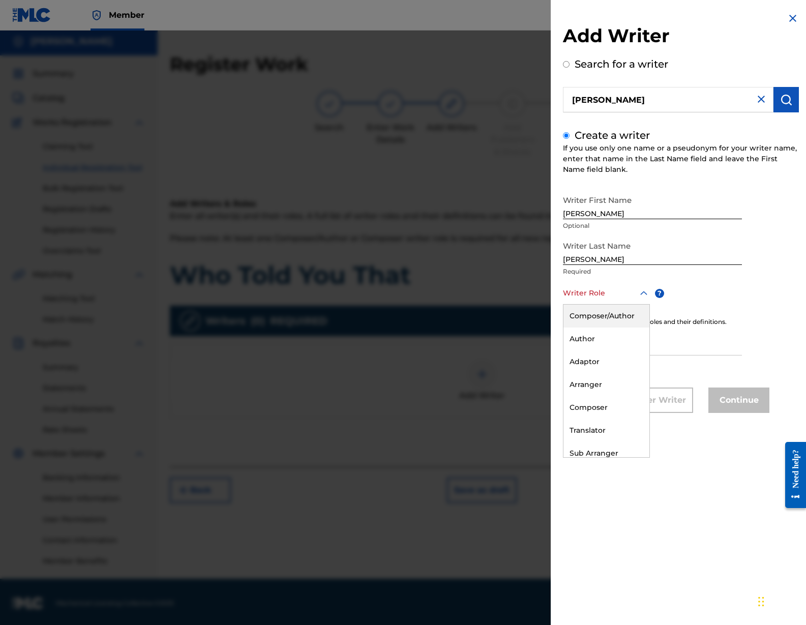
scroll to position [2, 0]
click at [643, 292] on icon at bounding box center [643, 293] width 12 height 12
click at [615, 313] on div "Composer/Author" at bounding box center [606, 313] width 86 height 23
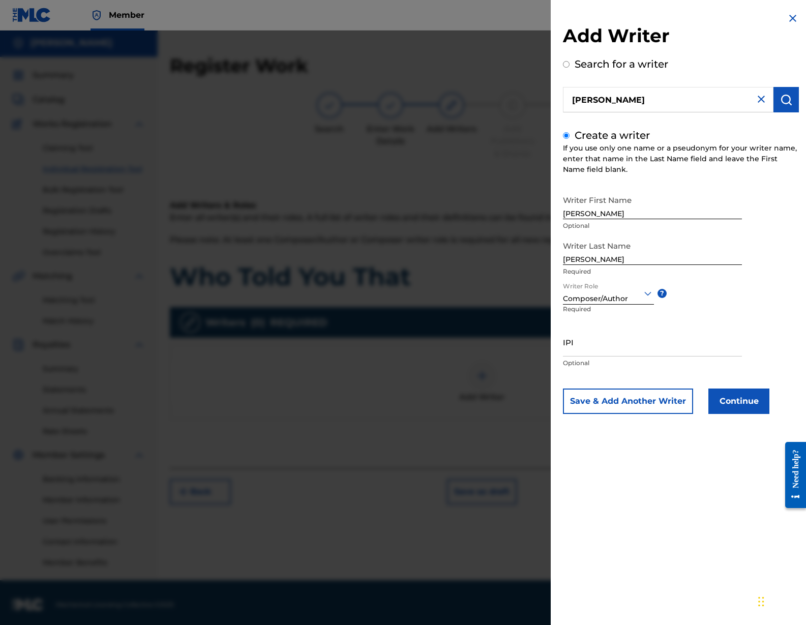
click at [576, 348] on input "IPI" at bounding box center [652, 341] width 179 height 29
type input "447831339"
click at [736, 402] on button "Continue" at bounding box center [738, 400] width 61 height 25
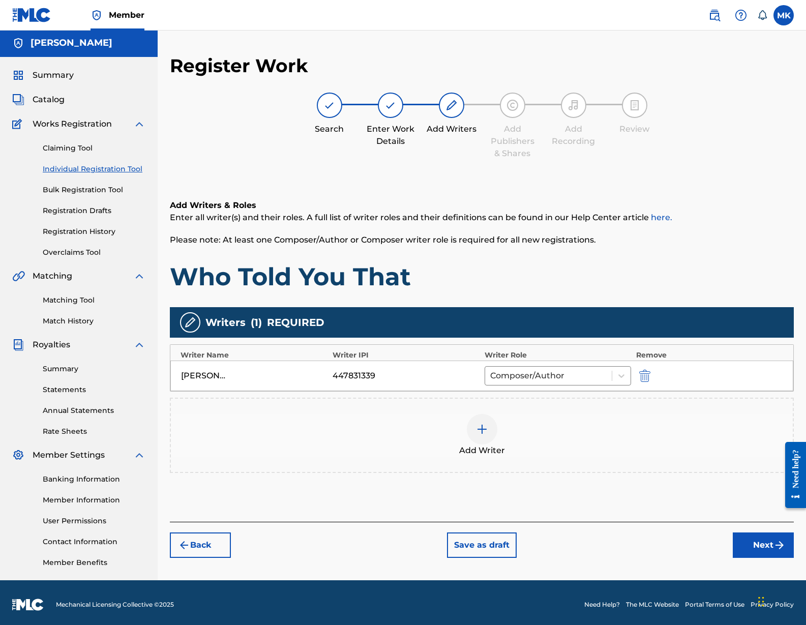
click at [763, 542] on button "Next" at bounding box center [763, 544] width 61 height 25
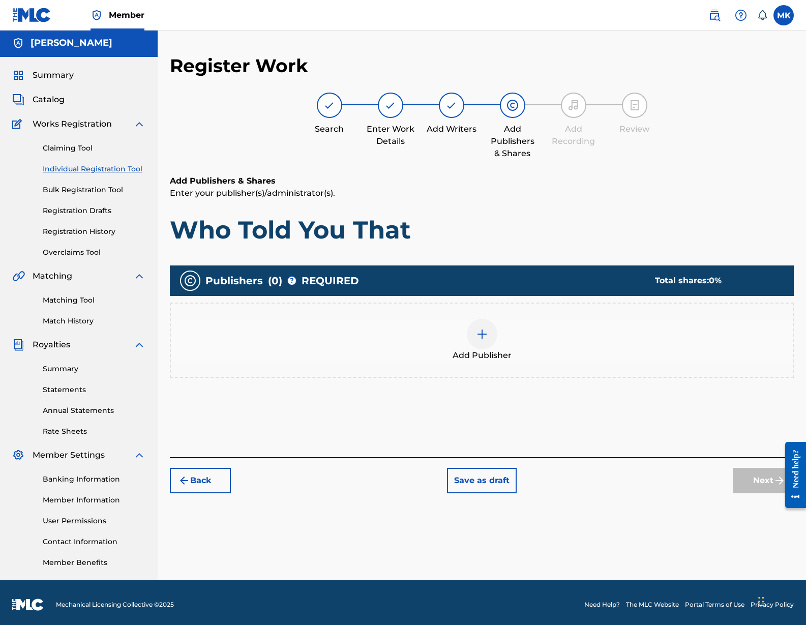
scroll to position [6, 0]
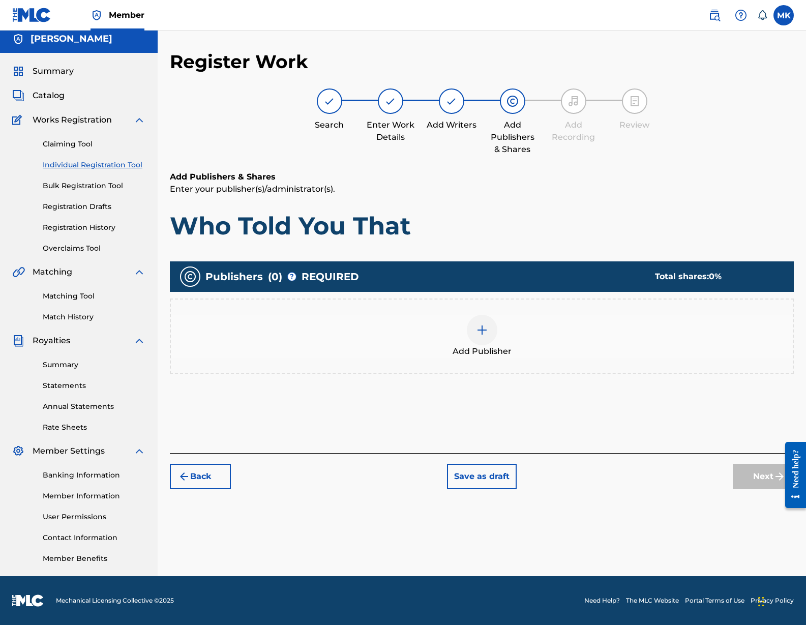
click at [484, 326] on img at bounding box center [482, 330] width 12 height 12
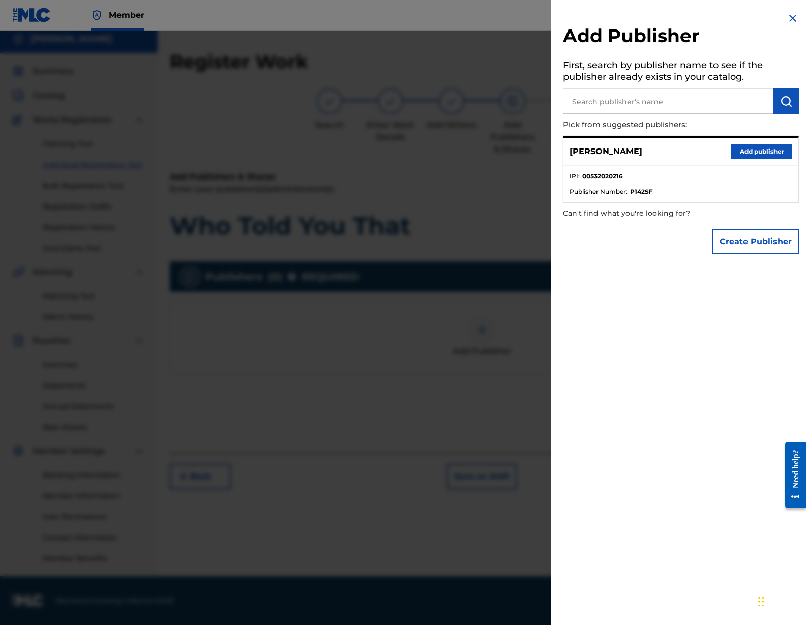
click at [661, 102] on input "text" at bounding box center [668, 100] width 210 height 25
type input "flying feet"
click at [783, 101] on img "submit" at bounding box center [786, 101] width 12 height 12
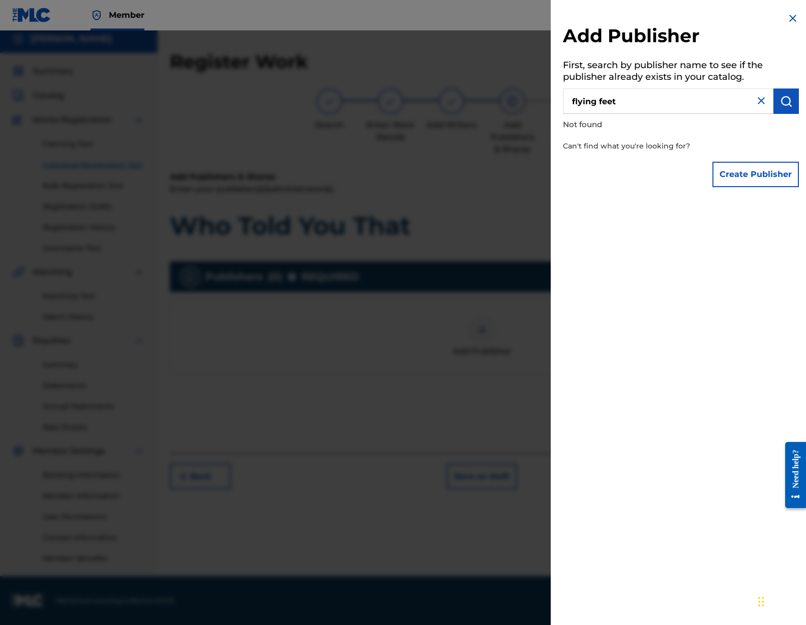
click at [761, 174] on button "Create Publisher" at bounding box center [755, 174] width 86 height 25
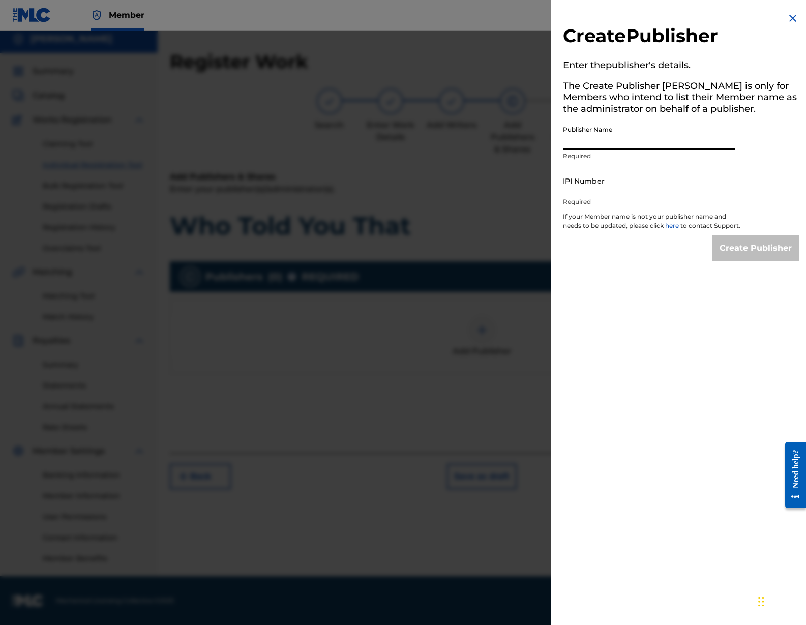
click at [582, 145] on input "Publisher Name" at bounding box center [649, 134] width 172 height 29
type input "Flying Feet"
click at [600, 186] on input "IPI Number" at bounding box center [649, 180] width 172 height 29
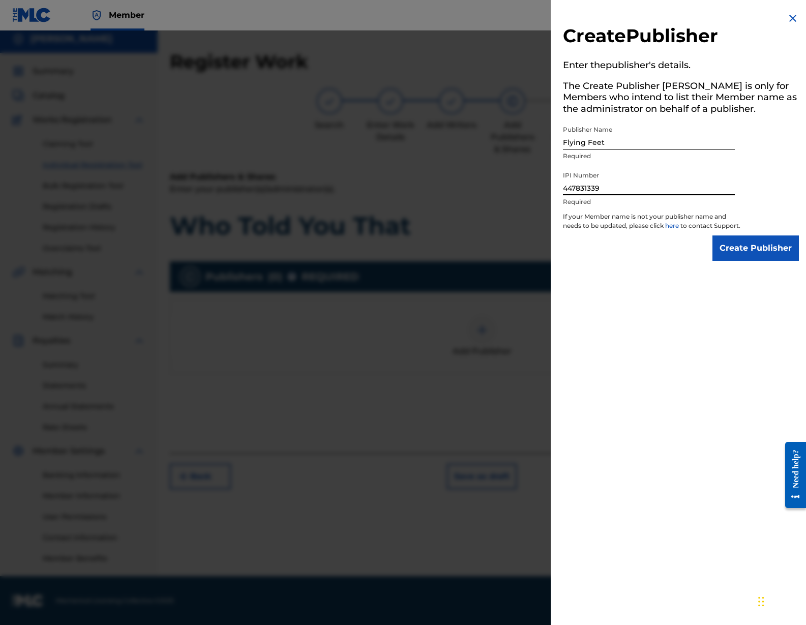
drag, startPoint x: 605, startPoint y: 187, endPoint x: 541, endPoint y: 187, distance: 64.1
click at [541, 185] on div "Create Publisher Enter the publisher 's details. The Create Publisher button is…" at bounding box center [403, 328] width 806 height 594
type input "532020216"
click at [765, 256] on input "Create Publisher" at bounding box center [755, 247] width 86 height 25
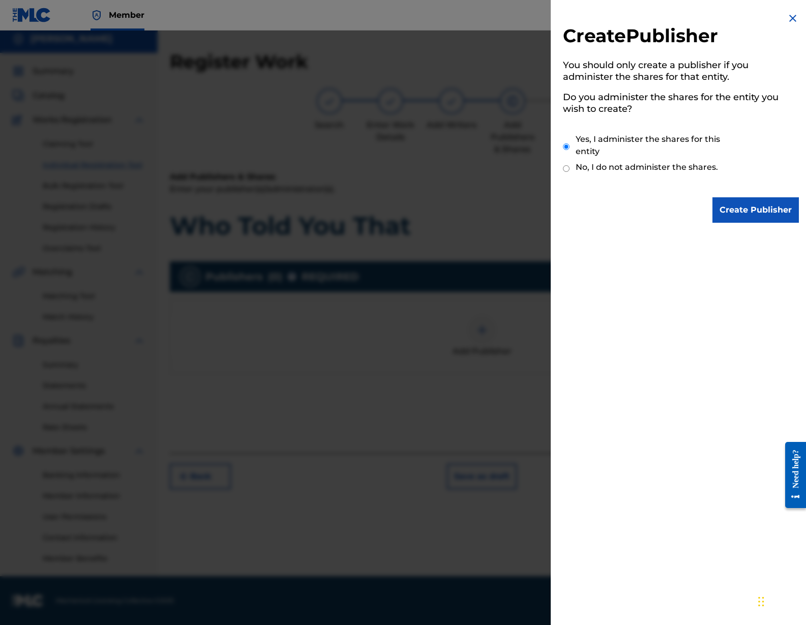
click at [754, 212] on input "Create Publisher" at bounding box center [755, 209] width 86 height 25
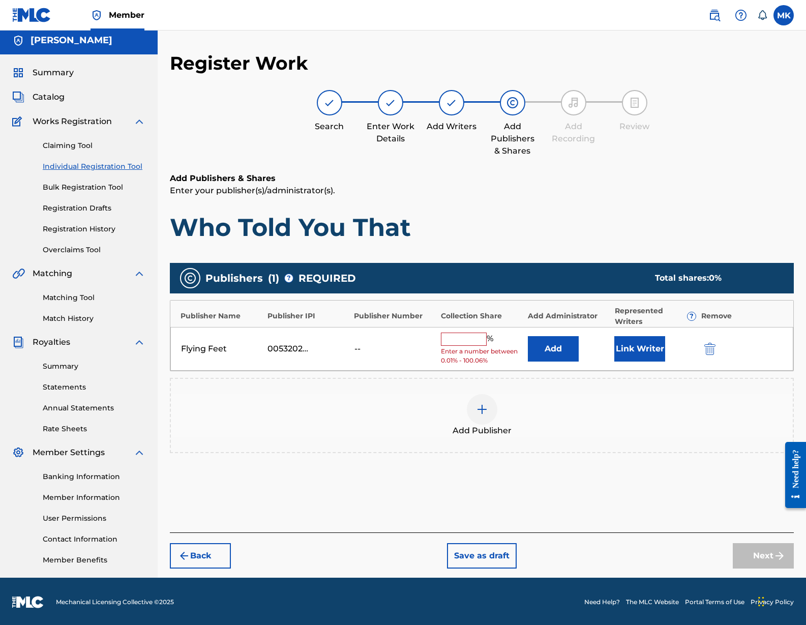
click at [465, 336] on input "text" at bounding box center [464, 338] width 46 height 13
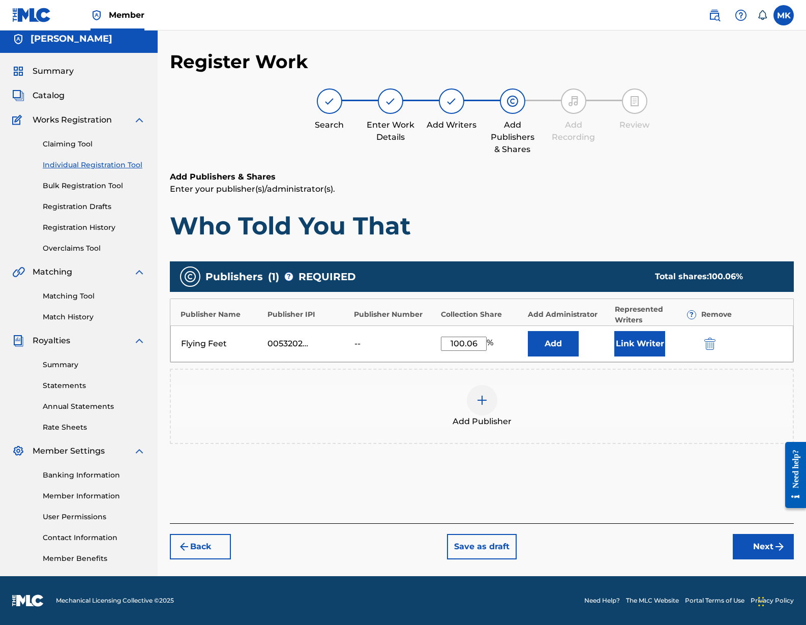
type input "100.06"
click at [640, 341] on button "Link Writer" at bounding box center [639, 343] width 51 height 25
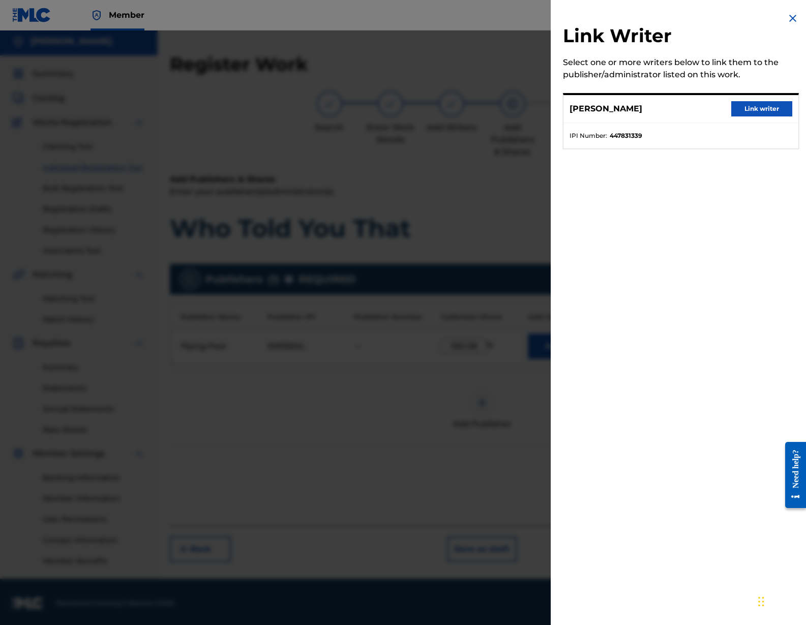
scroll to position [2, 0]
click at [764, 106] on button "Link writer" at bounding box center [761, 108] width 61 height 15
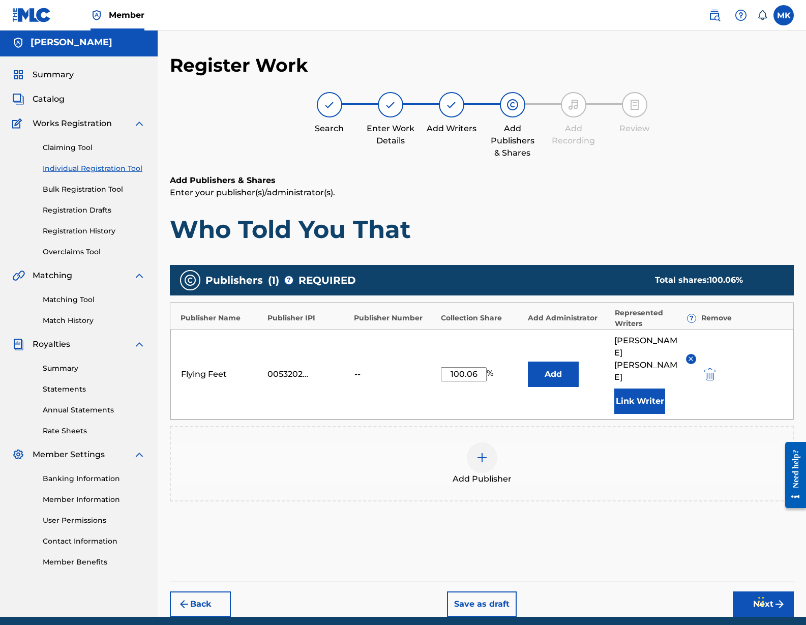
click at [211, 591] on button "Back" at bounding box center [200, 603] width 61 height 25
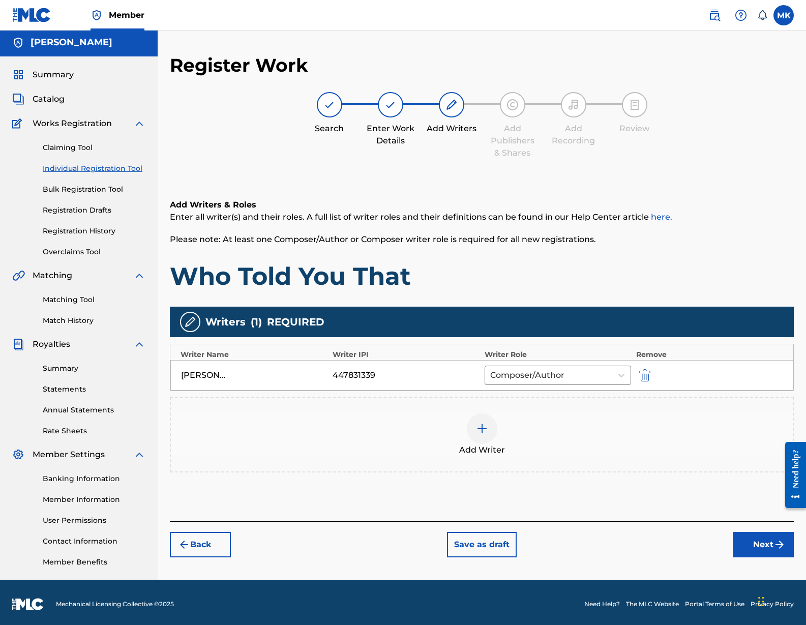
click at [204, 542] on button "Back" at bounding box center [200, 544] width 61 height 25
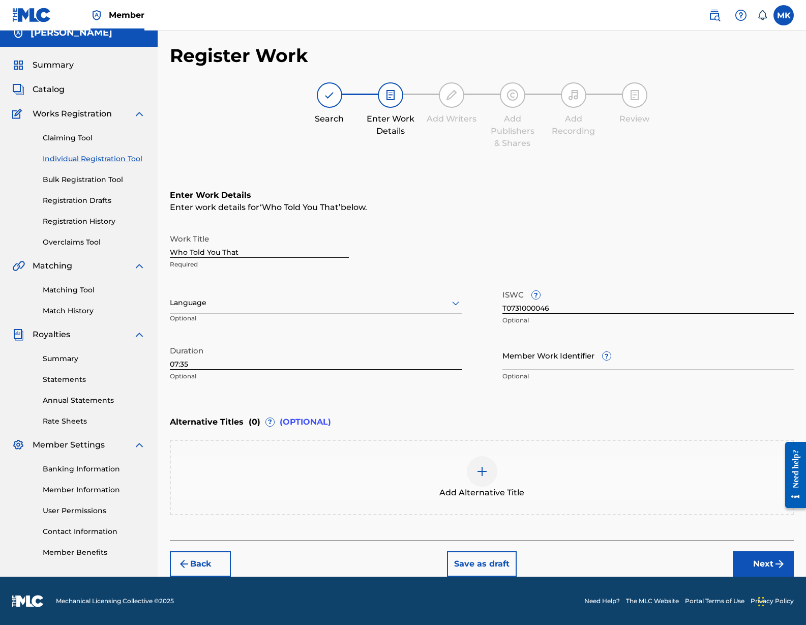
scroll to position [11, 0]
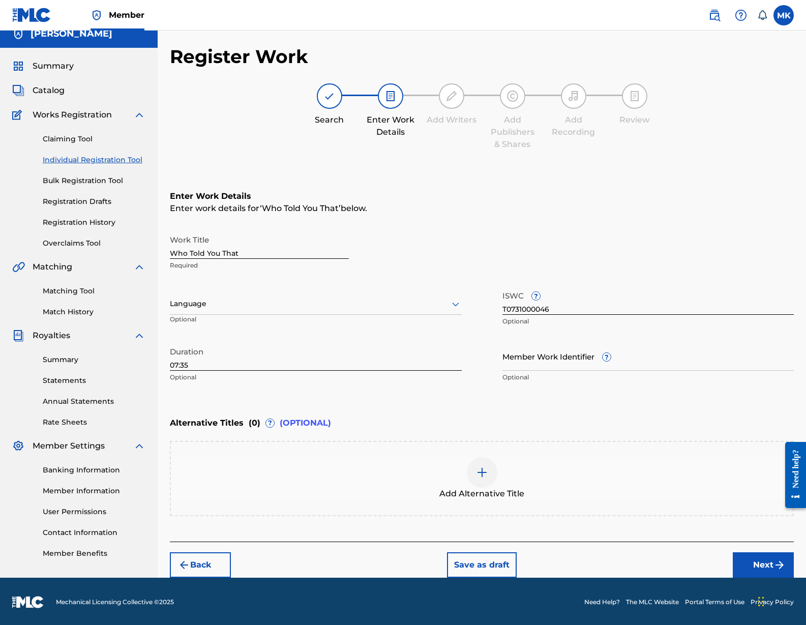
click at [628, 357] on input "Member Work Identifier ?" at bounding box center [648, 356] width 292 height 29
type input "140960"
click at [763, 564] on button "Next" at bounding box center [763, 564] width 61 height 25
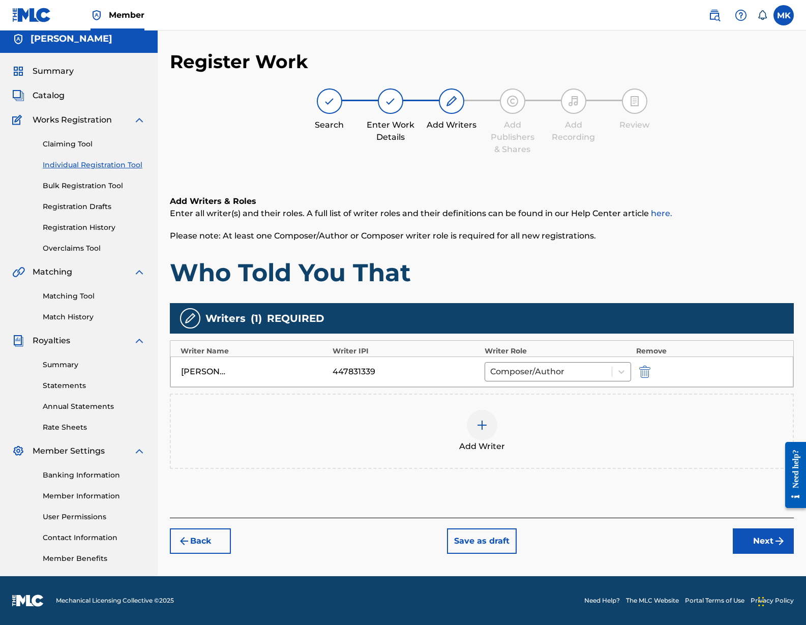
scroll to position [6, 0]
click at [760, 536] on button "Next" at bounding box center [763, 540] width 61 height 25
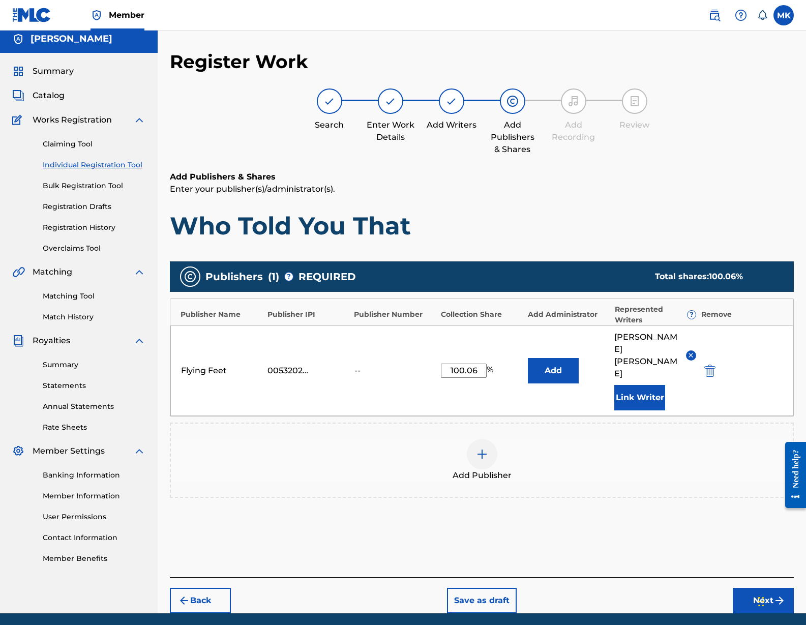
click at [760, 588] on button "Next" at bounding box center [763, 600] width 61 height 25
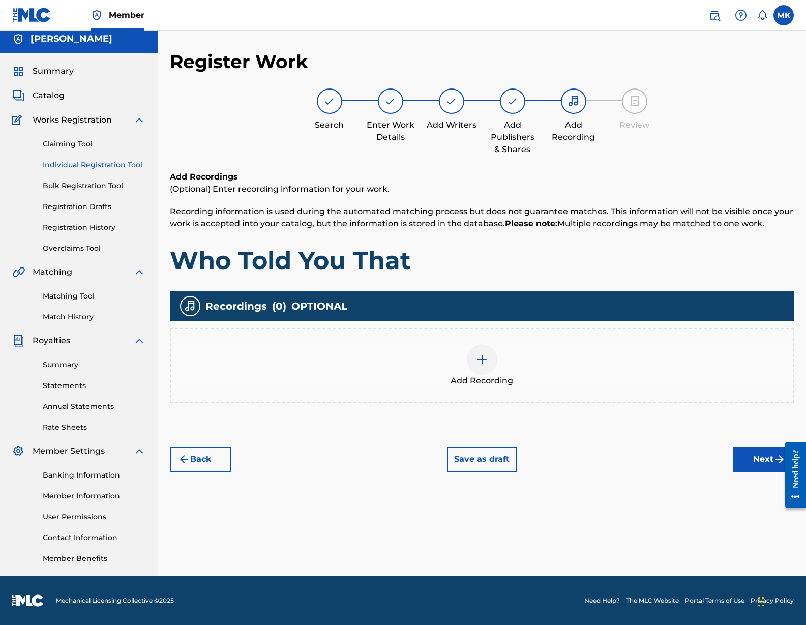
click at [754, 458] on button "Next" at bounding box center [763, 458] width 61 height 25
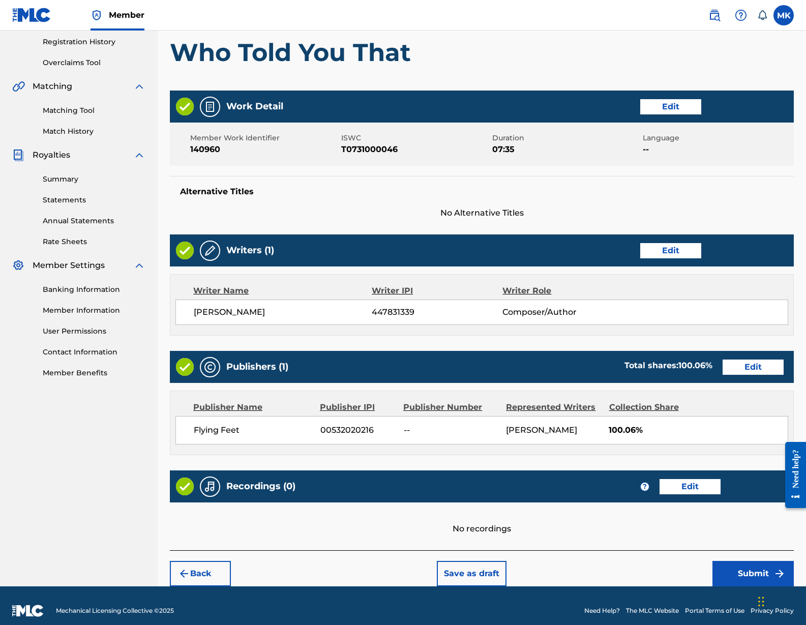
scroll to position [191, 0]
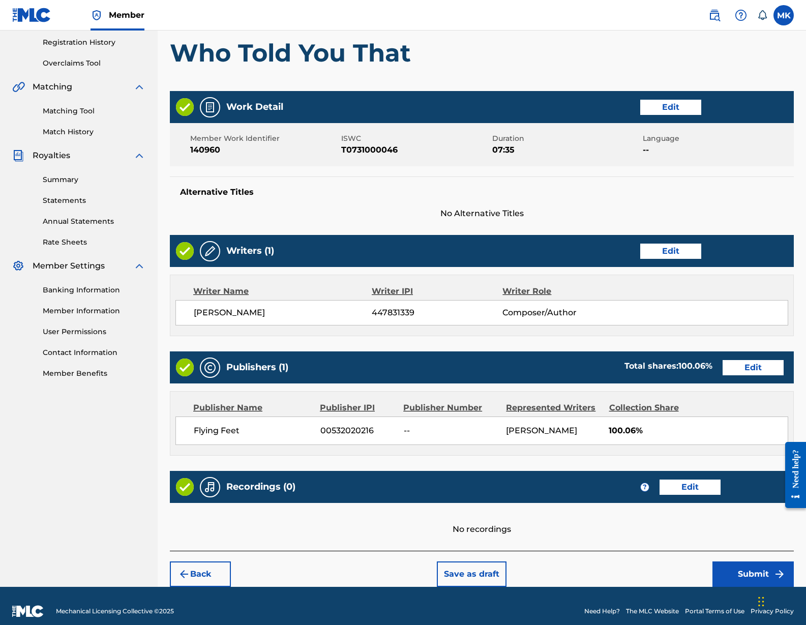
click at [756, 364] on button "Edit" at bounding box center [752, 367] width 61 height 15
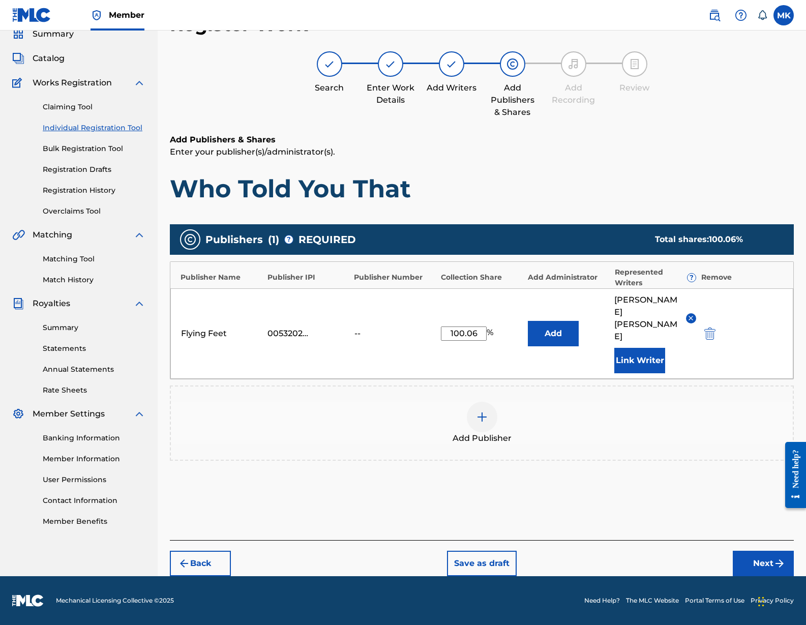
scroll to position [18, 0]
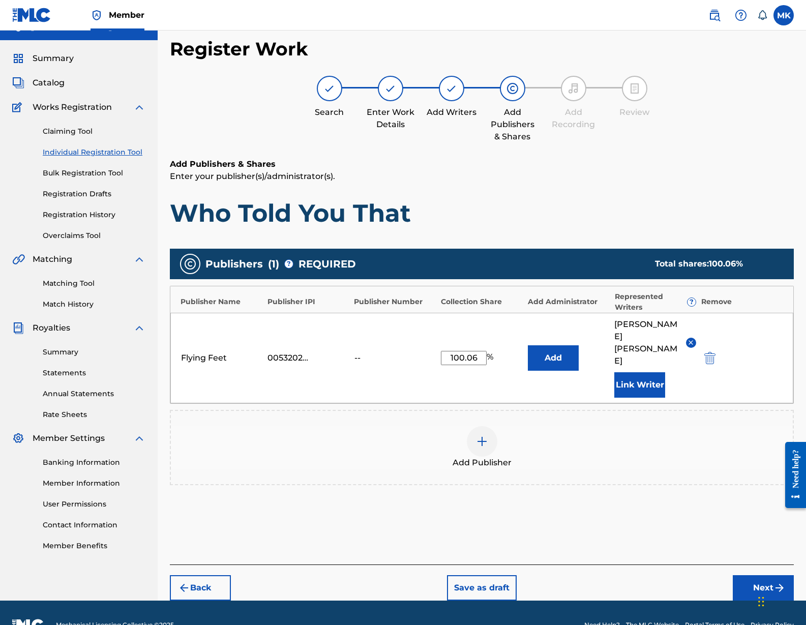
click at [752, 575] on button "Next" at bounding box center [763, 587] width 61 height 25
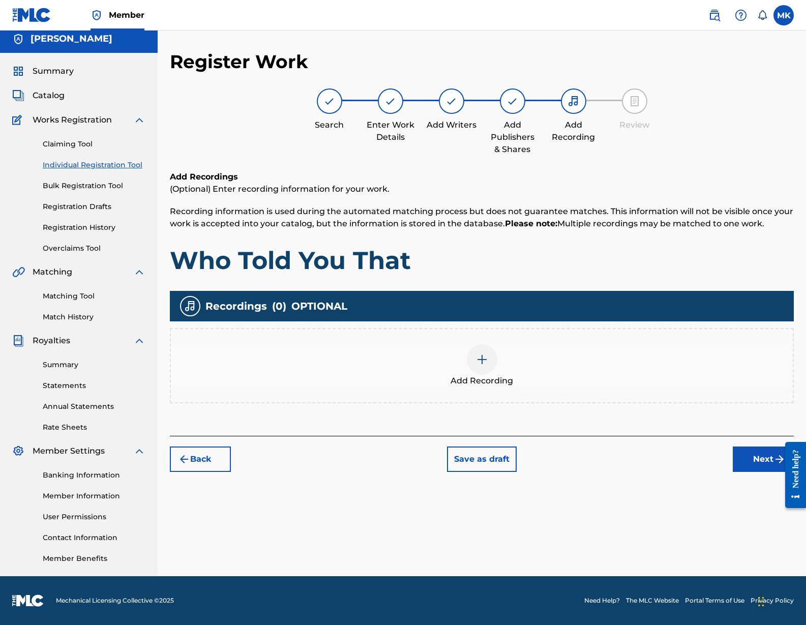
scroll to position [6, 0]
click at [749, 456] on button "Next" at bounding box center [763, 458] width 61 height 25
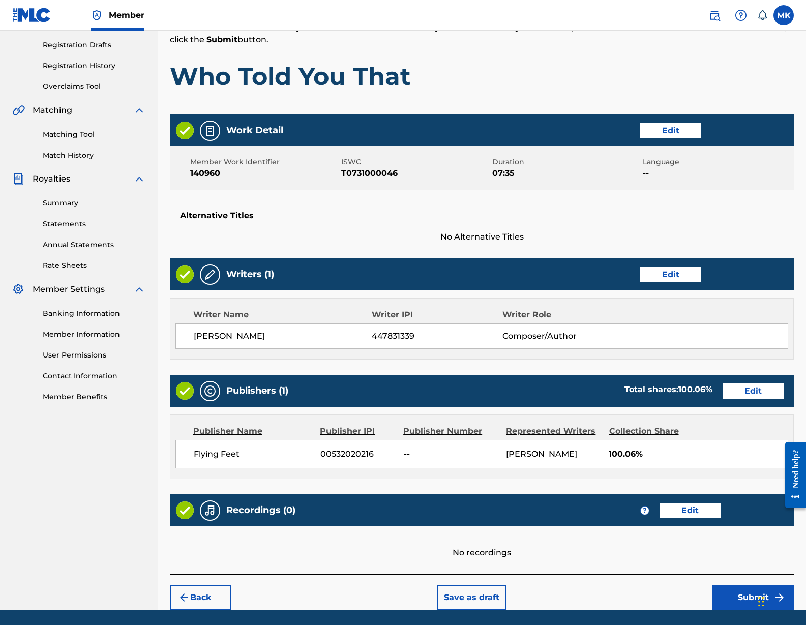
scroll to position [201, 0]
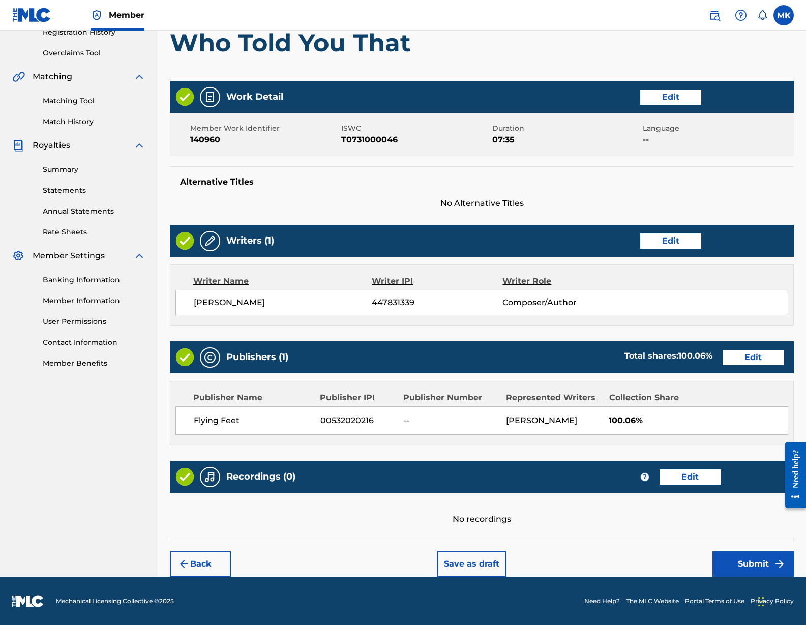
click at [742, 559] on button "Submit" at bounding box center [752, 563] width 81 height 25
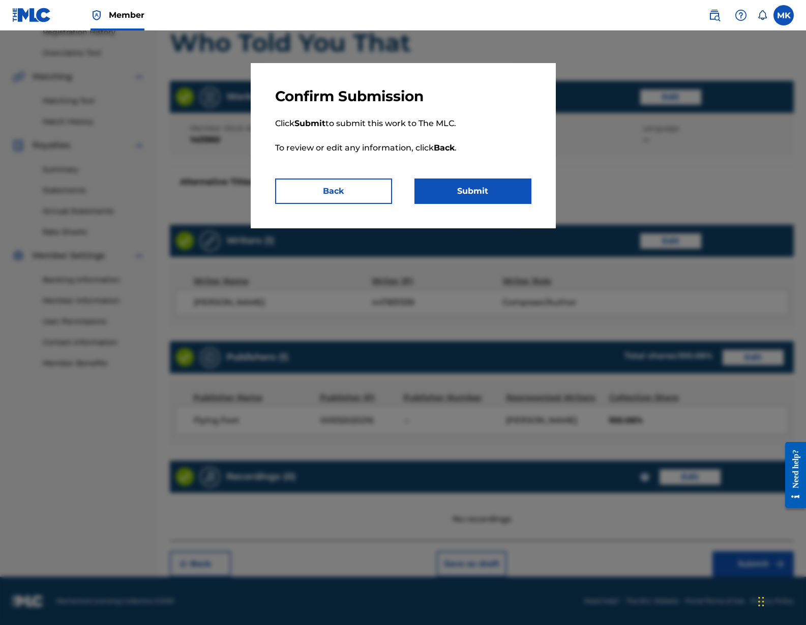
click at [492, 189] on button "Submit" at bounding box center [472, 190] width 117 height 25
click at [322, 186] on button "Back" at bounding box center [333, 190] width 117 height 25
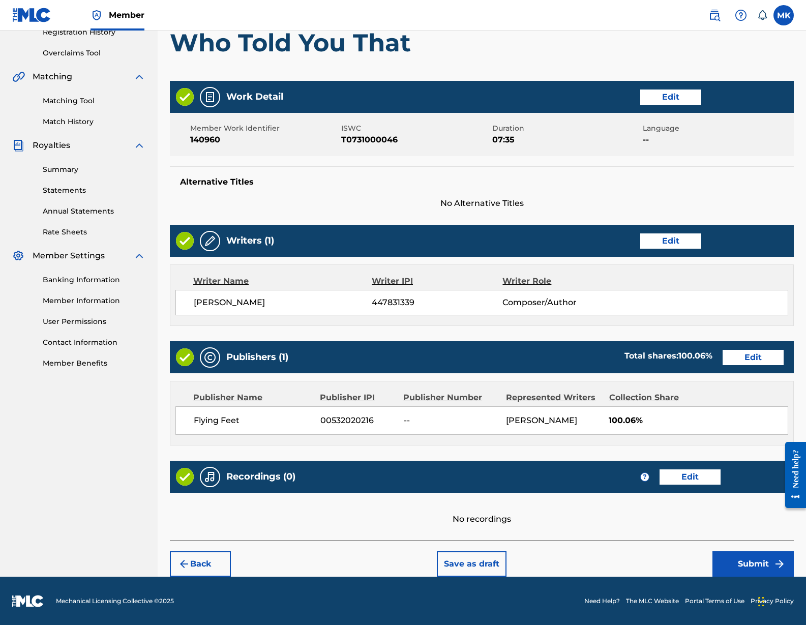
click at [468, 568] on button "Save as draft" at bounding box center [472, 563] width 70 height 25
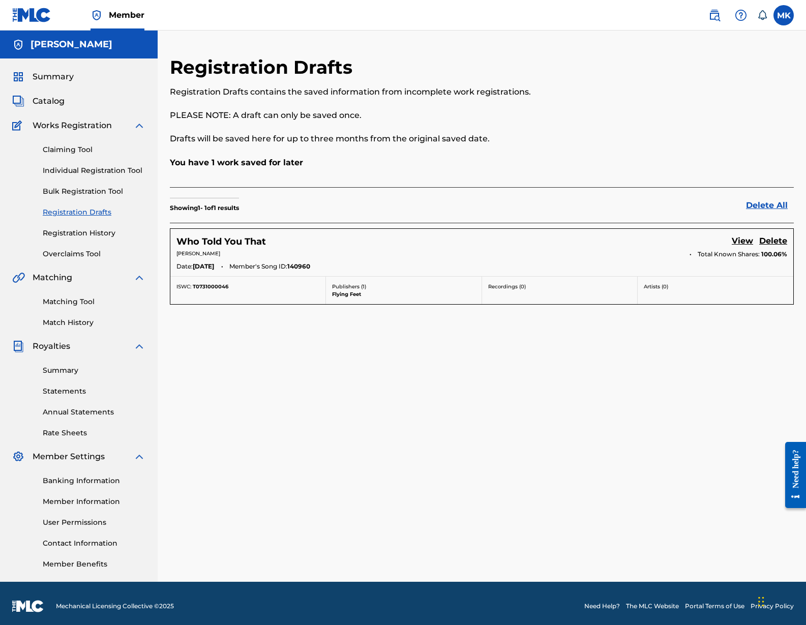
click at [740, 241] on link "View" at bounding box center [742, 242] width 21 height 14
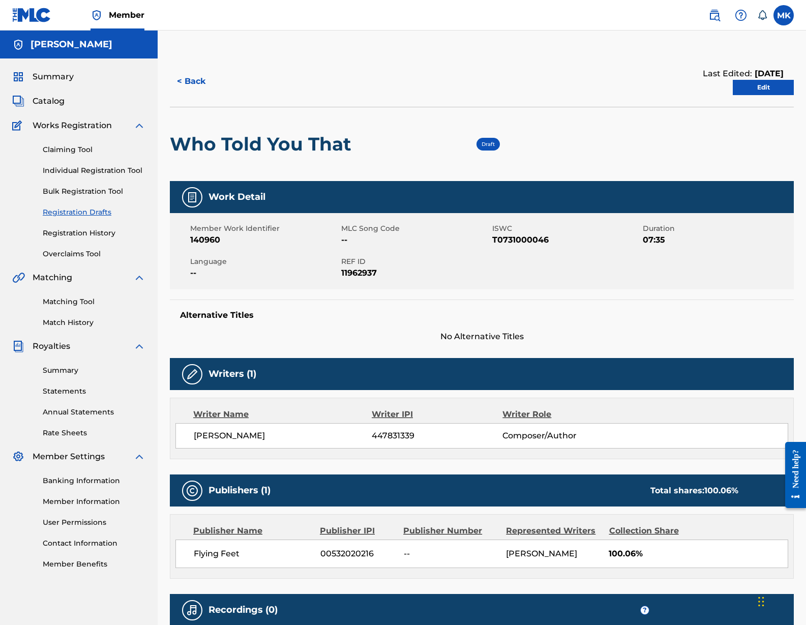
click at [760, 90] on link "Edit" at bounding box center [763, 87] width 61 height 15
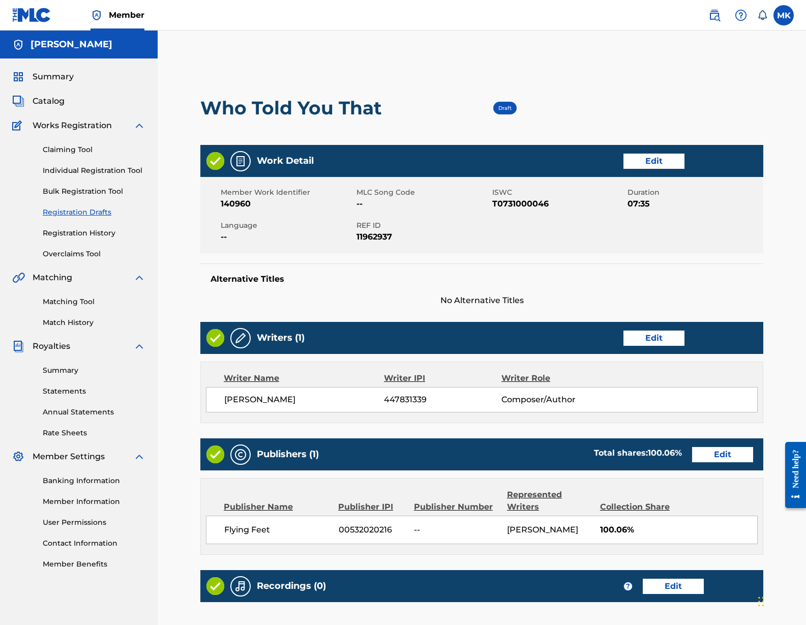
click at [726, 456] on link "Edit" at bounding box center [722, 454] width 61 height 15
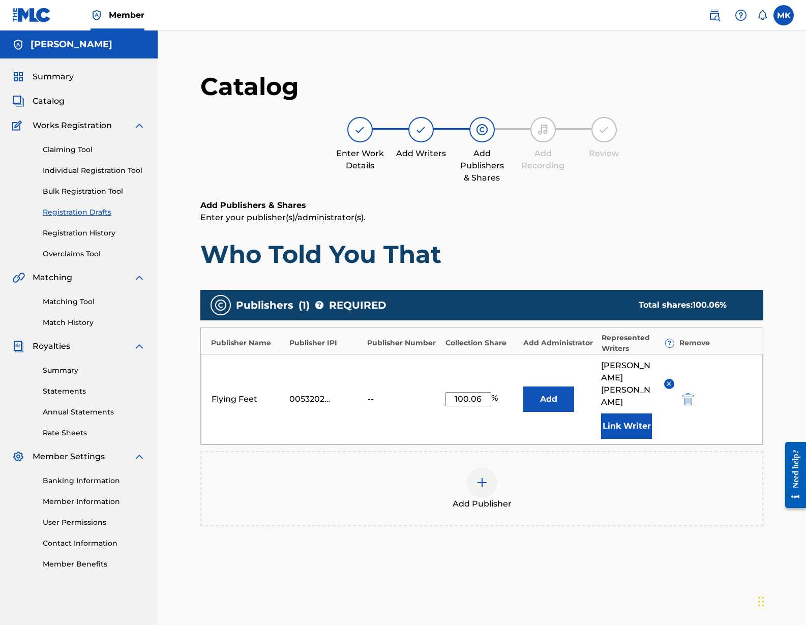
click at [406, 342] on div "Publisher Number" at bounding box center [403, 343] width 73 height 11
click at [371, 393] on div "--" at bounding box center [391, 399] width 46 height 12
click at [372, 393] on div "--" at bounding box center [391, 399] width 46 height 12
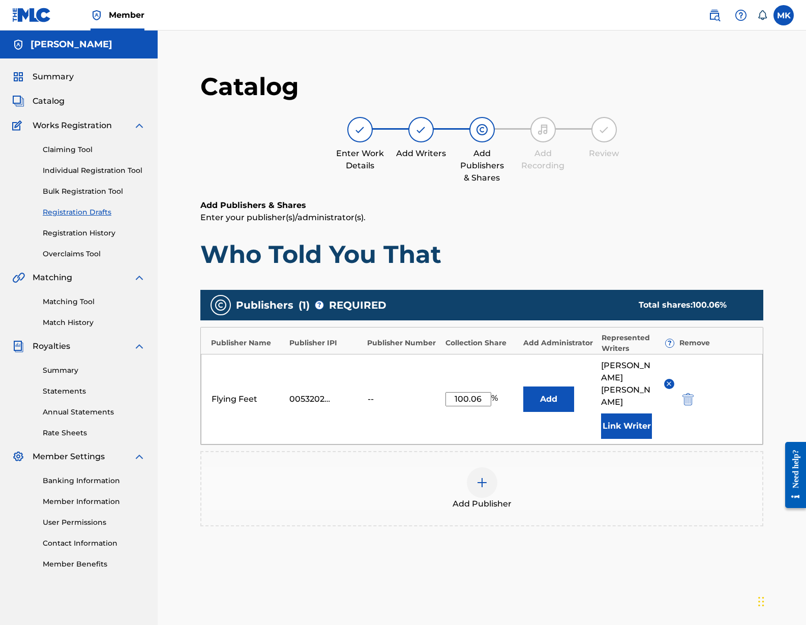
click at [359, 130] on img at bounding box center [360, 130] width 12 height 12
click at [421, 130] on img at bounding box center [421, 130] width 12 height 12
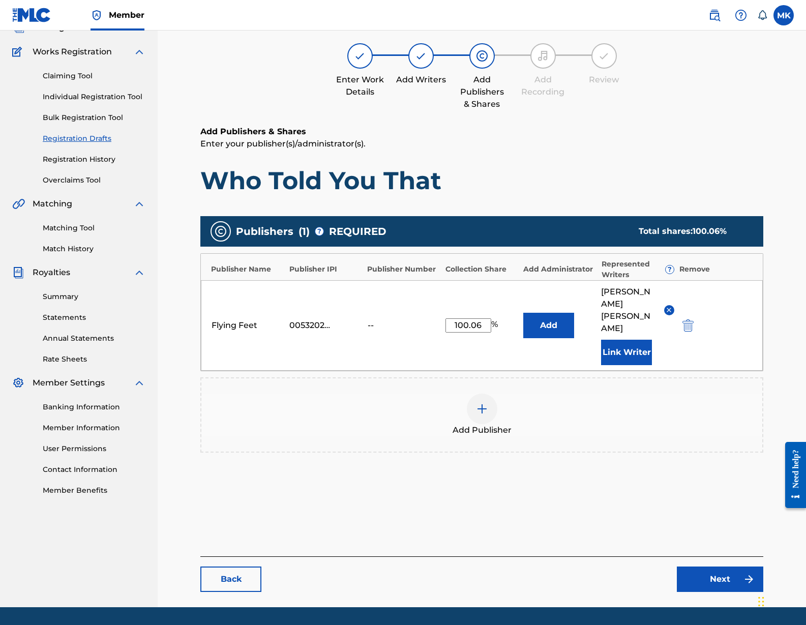
scroll to position [105, 0]
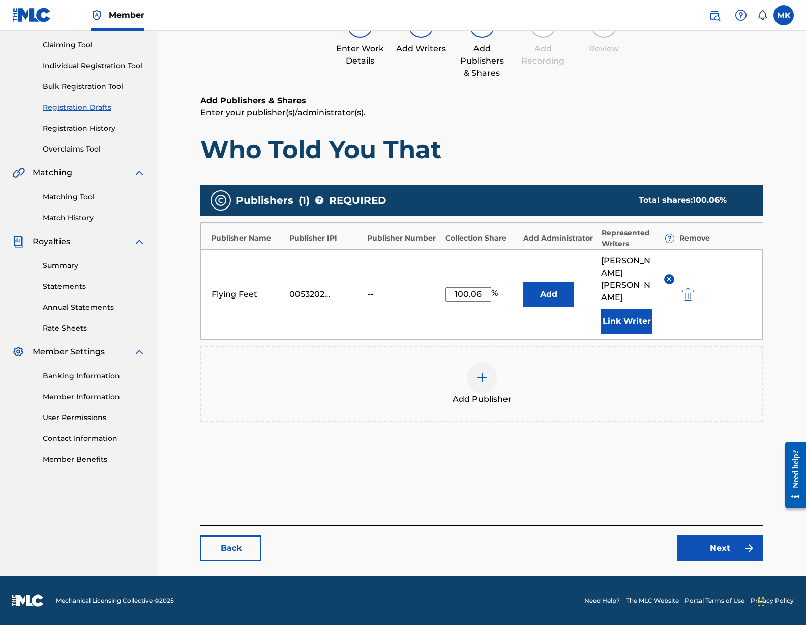
click at [221, 564] on main "Catalog Enter Work Details Add Writers Add Publishers & Shares Add Recording Re…" at bounding box center [482, 263] width 624 height 625
click at [232, 549] on link "Back" at bounding box center [230, 547] width 61 height 25
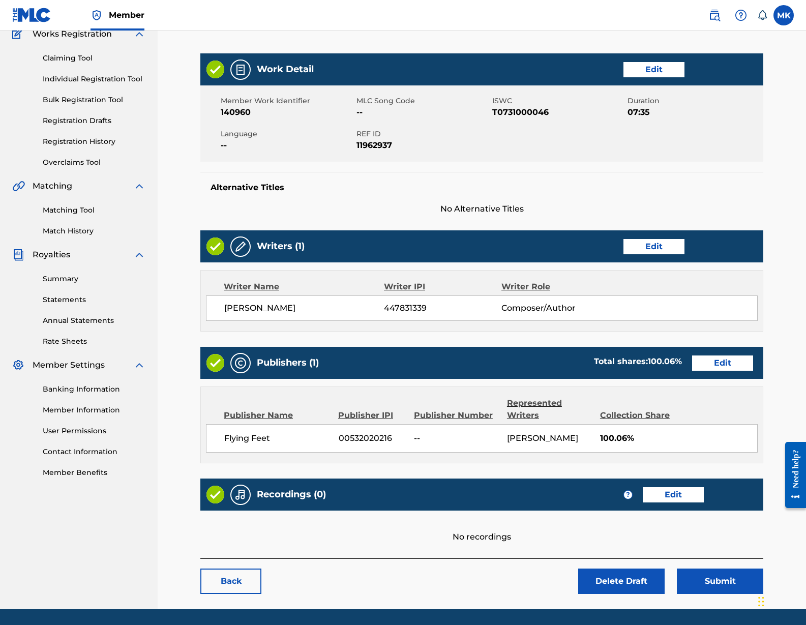
scroll to position [124, 0]
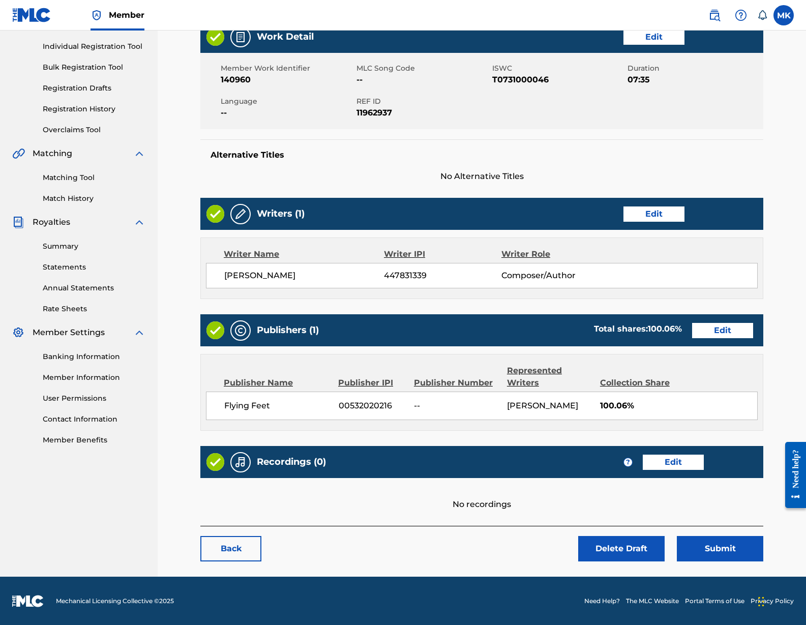
click at [242, 551] on link "Back" at bounding box center [230, 548] width 61 height 25
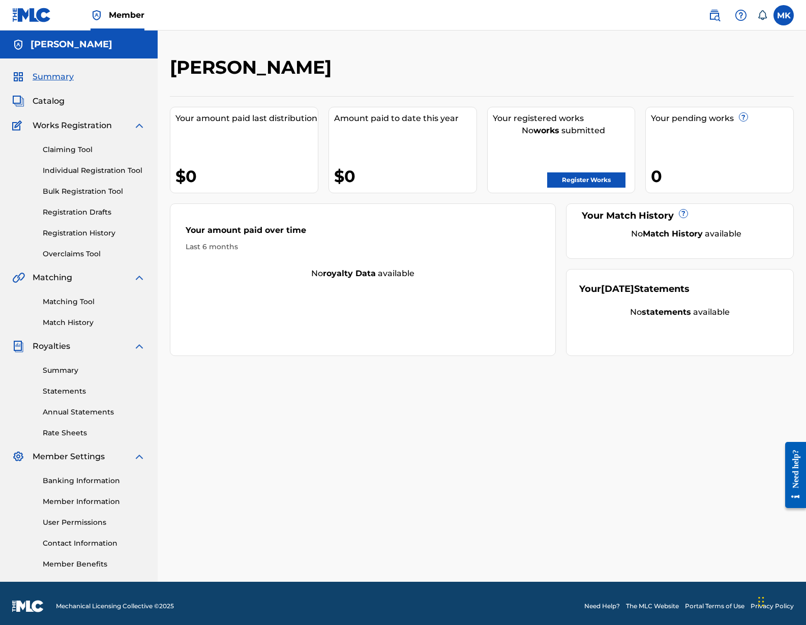
scroll to position [2, 0]
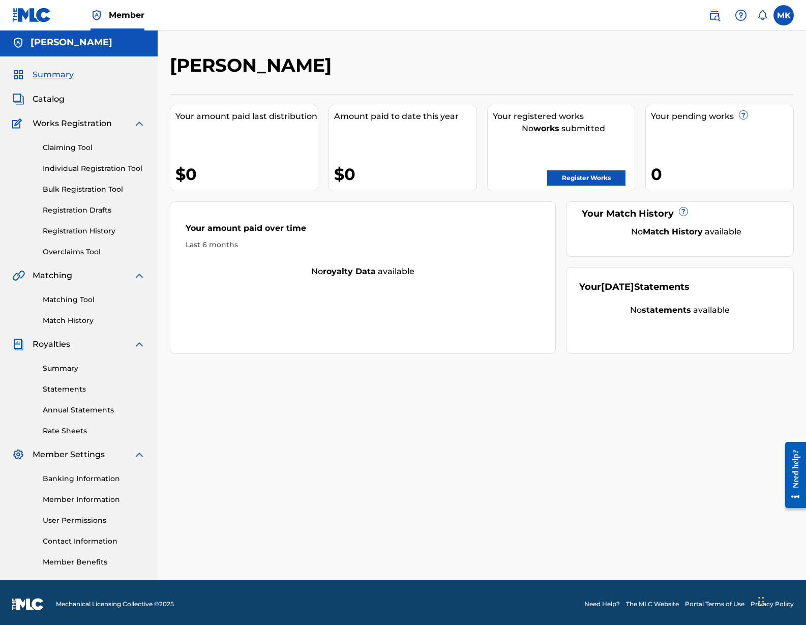
click at [588, 178] on link "Register Works" at bounding box center [586, 177] width 78 height 15
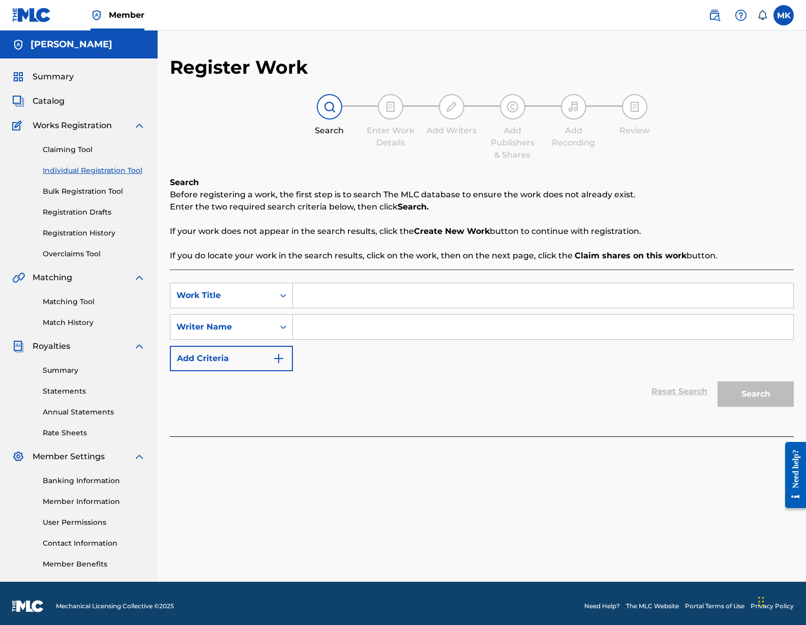
scroll to position [6, 0]
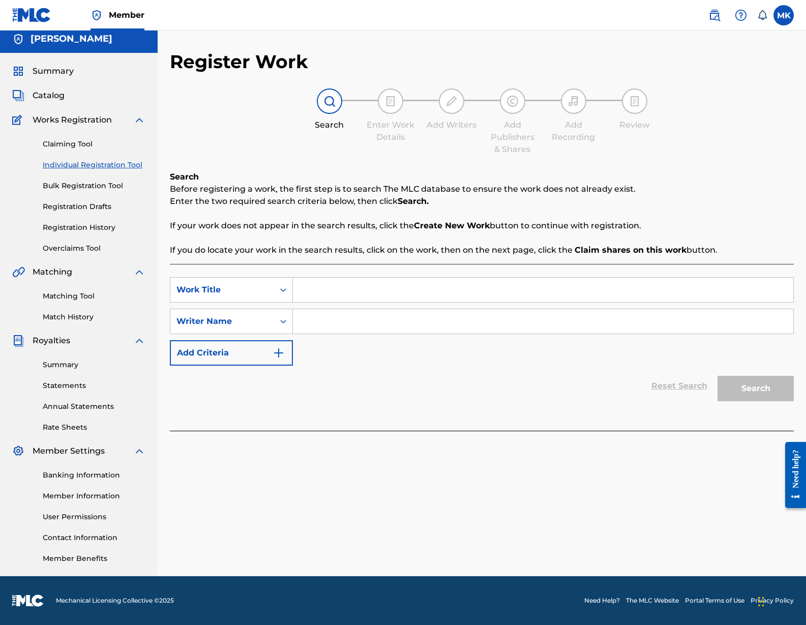
click at [324, 293] on input "Search Form" at bounding box center [543, 290] width 500 height 24
type input "who told you that"
click at [352, 322] on input "Search Form" at bounding box center [543, 321] width 500 height 24
type input "michael kennedy"
click at [744, 386] on button "Search" at bounding box center [755, 388] width 76 height 25
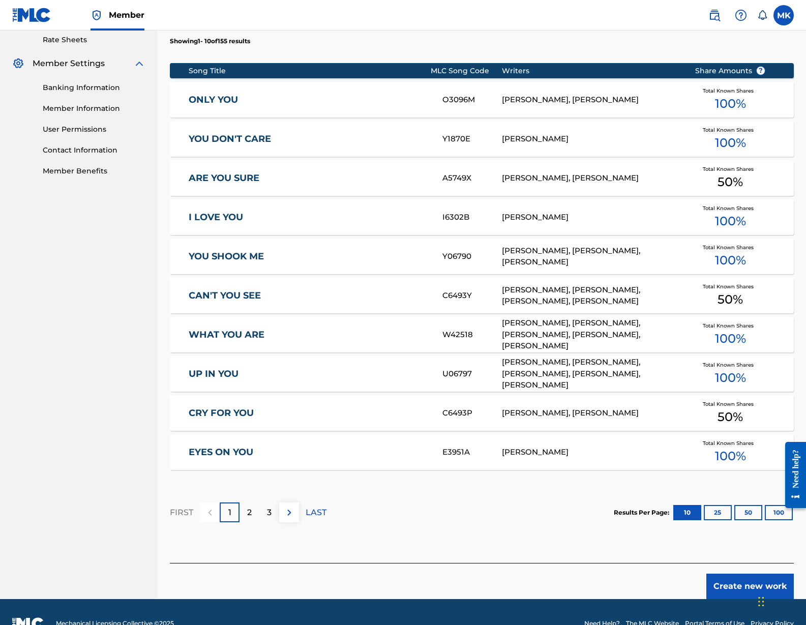
scroll to position [392, 0]
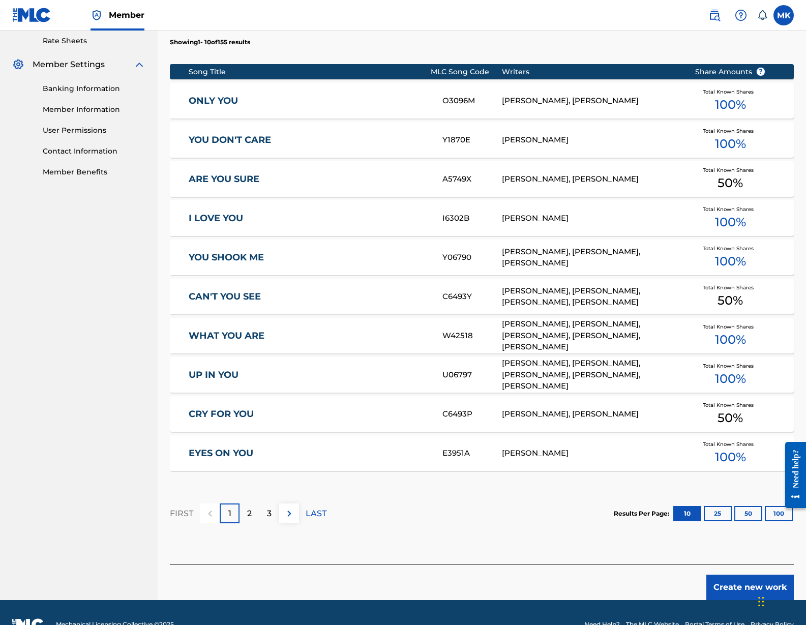
click at [248, 514] on p "2" at bounding box center [249, 513] width 5 height 12
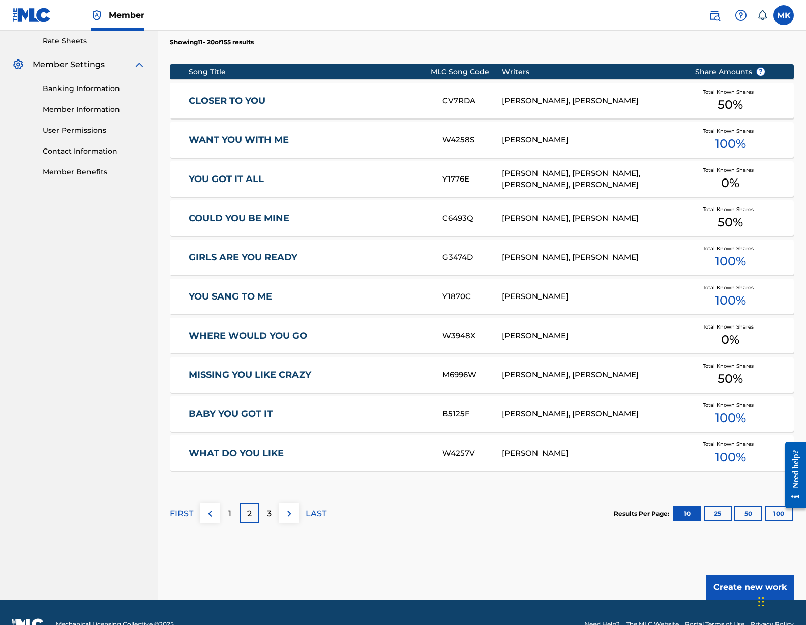
click at [270, 513] on p "3" at bounding box center [269, 513] width 5 height 12
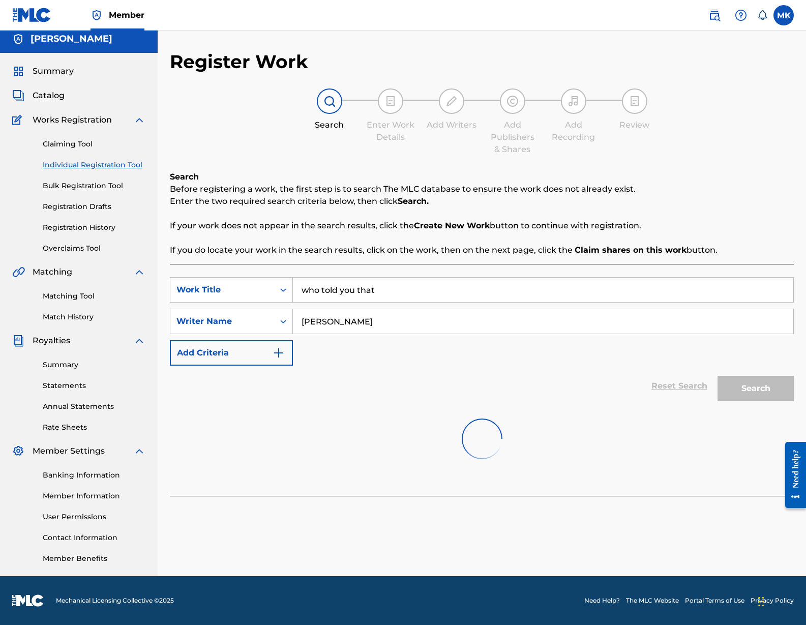
click at [274, 438] on div at bounding box center [482, 438] width 624 height 65
